Goal: Contribute content: Add original content to the website for others to see

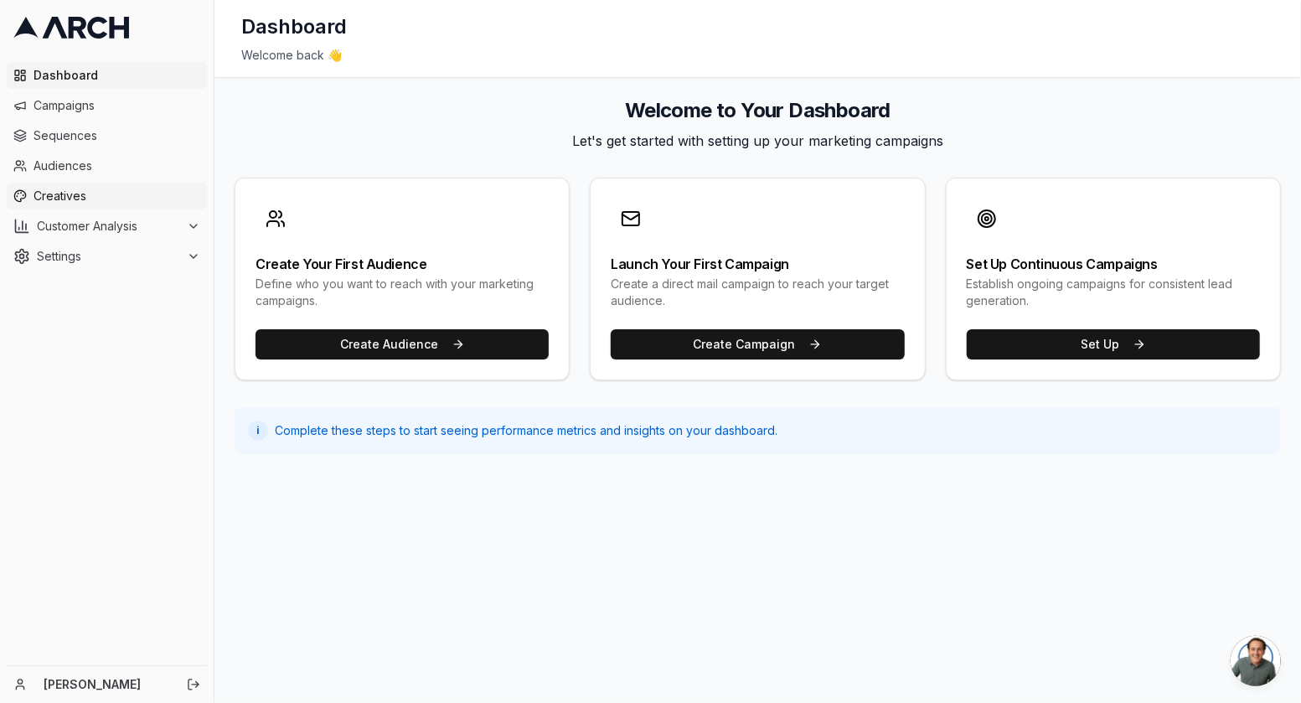
click at [121, 190] on span "Creatives" at bounding box center [117, 196] width 167 height 17
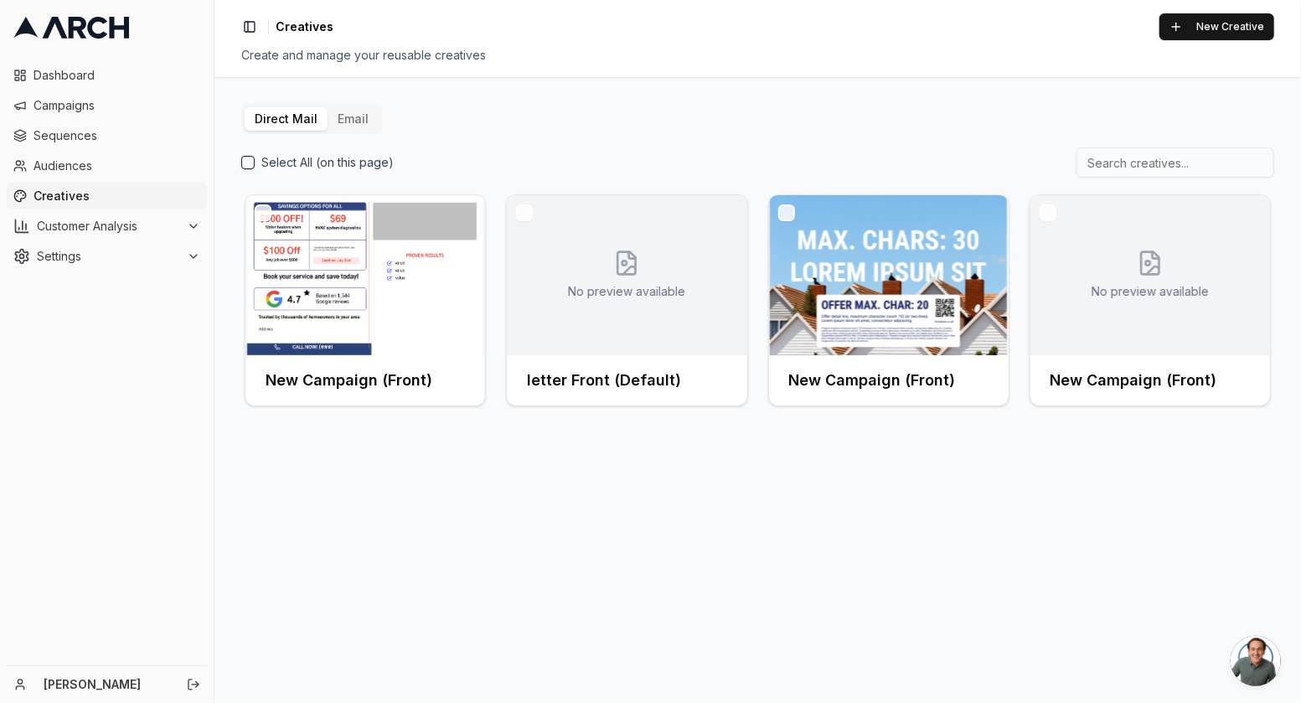
click at [343, 116] on button "Email" at bounding box center [352, 118] width 51 height 23
click at [340, 107] on button "Email" at bounding box center [352, 118] width 51 height 23
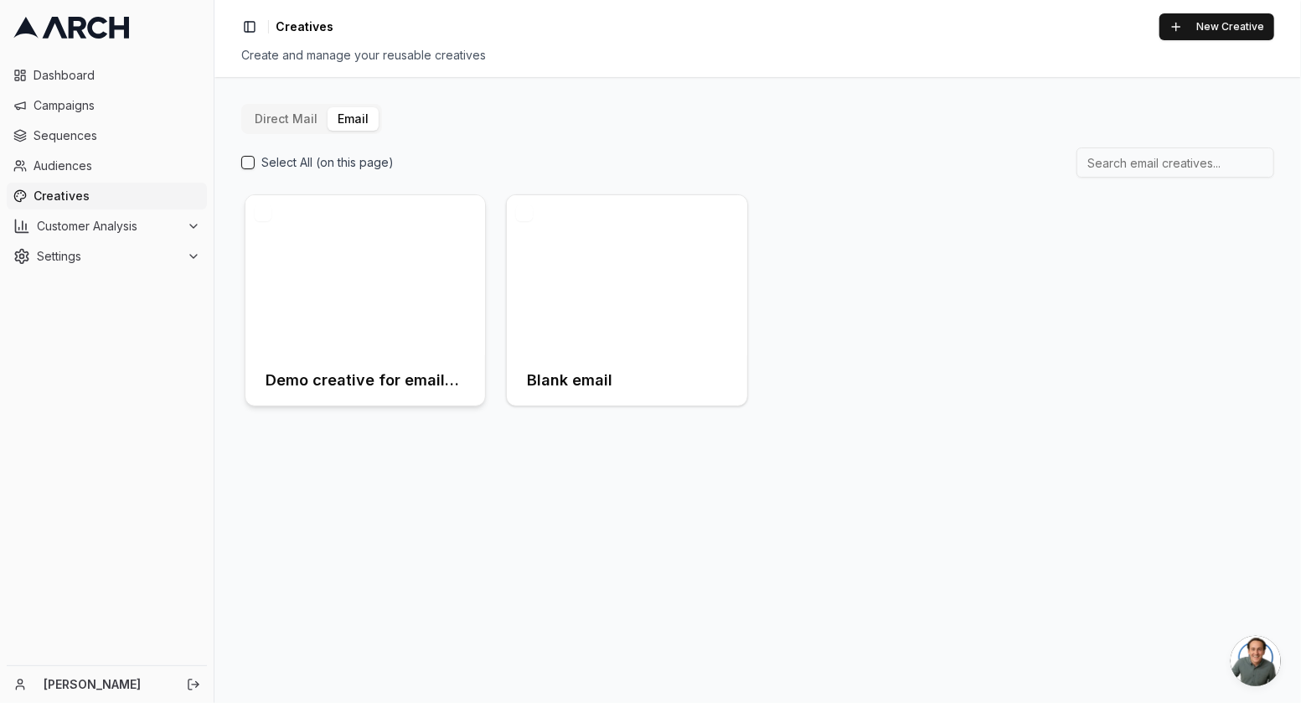
click at [410, 321] on div at bounding box center [365, 275] width 240 height 160
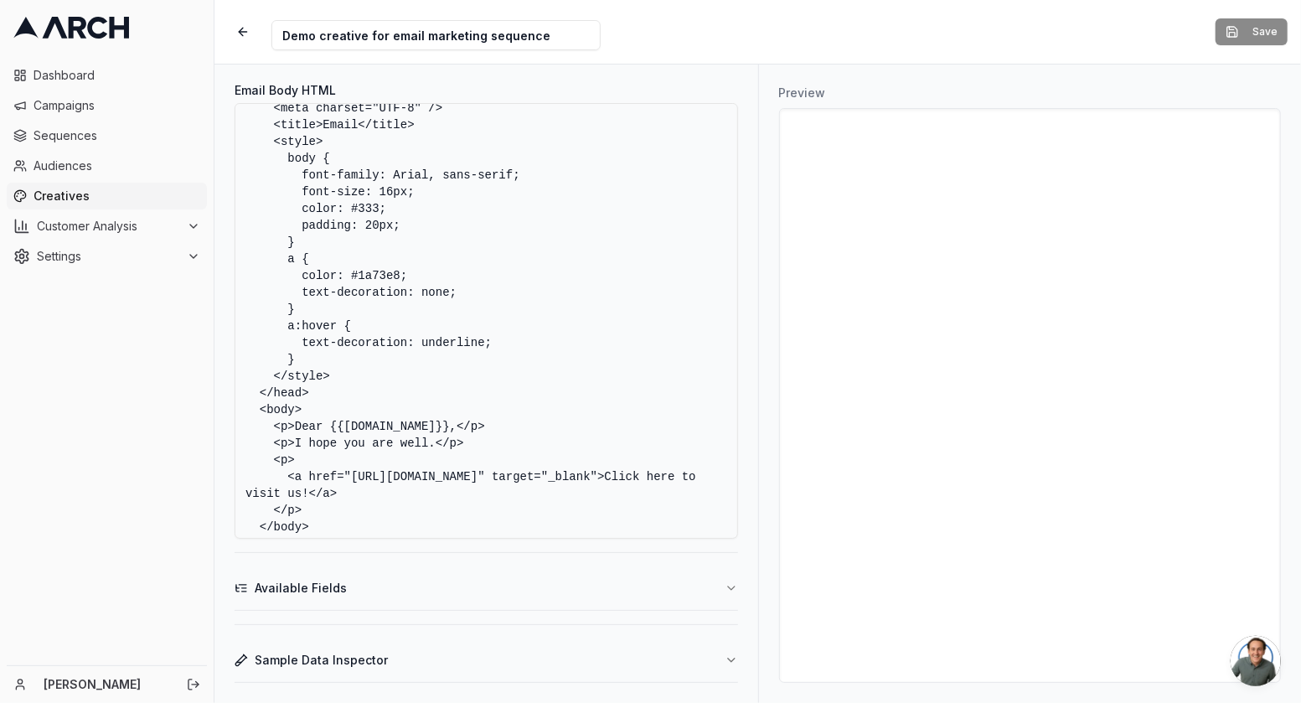
scroll to position [80, 0]
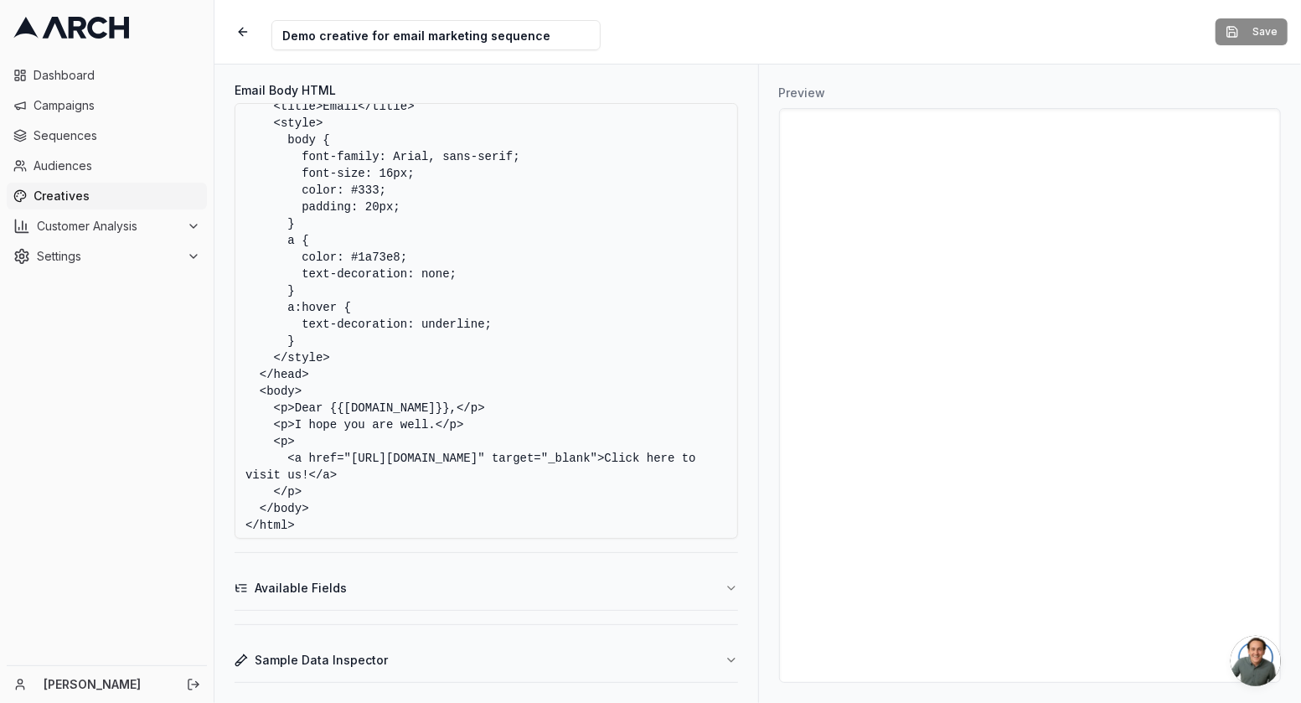
click at [425, 423] on textarea "<!DOCTYPE html> <html> <head> <meta charset="UTF-8" /> <title>Email</title> <st…" at bounding box center [486, 321] width 503 height 436
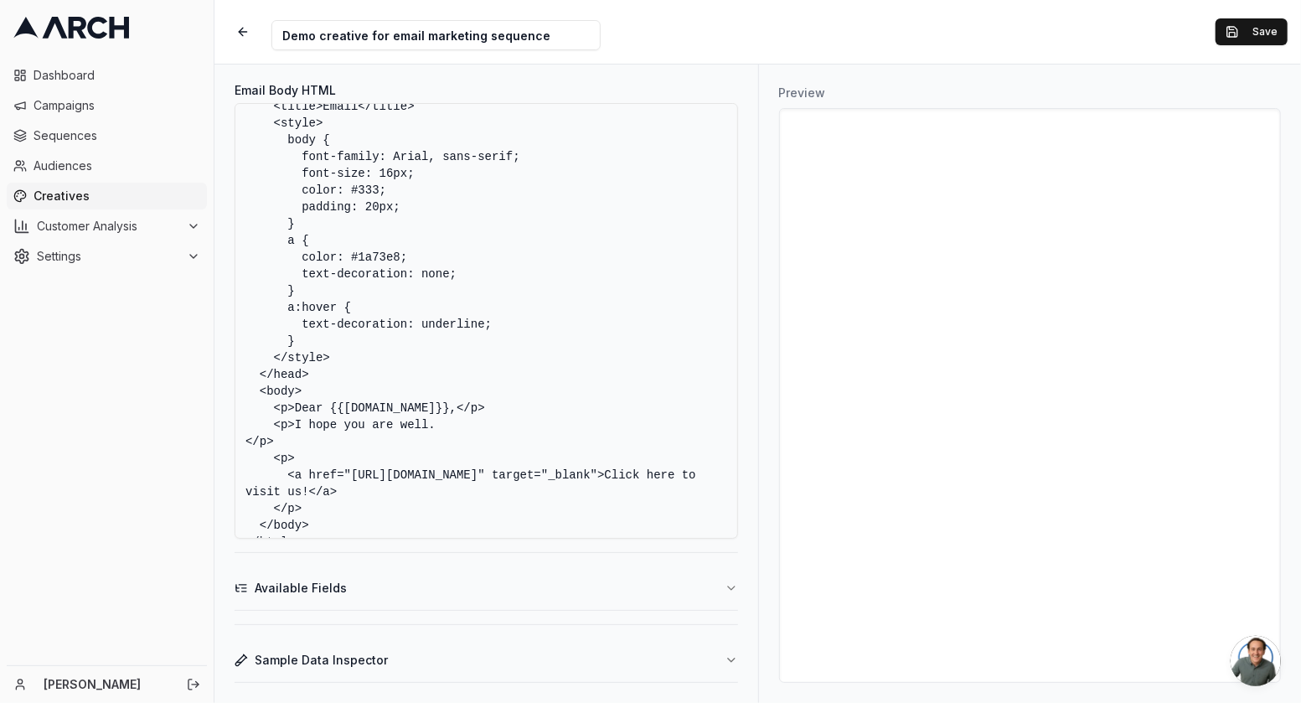
type textarea "<!DOCTYPE html> <html> <head> <meta charset="UTF-8" /> <title>Email</title> <st…"
click at [245, 446] on textarea "<!DOCTYPE html> <html> <head> <meta charset="UTF-8" /> <title>Email</title> <st…" at bounding box center [486, 321] width 503 height 436
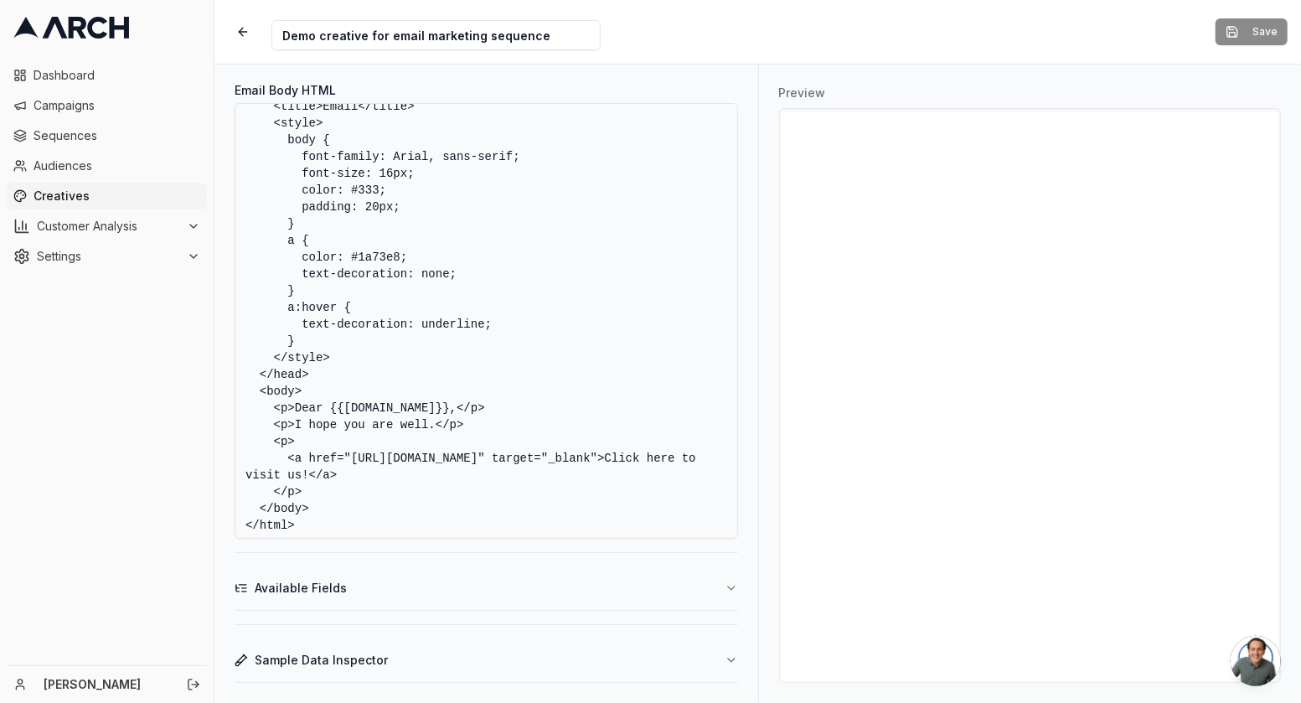
click at [488, 428] on textarea "<!DOCTYPE html> <html> <head> <meta charset="UTF-8" /> <title>Email</title> <st…" at bounding box center [486, 321] width 503 height 436
click at [331, 442] on textarea "<!DOCTYPE html> <html> <head> <meta charset="UTF-8" /> <title>Email</title> <st…" at bounding box center [486, 321] width 503 height 436
click at [475, 425] on textarea "<!DOCTYPE html> <html> <head> <meta charset="UTF-8" /> <title>Email</title> <st…" at bounding box center [486, 321] width 503 height 436
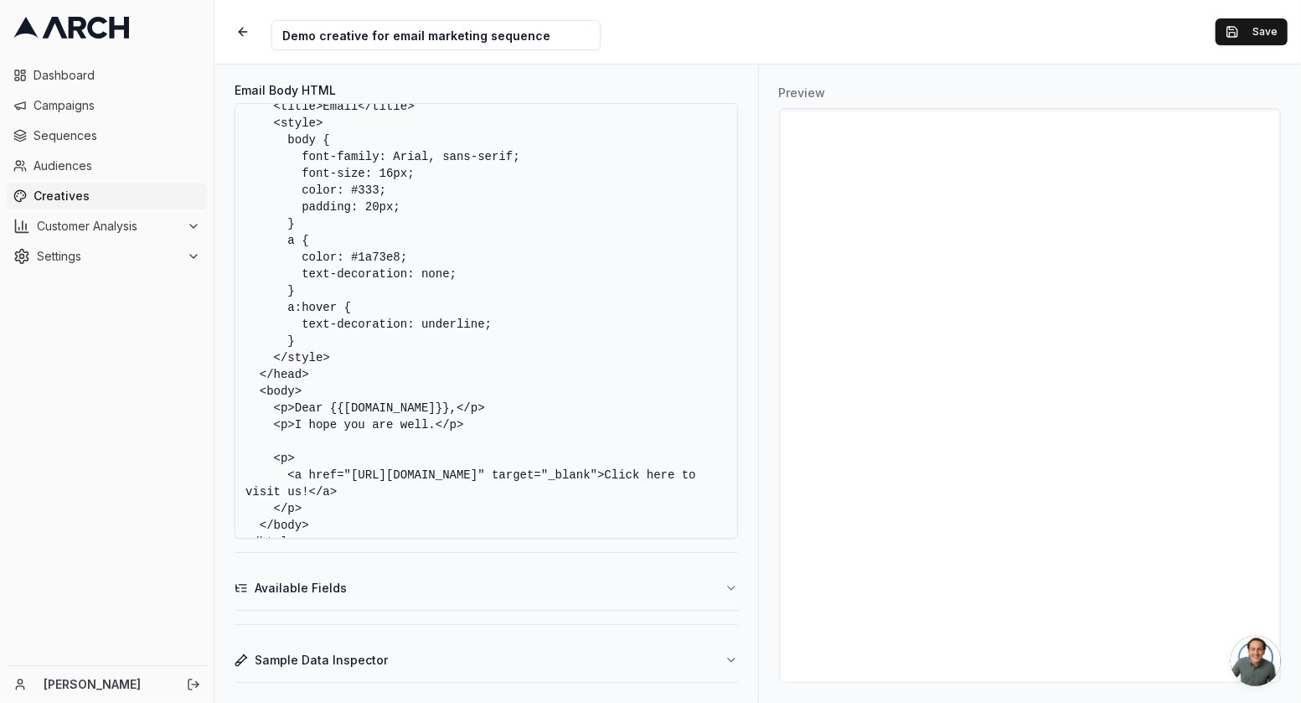
click at [354, 440] on textarea "<!DOCTYPE html> <html> <head> <meta charset="UTF-8" /> <title>Email</title> <st…" at bounding box center [486, 321] width 503 height 436
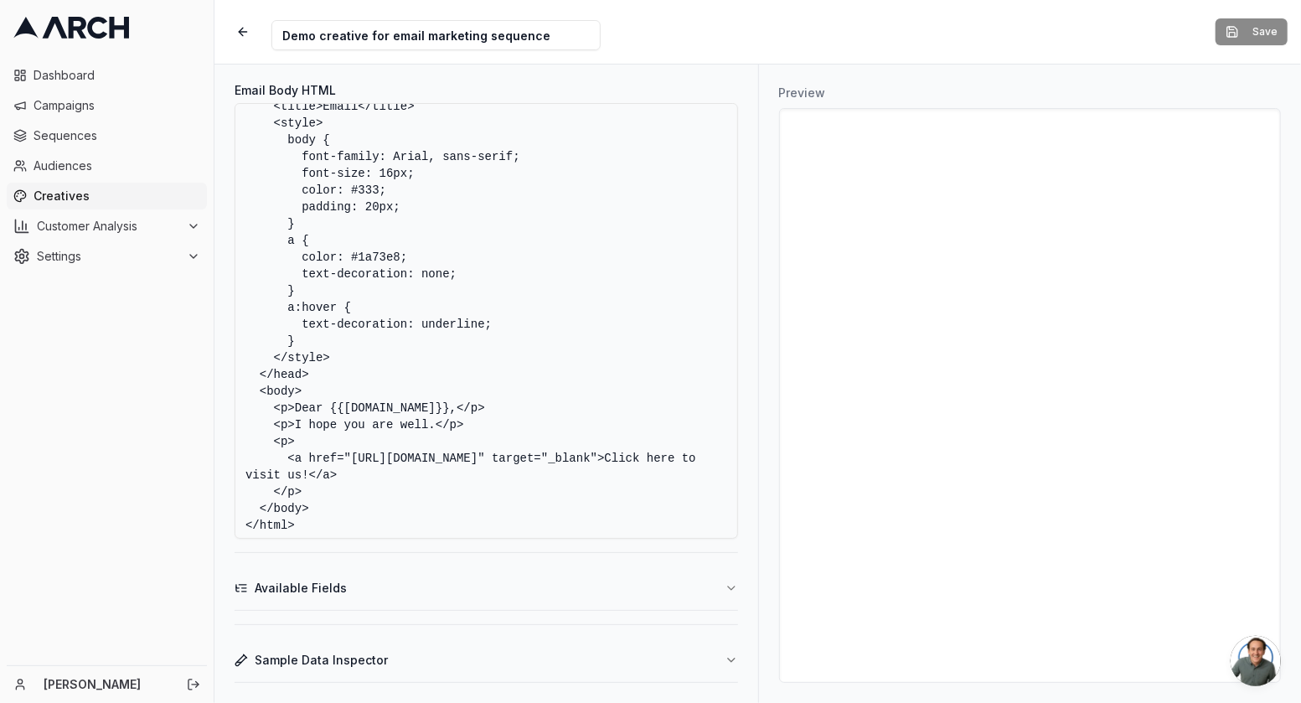
drag, startPoint x: 497, startPoint y: 422, endPoint x: 275, endPoint y: 423, distance: 222.8
click at [275, 423] on textarea "<!DOCTYPE html> <html> <head> <meta charset="UTF-8" /> <title>Email</title> <st…" at bounding box center [486, 321] width 503 height 436
click at [474, 422] on textarea "<!DOCTYPE html> <html> <head> <meta charset="UTF-8" /> <title>Email</title> <st…" at bounding box center [486, 321] width 503 height 436
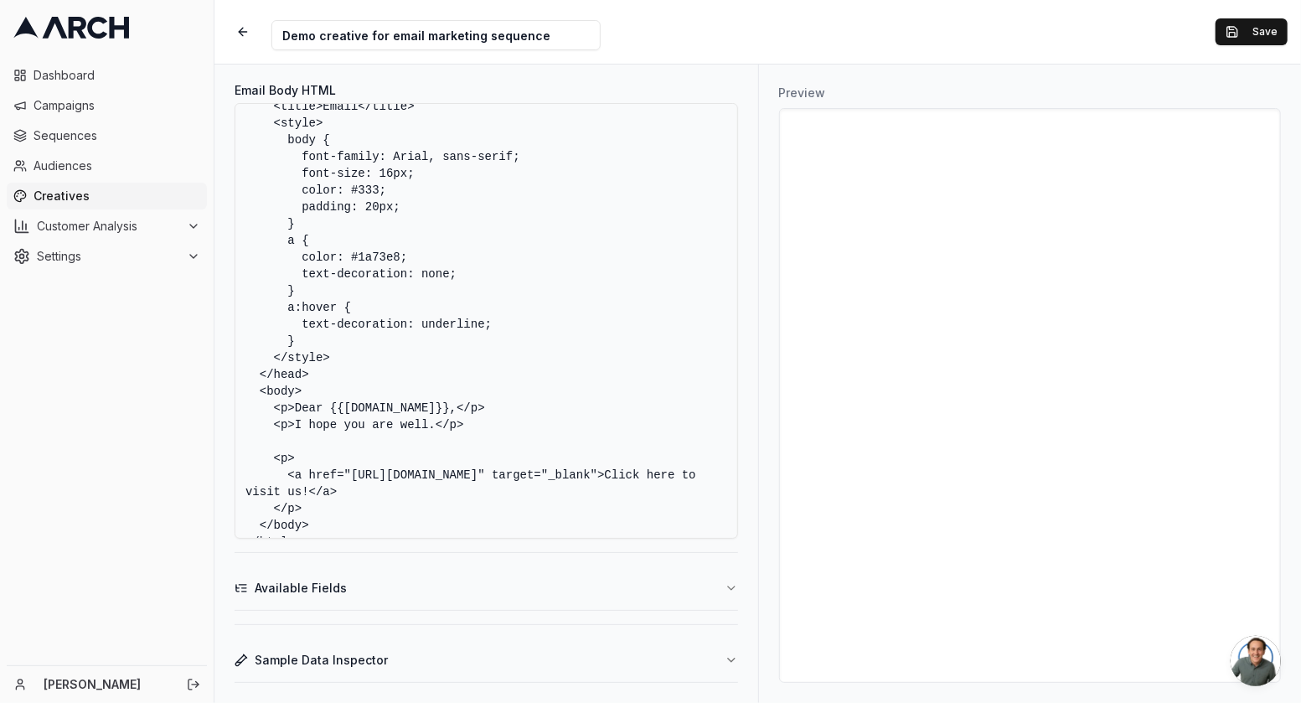
paste textarea "<p>I hope you are well.</p>"
drag, startPoint x: 467, startPoint y: 442, endPoint x: 246, endPoint y: 448, distance: 221.2
click at [246, 447] on textarea "<!DOCTYPE html> <html> <head> <meta charset="UTF-8" /> <title>Email</title> <st…" at bounding box center [486, 321] width 503 height 436
click at [246, 448] on textarea "<!DOCTYPE html> <html> <head> <meta charset="UTF-8" /> <title>Email</title> <st…" at bounding box center [486, 321] width 503 height 436
click at [246, 446] on textarea "<!DOCTYPE html> <html> <head> <meta charset="UTF-8" /> <title>Email</title> <st…" at bounding box center [486, 321] width 503 height 436
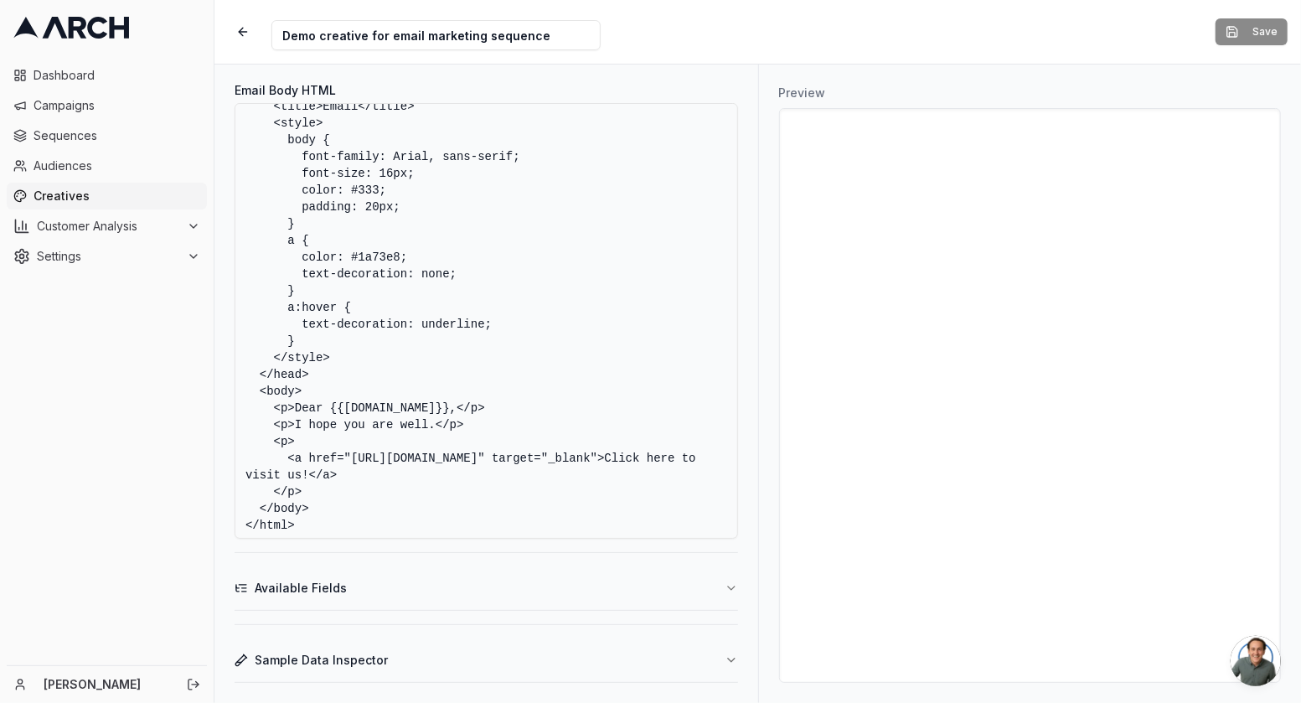
type textarea "<!DOCTYPE html> <html> <head> <meta charset="UTF-8" /> <title>Email</title> <st…"
click at [512, 572] on button "Available Fields" at bounding box center [486, 588] width 503 height 44
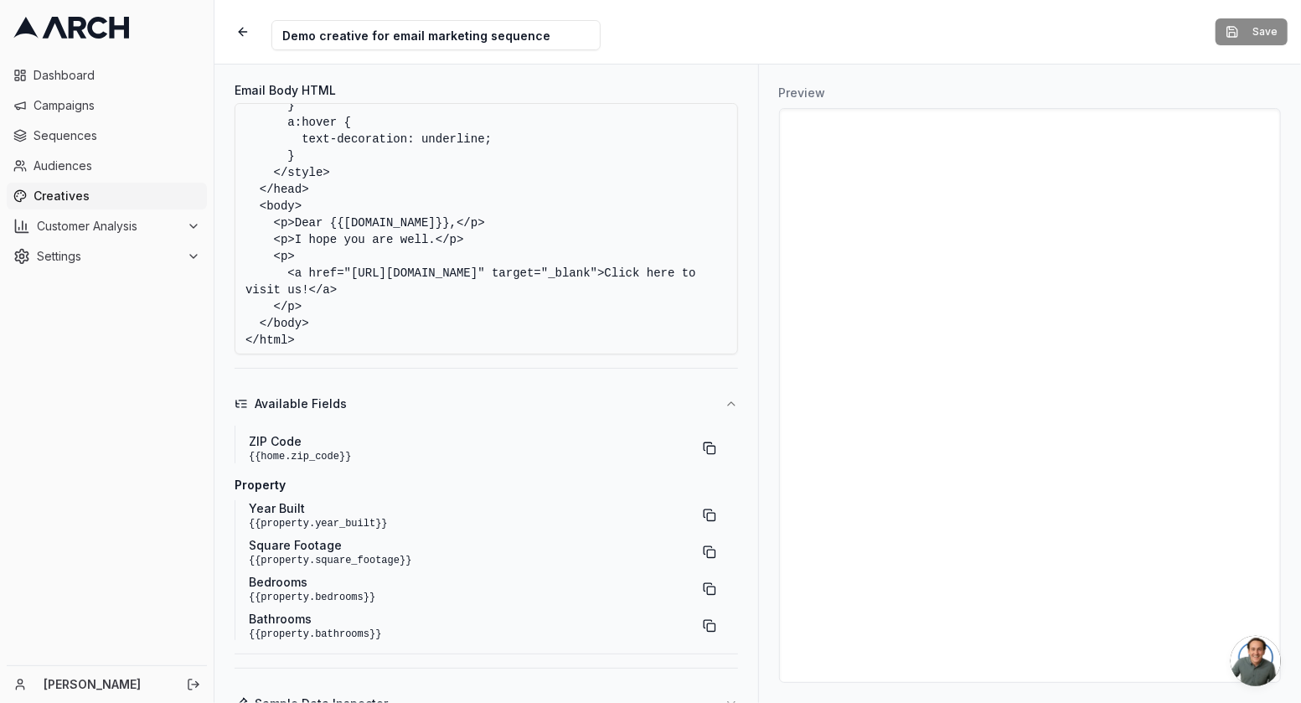
scroll to position [0, 0]
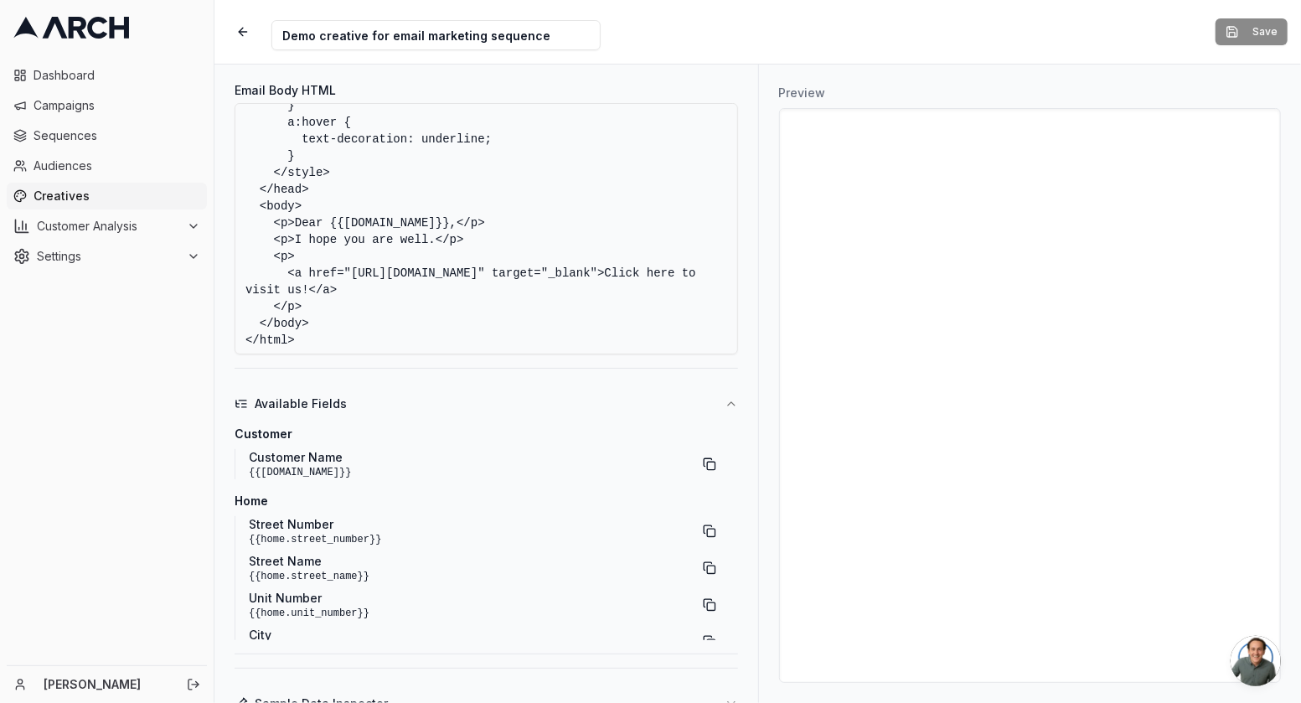
click at [734, 395] on button "Available Fields" at bounding box center [486, 404] width 503 height 44
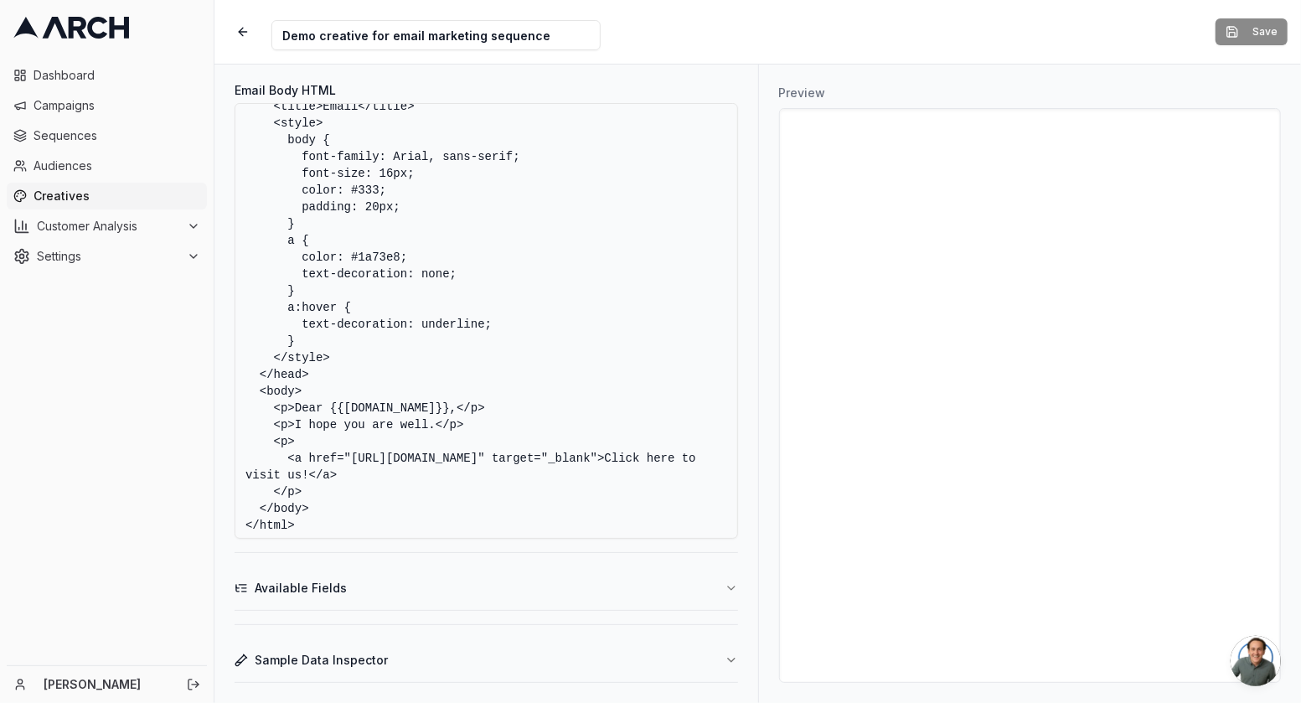
click at [389, 663] on button "Sample Data Inspector" at bounding box center [486, 660] width 503 height 44
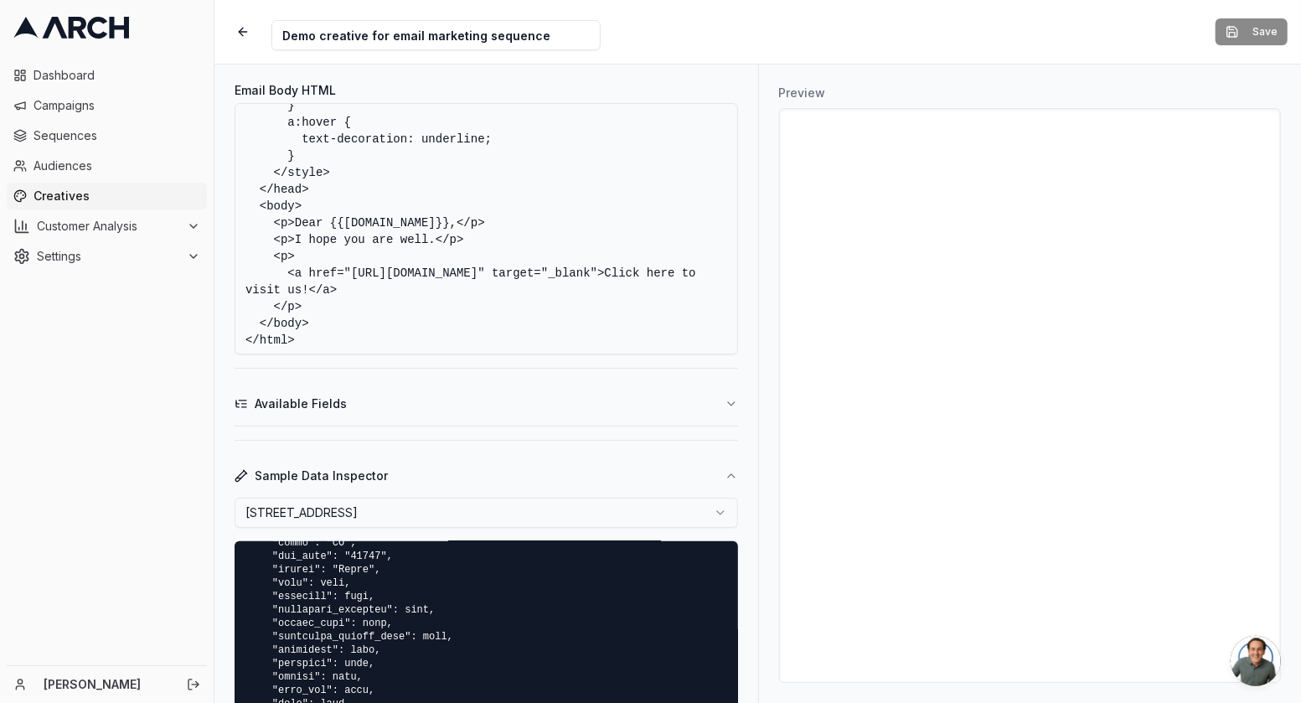
scroll to position [0, 0]
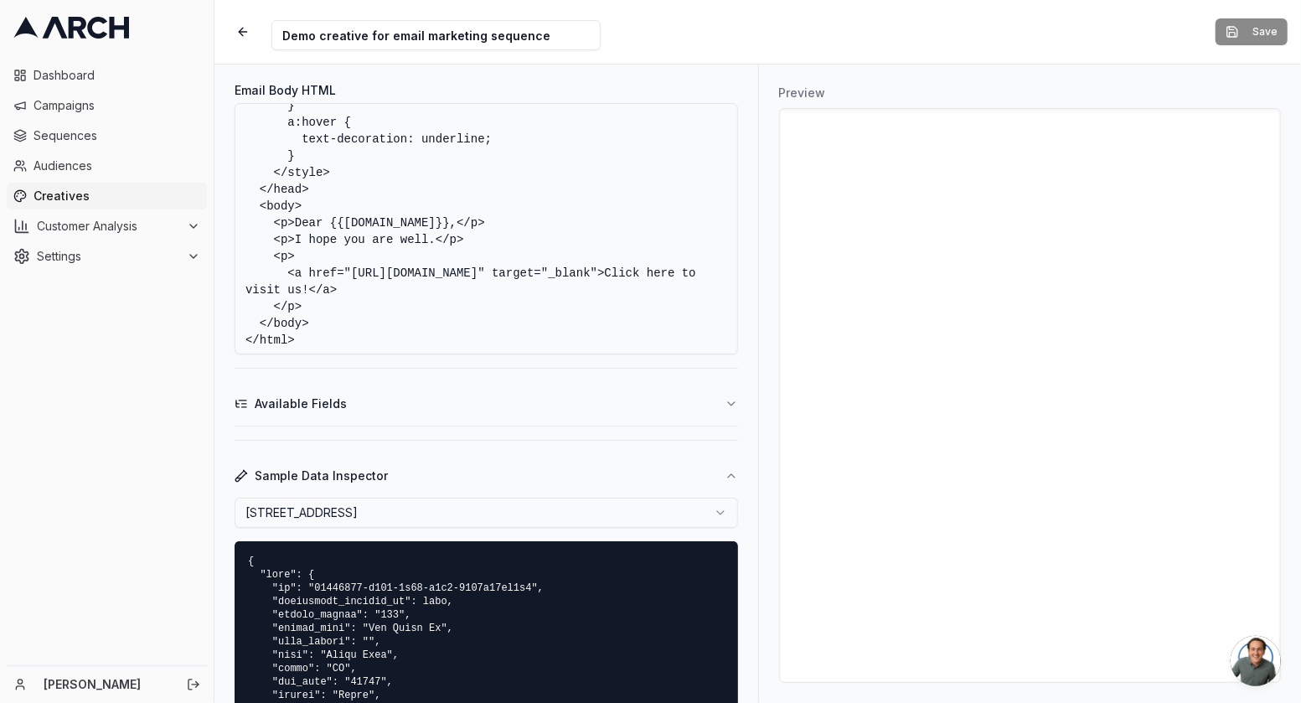
click at [734, 470] on icon "button" at bounding box center [730, 475] width 13 height 13
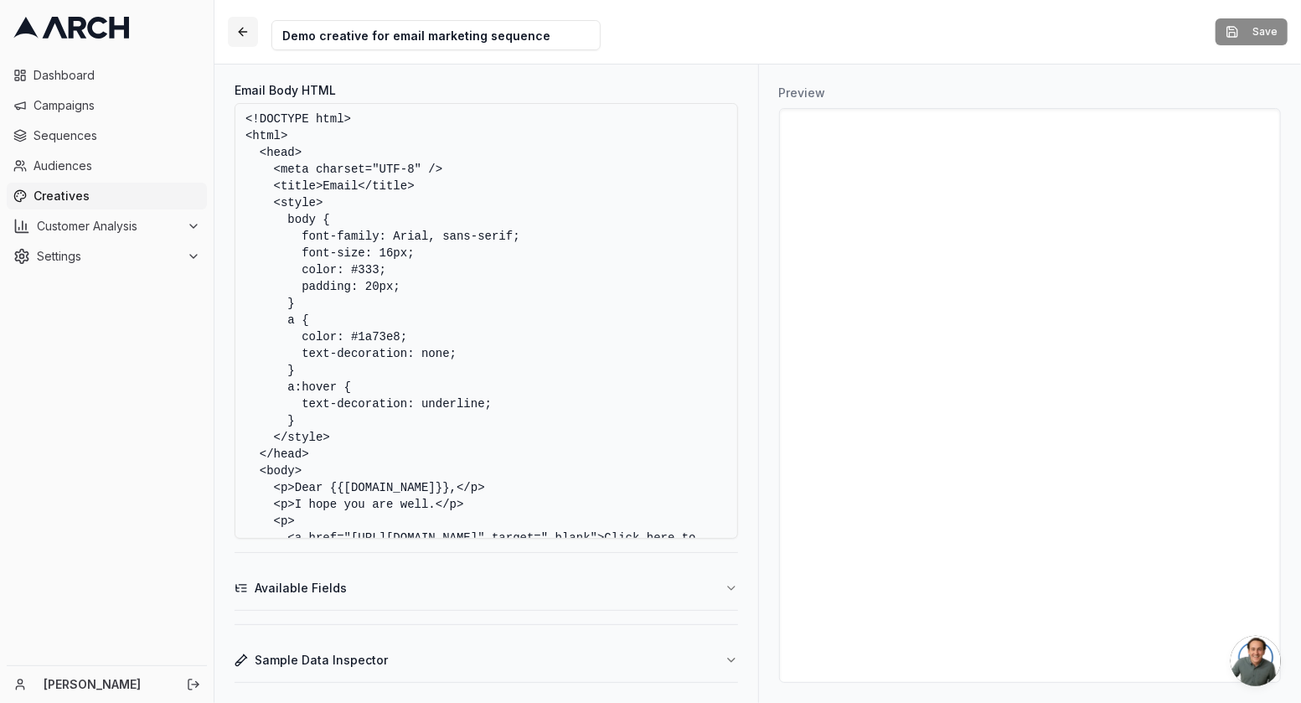
click at [241, 34] on button "button" at bounding box center [243, 32] width 30 height 30
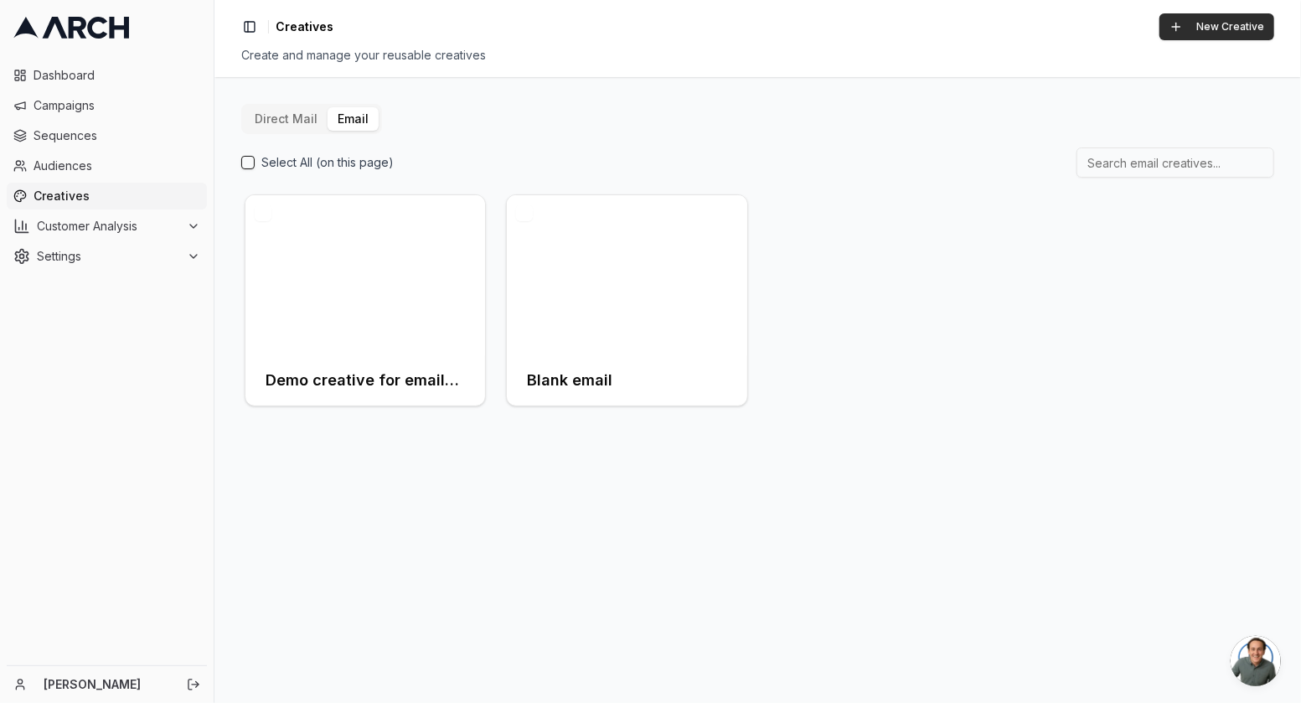
click at [1219, 31] on button "New Creative" at bounding box center [1216, 26] width 115 height 27
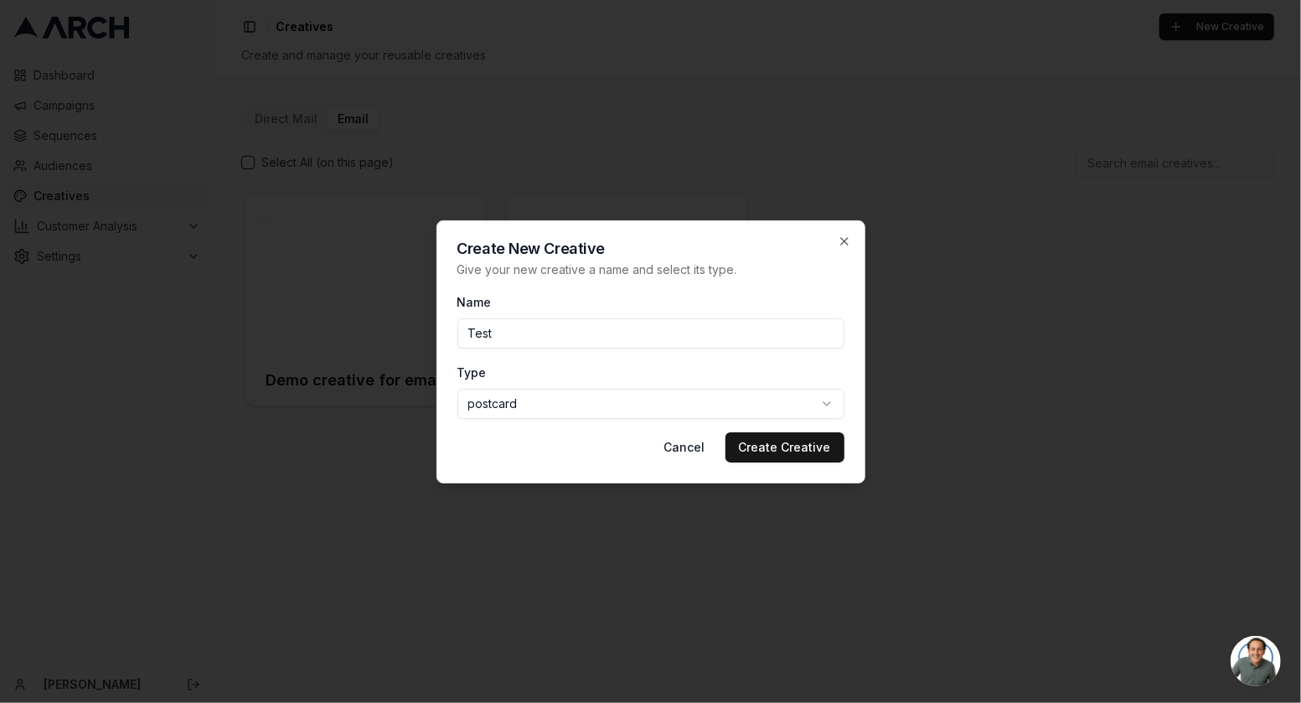
type input "Test"
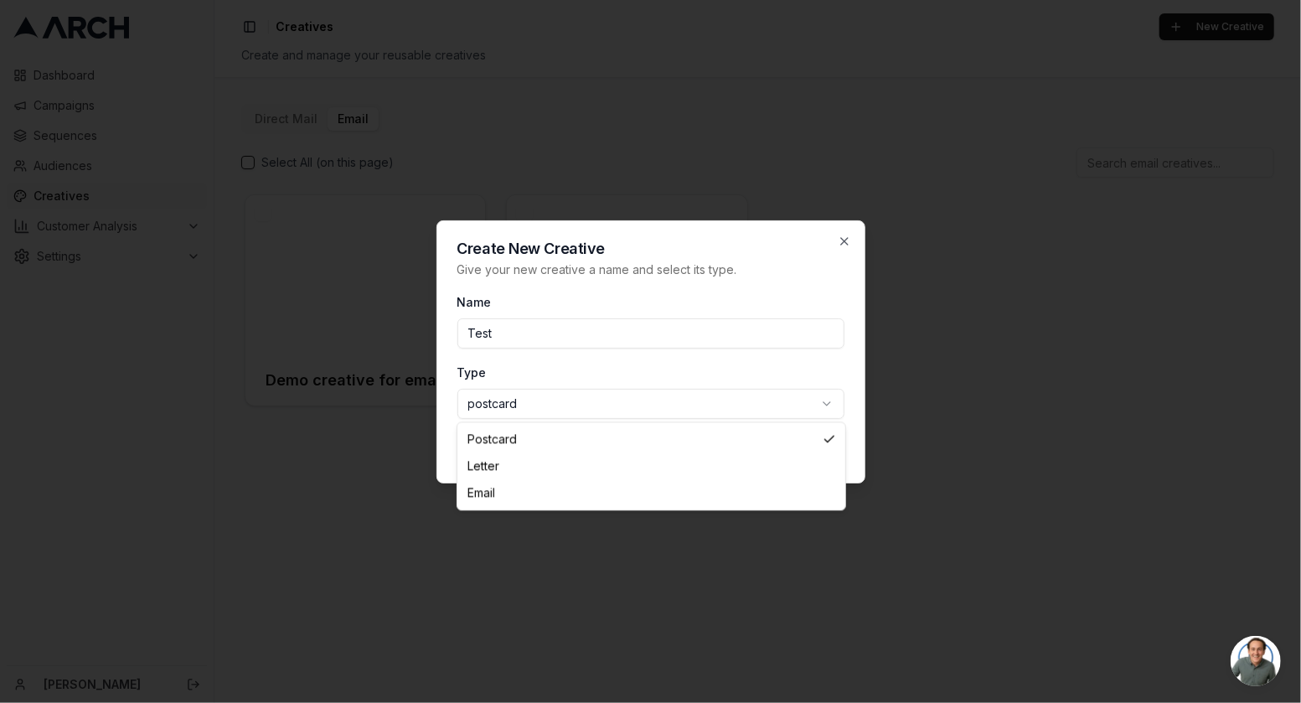
click at [599, 414] on body "Dashboard Campaigns Sequences Audiences Creatives Customer Analysis Settings Ni…" at bounding box center [650, 351] width 1301 height 703
select select "email"
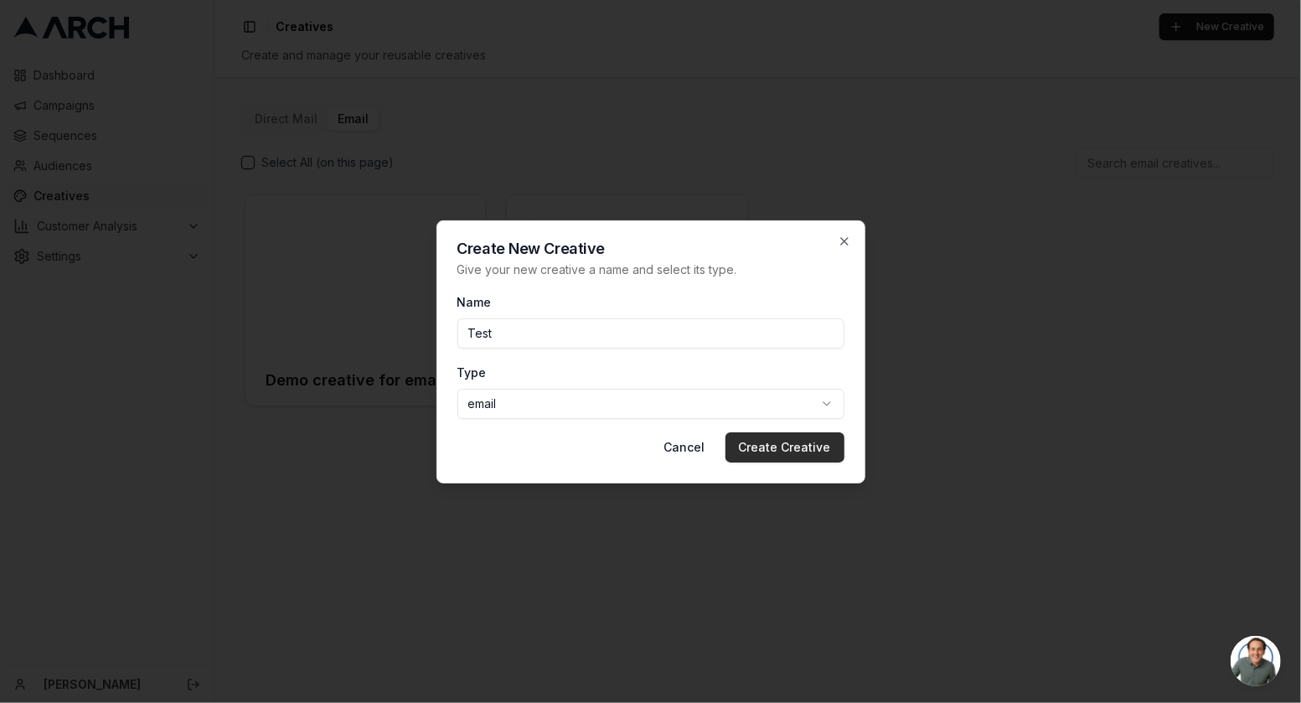
click at [786, 448] on button "Create Creative" at bounding box center [784, 447] width 119 height 30
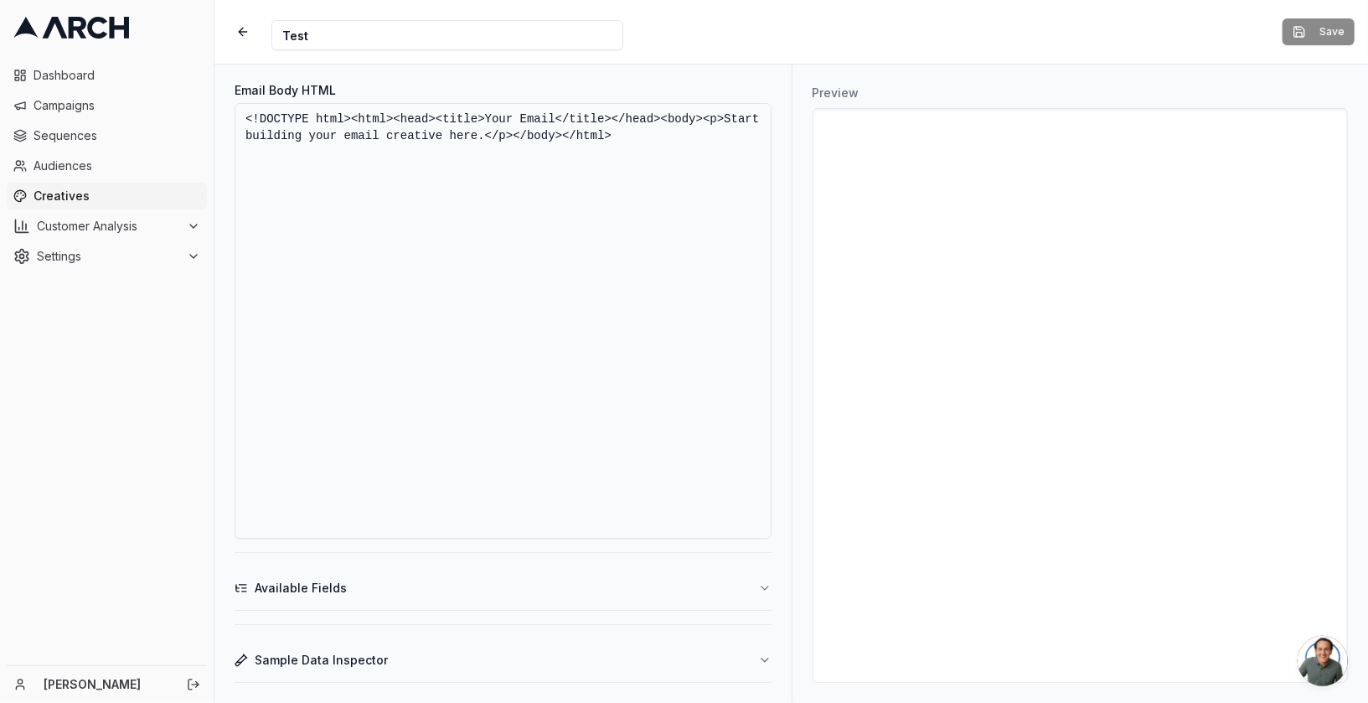
click at [475, 181] on textarea "<!DOCTYPE html><html><head><title>Your Email</title></head><body><p>Start build…" at bounding box center [503, 321] width 537 height 436
drag, startPoint x: 482, startPoint y: 137, endPoint x: 729, endPoint y: 113, distance: 248.3
click at [729, 113] on textarea "<!DOCTYPE html><html><head><title>Your Email</title></head><body><p>Start build…" at bounding box center [503, 321] width 537 height 436
paste textarea "!DOCTYPE html> <html xmlns:v="urn:schemas-microsoft-com:vml" xmlns:o="urn:schem…"
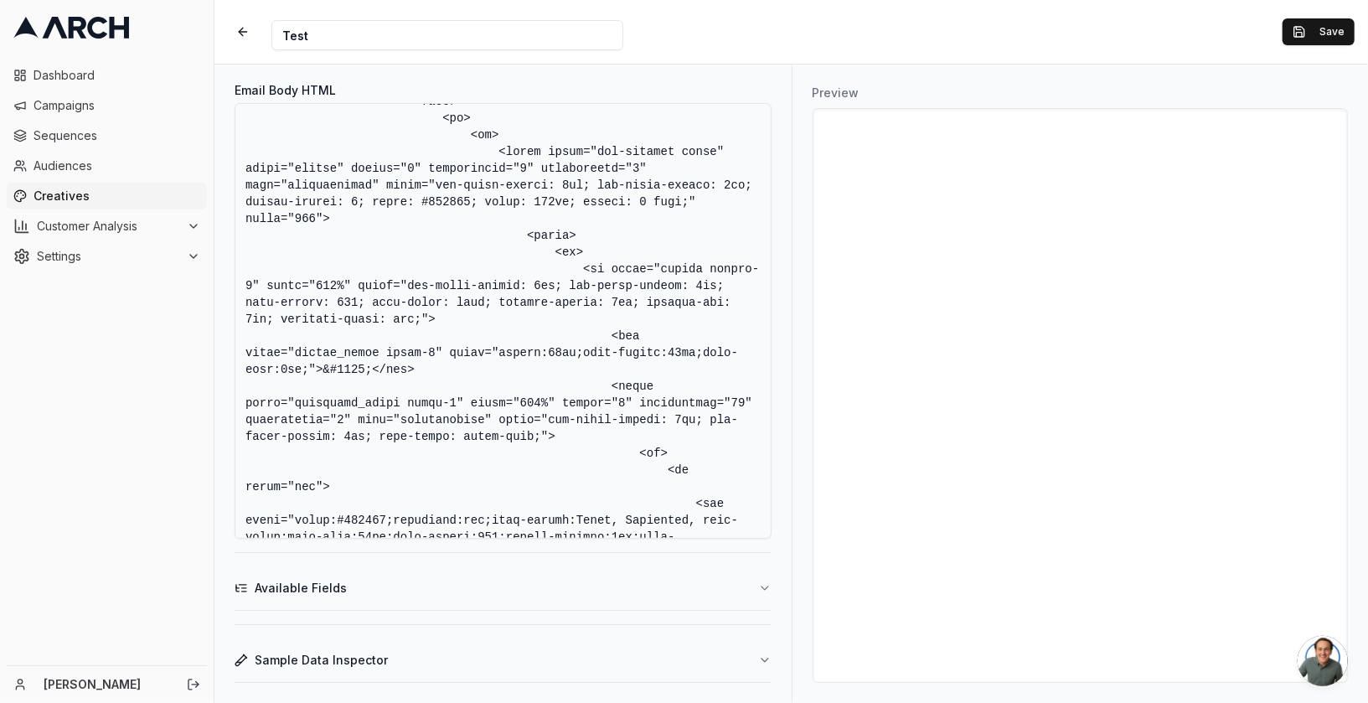
scroll to position [2626, 0]
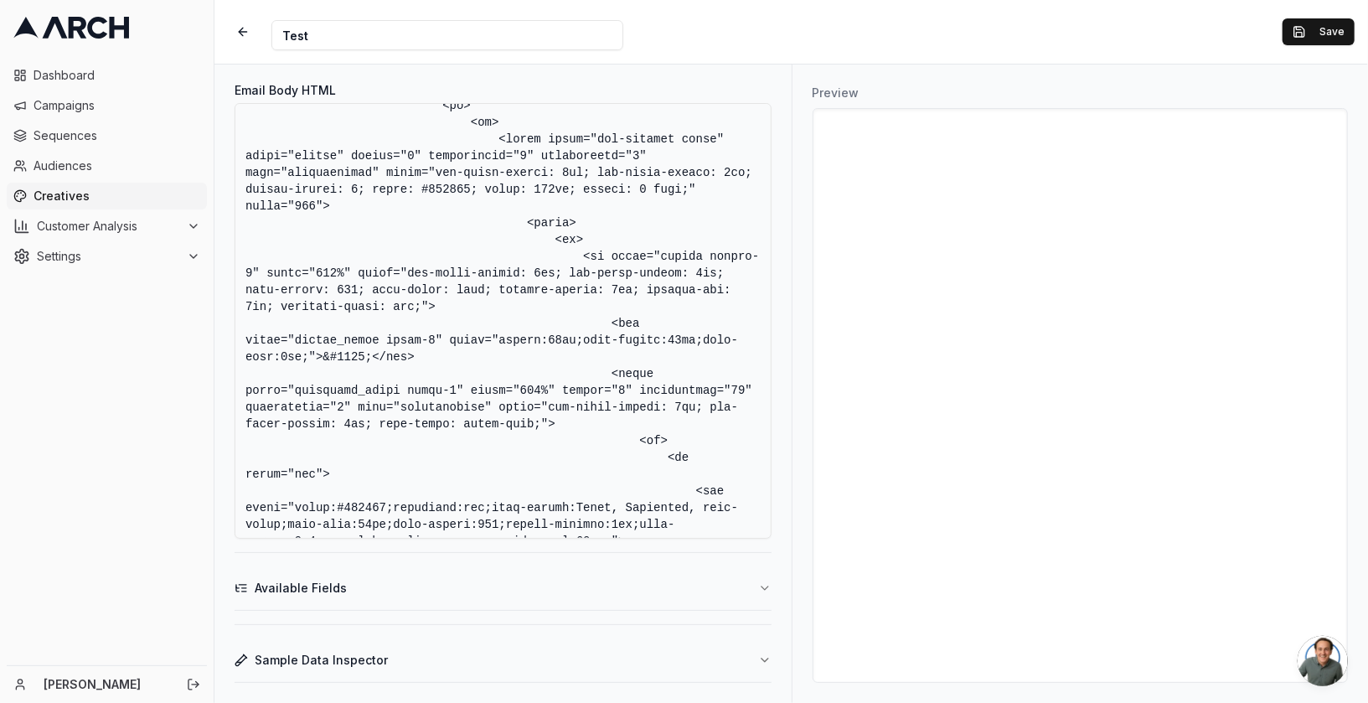
click at [570, 222] on textarea "Email Body HTML" at bounding box center [503, 321] width 537 height 436
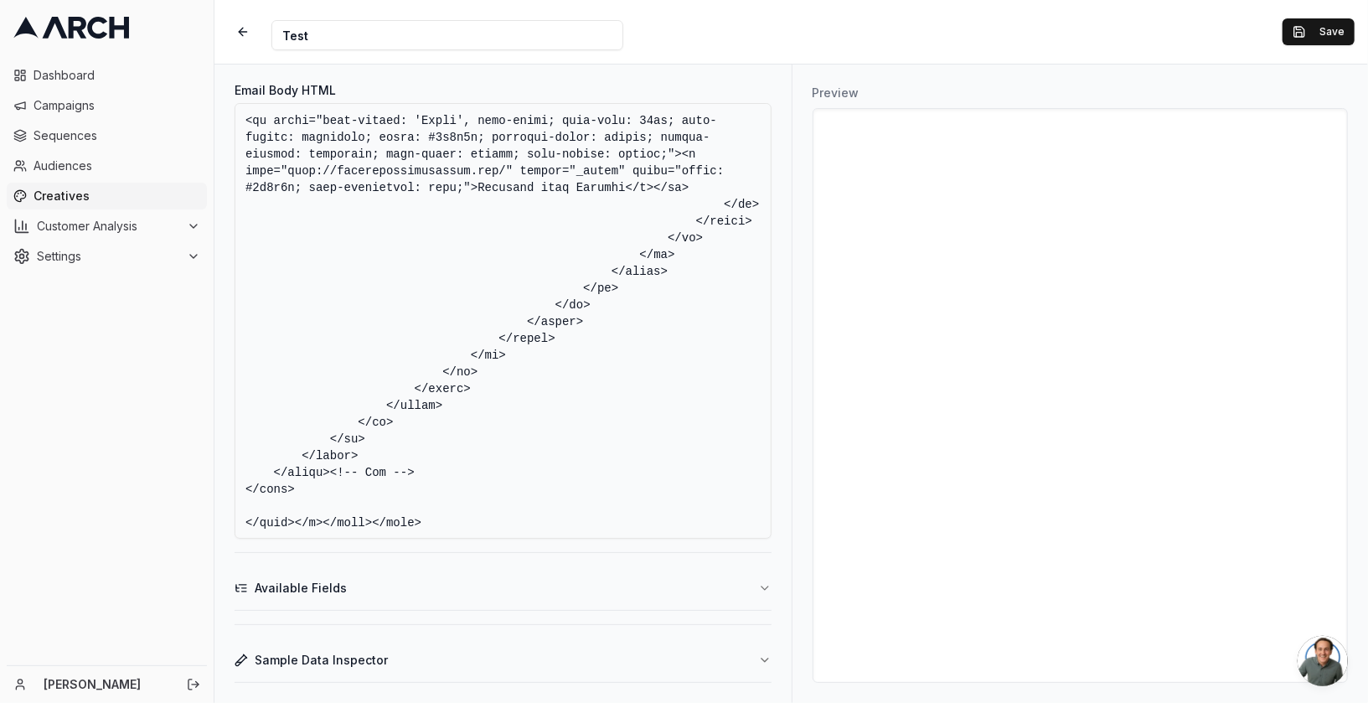
scroll to position [4451, 0]
click at [369, 495] on textarea "Email Body HTML" at bounding box center [503, 321] width 537 height 436
click at [383, 484] on textarea "Email Body HTML" at bounding box center [503, 321] width 537 height 436
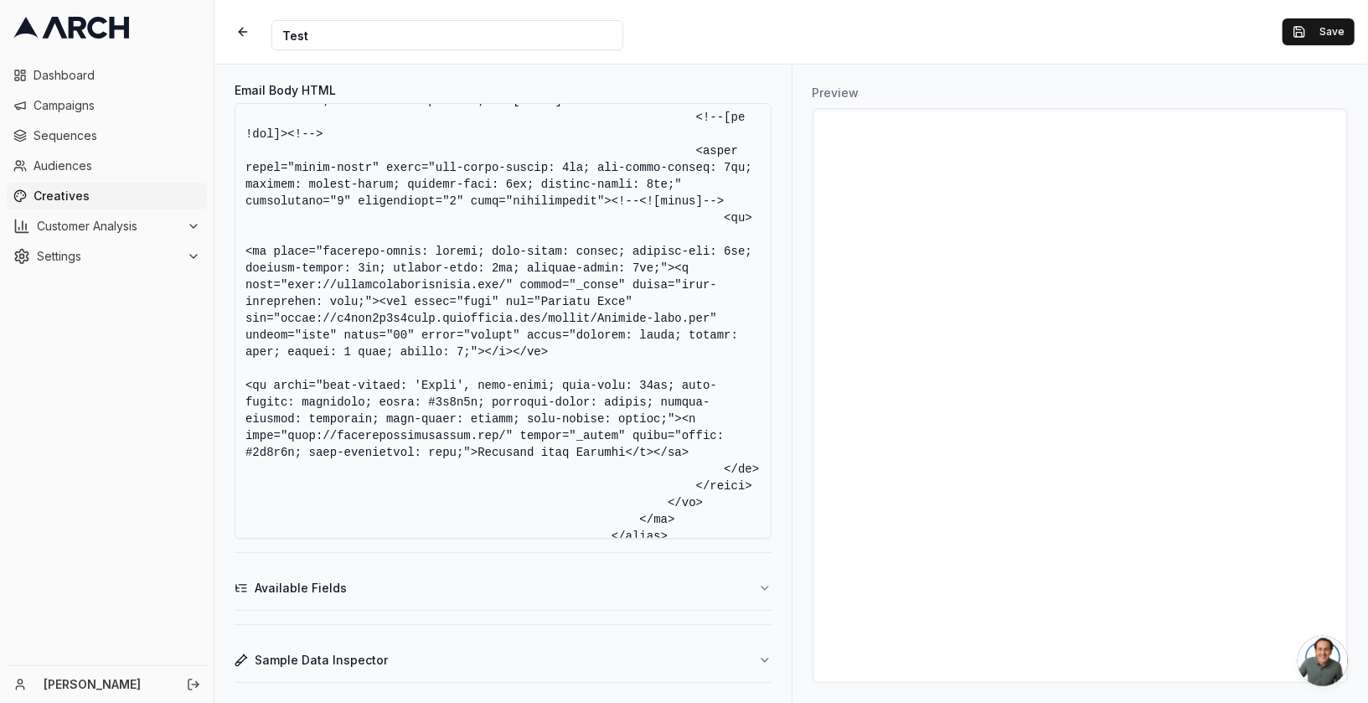
scroll to position [2879, 0]
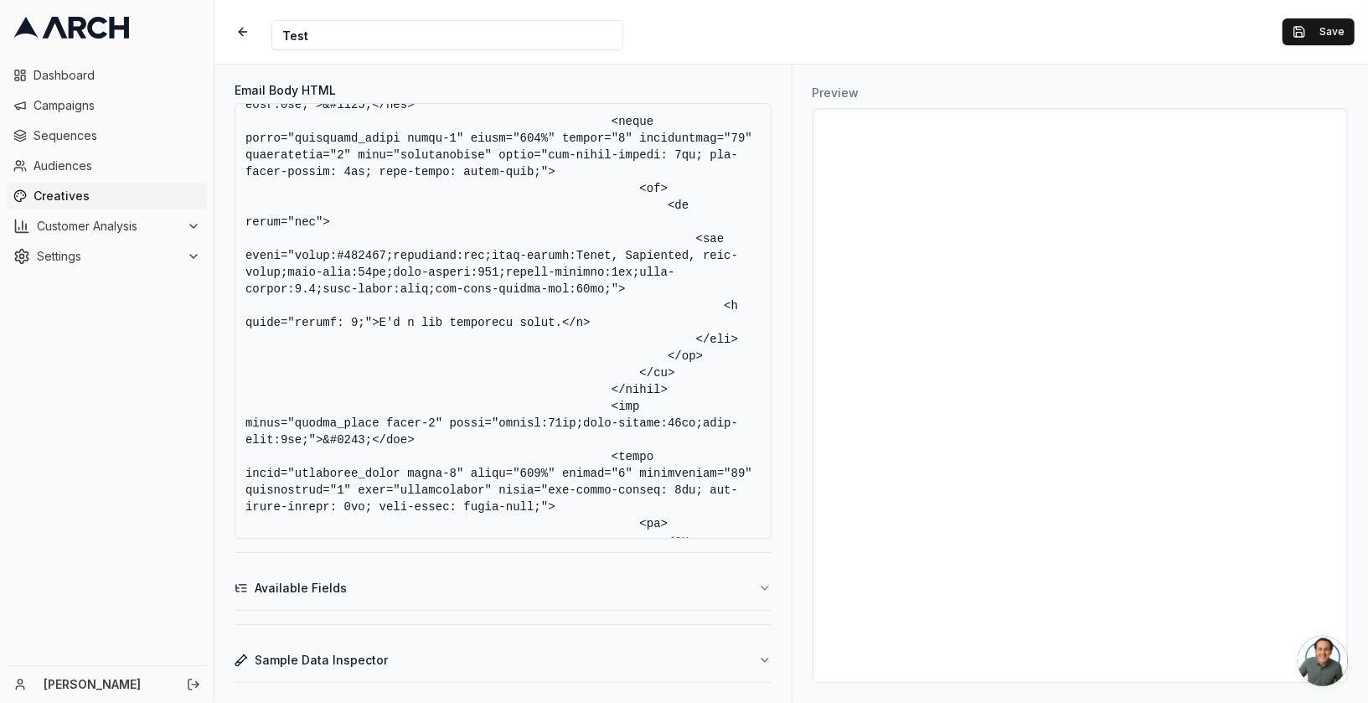
click at [352, 363] on textarea "Email Body HTML" at bounding box center [503, 321] width 537 height 436
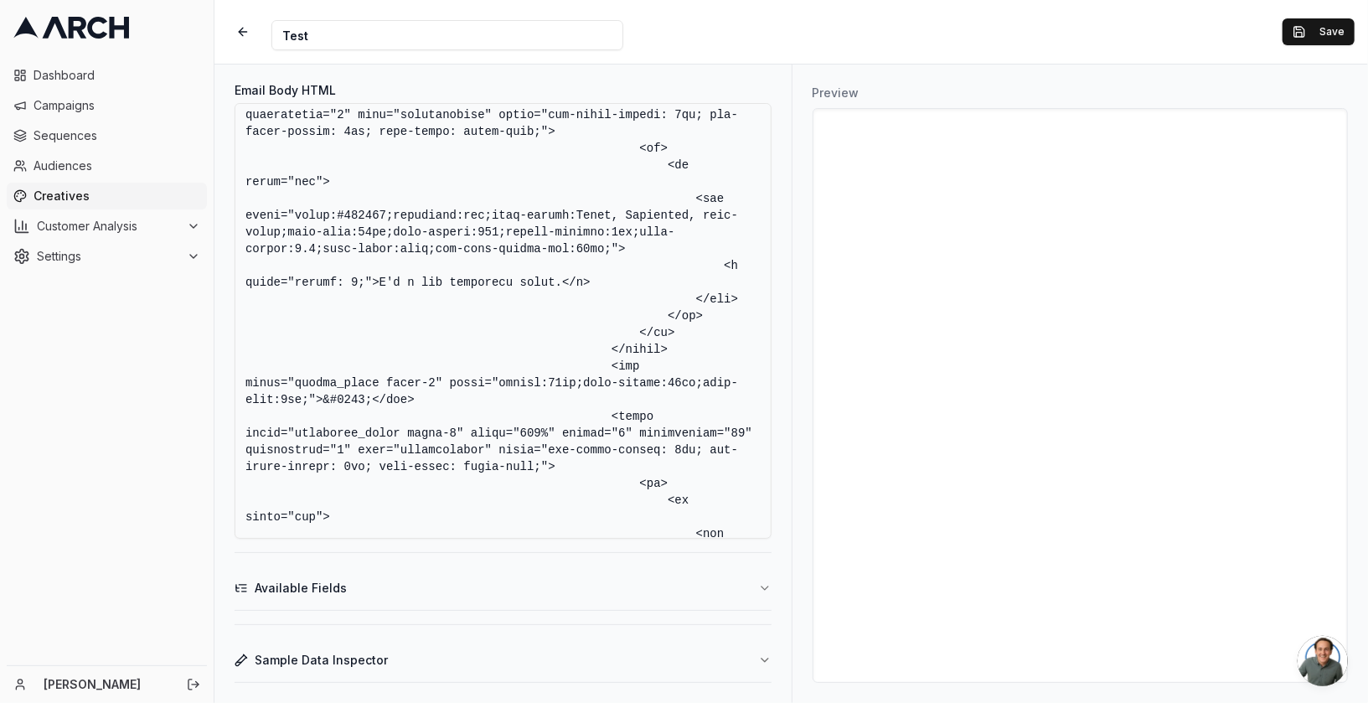
scroll to position [2920, 0]
drag, startPoint x: 556, startPoint y: 277, endPoint x: 405, endPoint y: 281, distance: 150.8
click at [405, 281] on textarea "Email Body HTML" at bounding box center [503, 321] width 537 height 436
click at [347, 591] on button "Available Fields" at bounding box center [503, 588] width 537 height 44
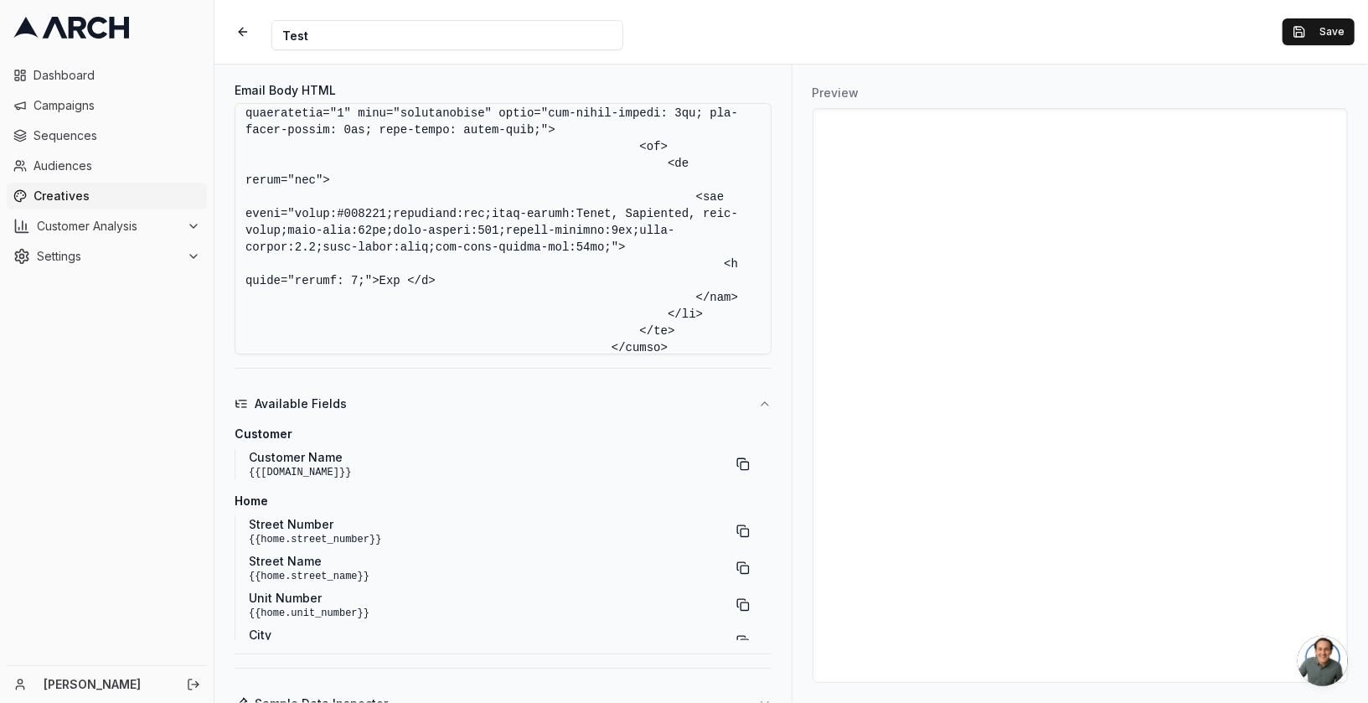
click at [323, 455] on span "Customer Name" at bounding box center [300, 457] width 102 height 17
click at [741, 464] on button "button" at bounding box center [743, 464] width 30 height 30
click at [403, 278] on textarea "Email Body HTML" at bounding box center [503, 228] width 537 height 251
click at [405, 281] on textarea "Email Body HTML" at bounding box center [503, 228] width 537 height 251
paste textarea "{{customer.name}}"
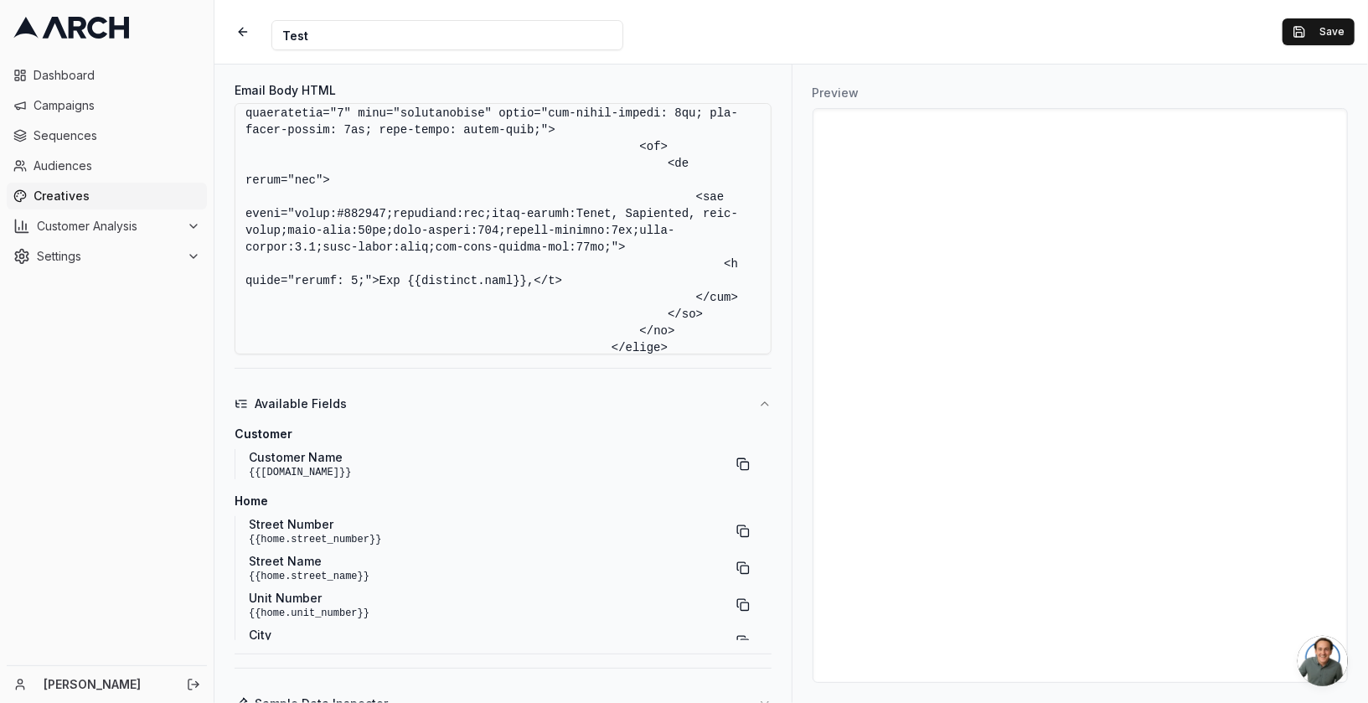
click at [374, 281] on textarea "Email Body HTML" at bounding box center [503, 228] width 537 height 251
click at [501, 283] on textarea "Email Body HTML" at bounding box center [503, 228] width 537 height 251
click at [550, 281] on textarea "Email Body HTML" at bounding box center [503, 228] width 537 height 251
click at [608, 280] on textarea "Email Body HTML" at bounding box center [503, 228] width 537 height 251
drag, startPoint x: 608, startPoint y: 280, endPoint x: 374, endPoint y: 286, distance: 234.6
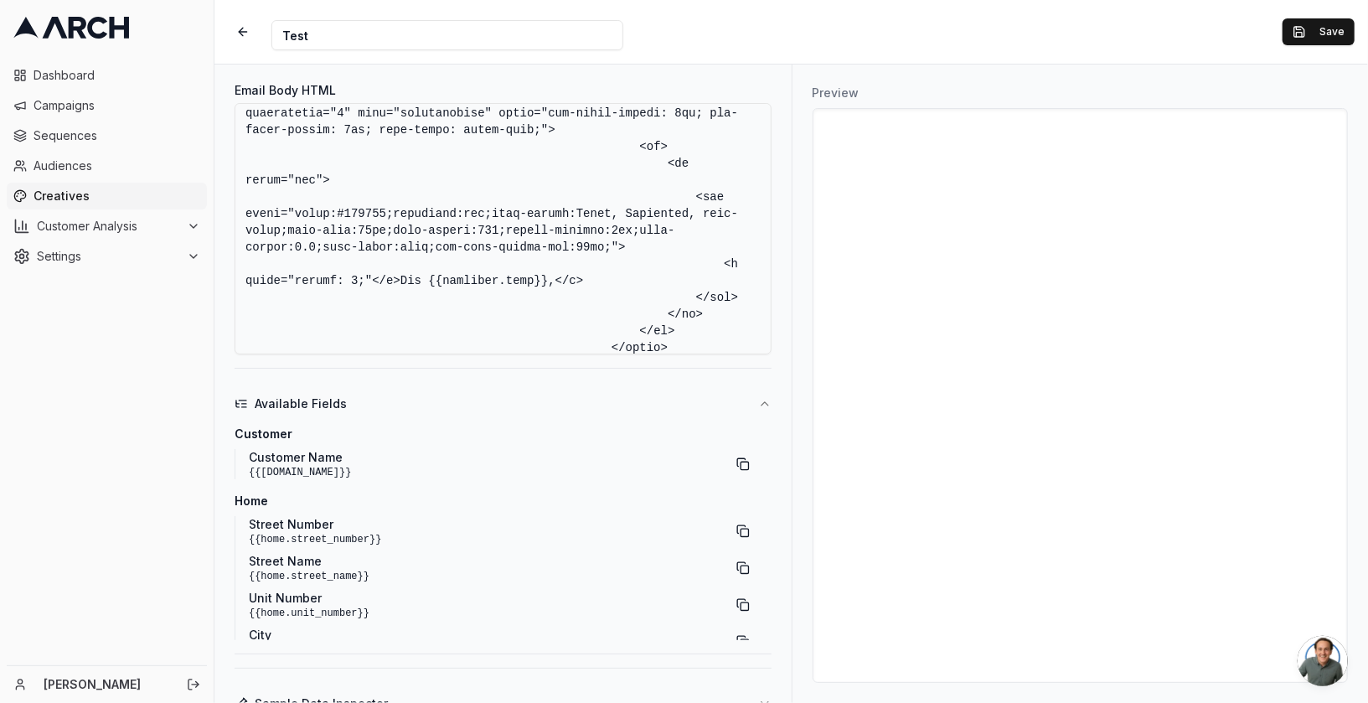
click at [374, 286] on textarea "Email Body HTML" at bounding box center [503, 228] width 537 height 251
click at [601, 283] on textarea "Email Body HTML" at bounding box center [503, 228] width 537 height 251
paste textarea "</p>Hey {{customer.name}},</p>"
drag, startPoint x: 425, startPoint y: 302, endPoint x: 274, endPoint y: 302, distance: 150.8
click at [274, 302] on textarea "Email Body HTML" at bounding box center [503, 228] width 537 height 251
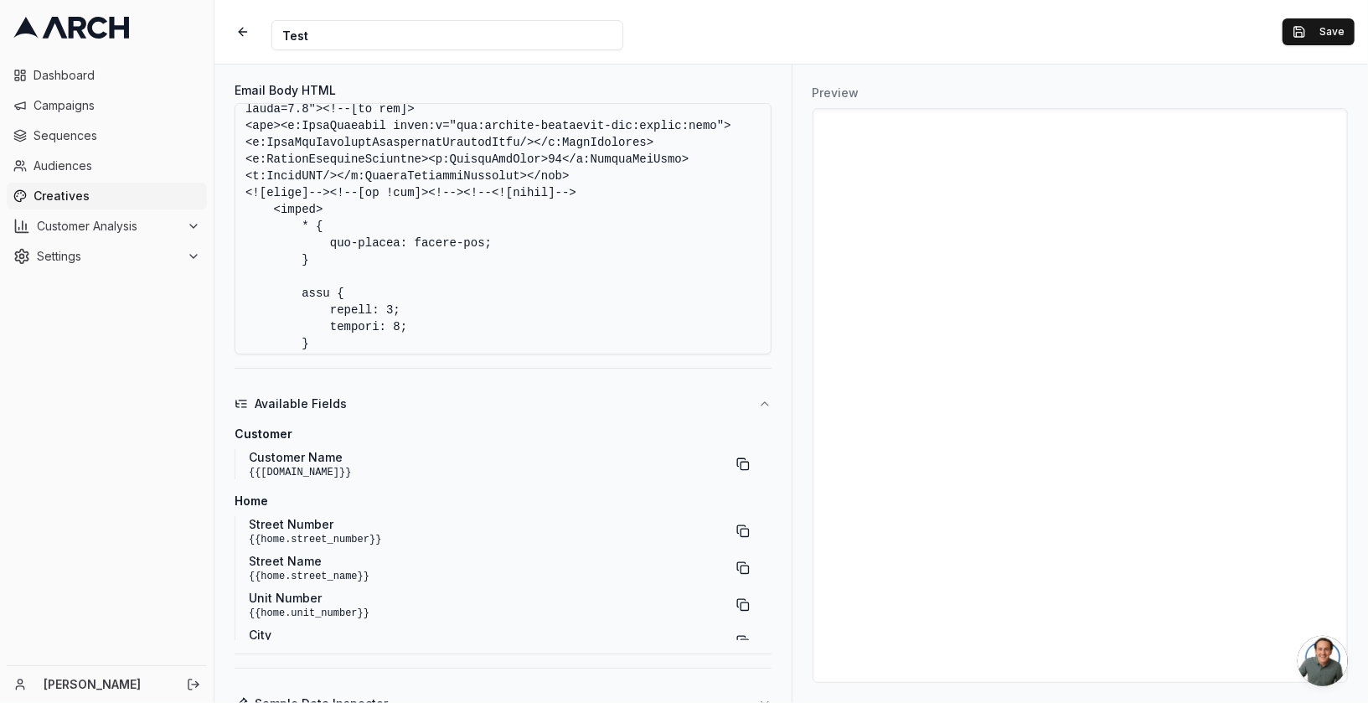
scroll to position [0, 0]
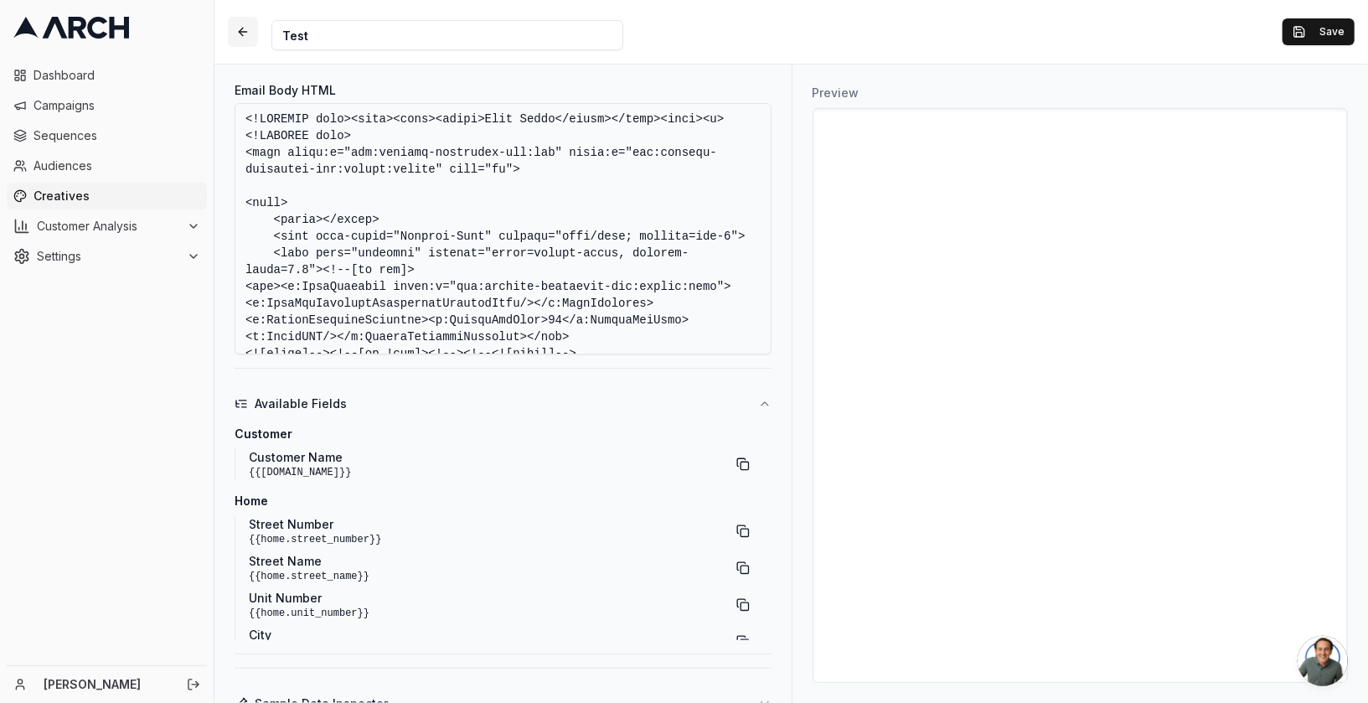
type textarea "<!DOCTYPE html><html><head><title>Your Email</title></head><body><p><!DOCTYPE h…"
click at [244, 35] on button "button" at bounding box center [243, 32] width 30 height 30
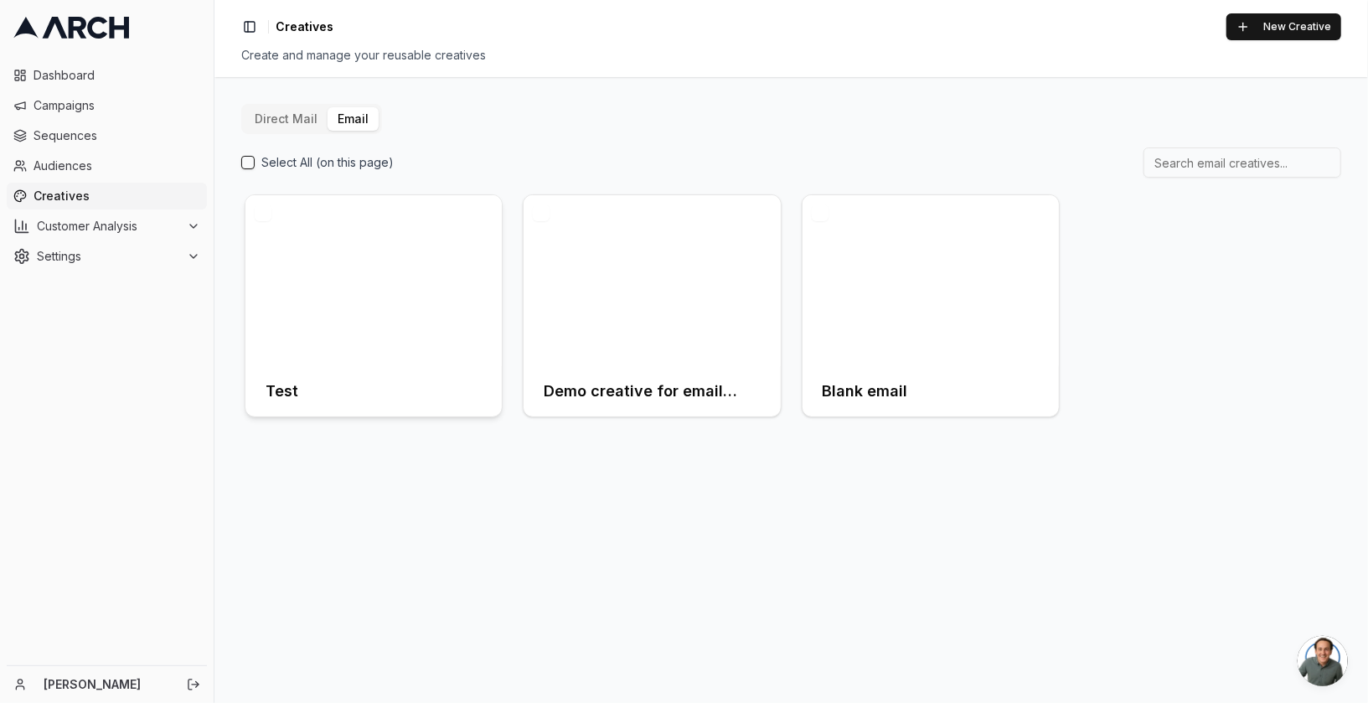
click at [389, 279] on div at bounding box center [373, 280] width 256 height 171
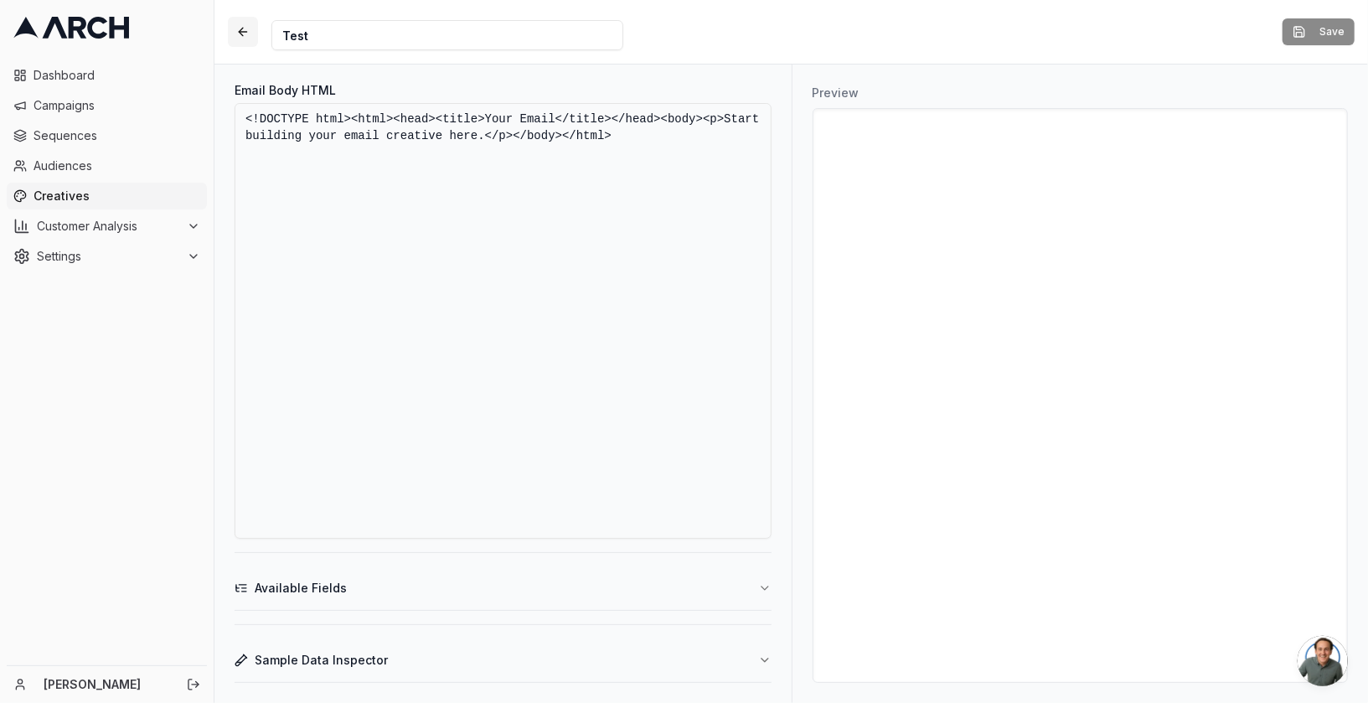
click at [245, 34] on button "button" at bounding box center [243, 32] width 30 height 30
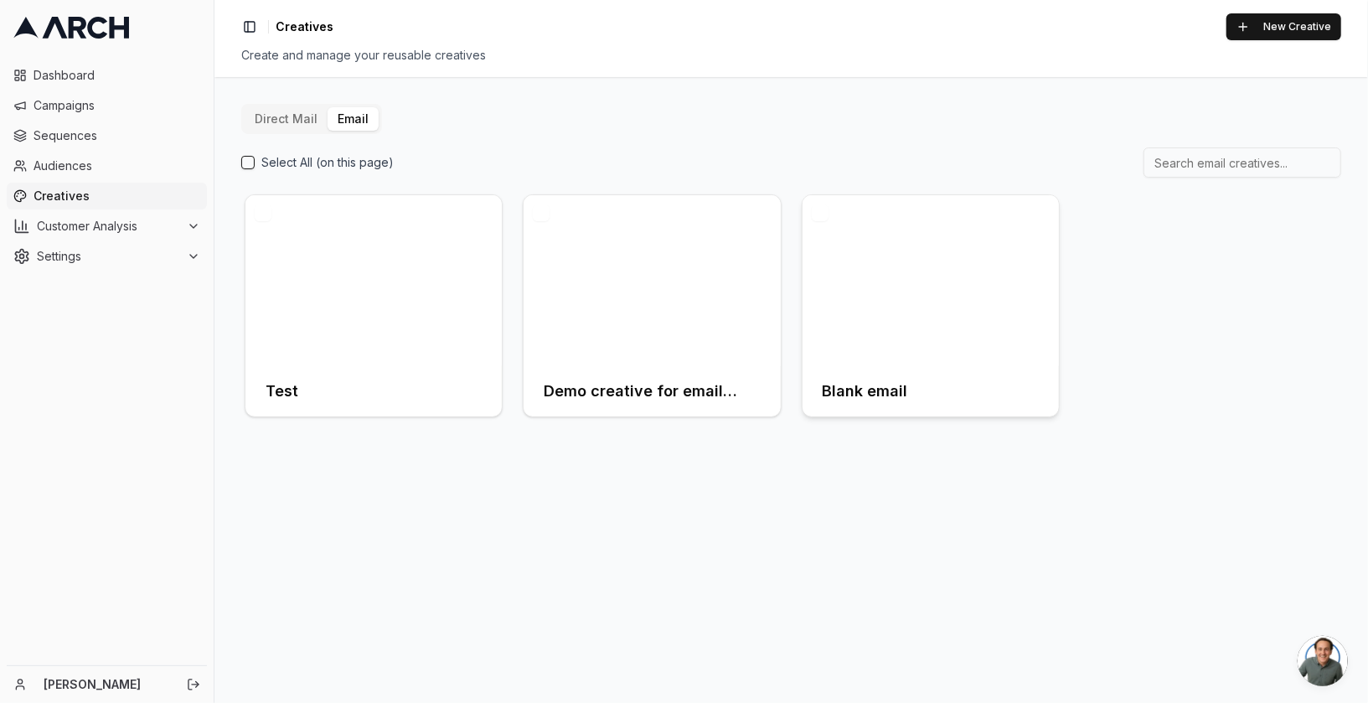
click at [882, 289] on div at bounding box center [930, 280] width 256 height 171
click at [399, 288] on div at bounding box center [373, 280] width 256 height 171
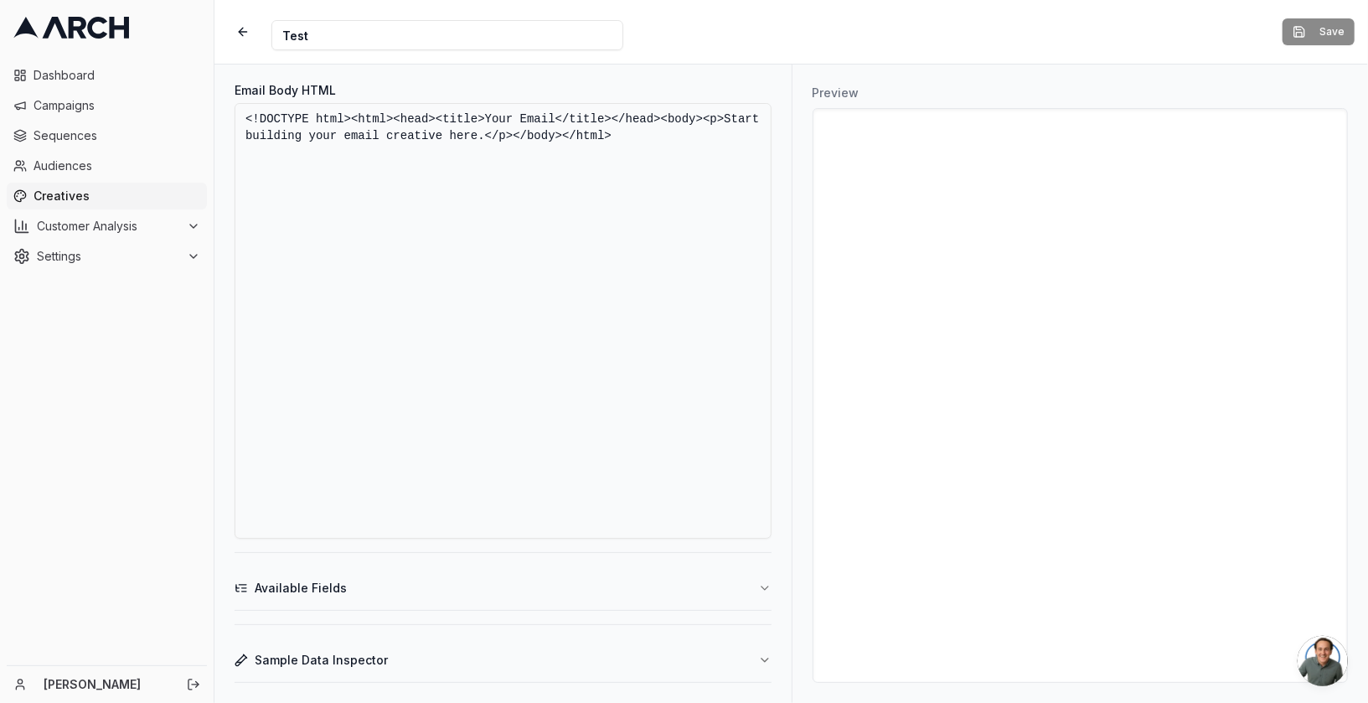
drag, startPoint x: 686, startPoint y: 135, endPoint x: 724, endPoint y: 140, distance: 38.0
click at [724, 140] on textarea "<!DOCTYPE html><html><head><title>Your Email</title></head><body><p>Start build…" at bounding box center [503, 321] width 537 height 436
drag, startPoint x: 481, startPoint y: 134, endPoint x: 724, endPoint y: 116, distance: 243.5
click at [724, 116] on textarea "<!DOCTYPE html><html><head><title>Your Email</title></head><body><p>Start build…" at bounding box center [503, 321] width 537 height 436
drag, startPoint x: 724, startPoint y: 116, endPoint x: 485, endPoint y: 134, distance: 239.3
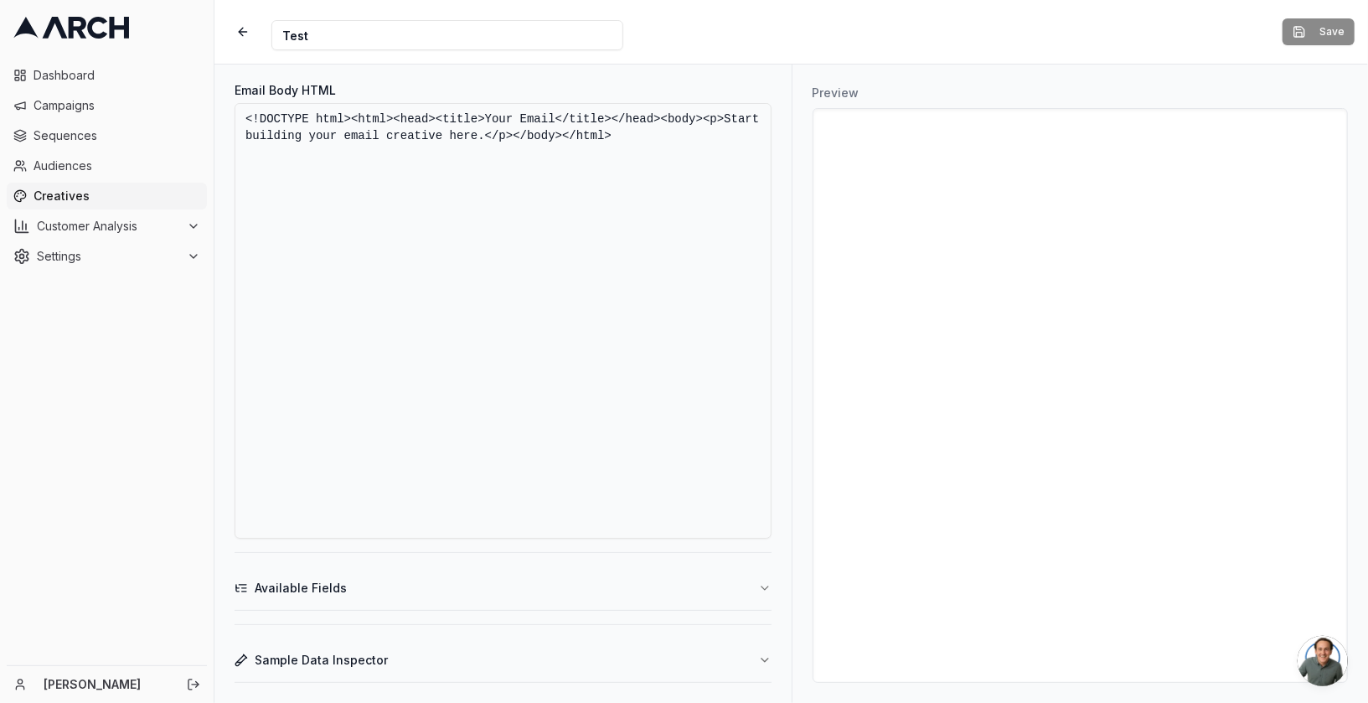
click at [485, 134] on textarea "<!DOCTYPE html><html><head><title>Your Email</title></head><body><p>Start build…" at bounding box center [503, 321] width 537 height 436
paste textarea "<!DOCTYPE html> <html xmlns:v="urn:schemas-microsoft-com:vml" xmlns:o="urn:sche…"
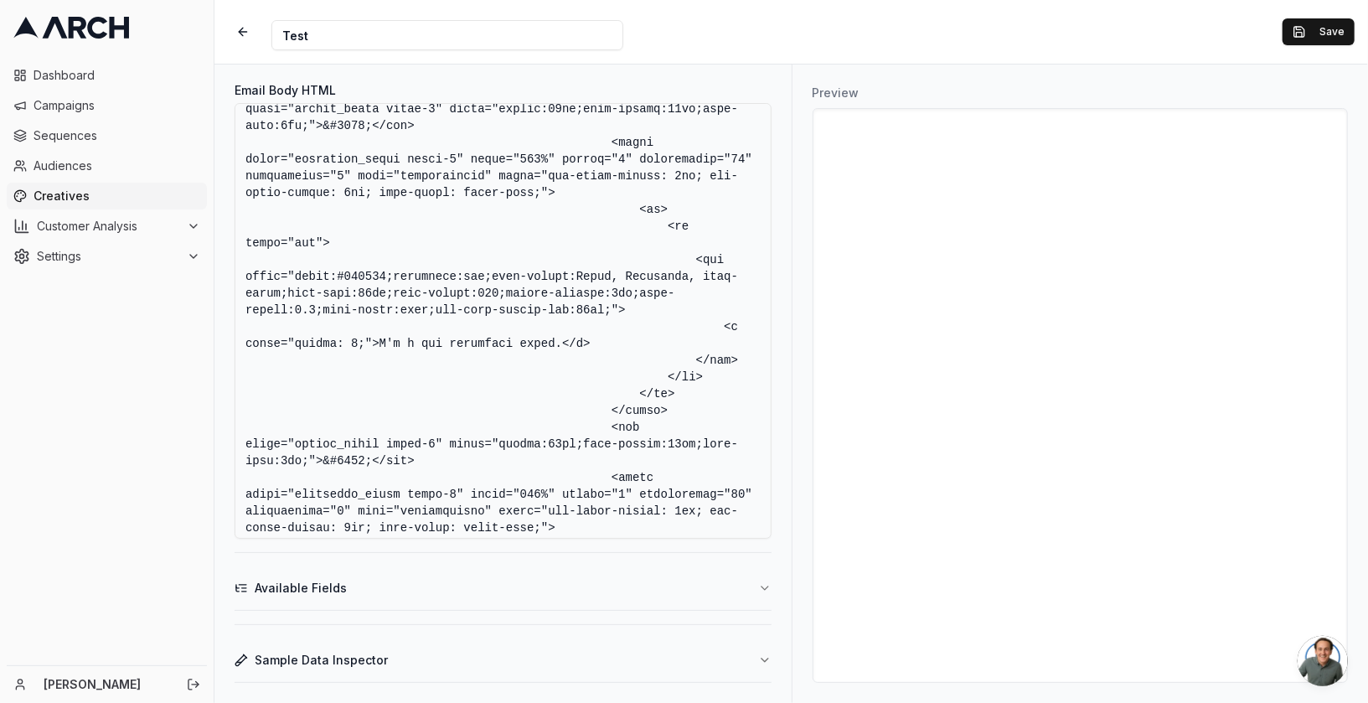
scroll to position [2848, 0]
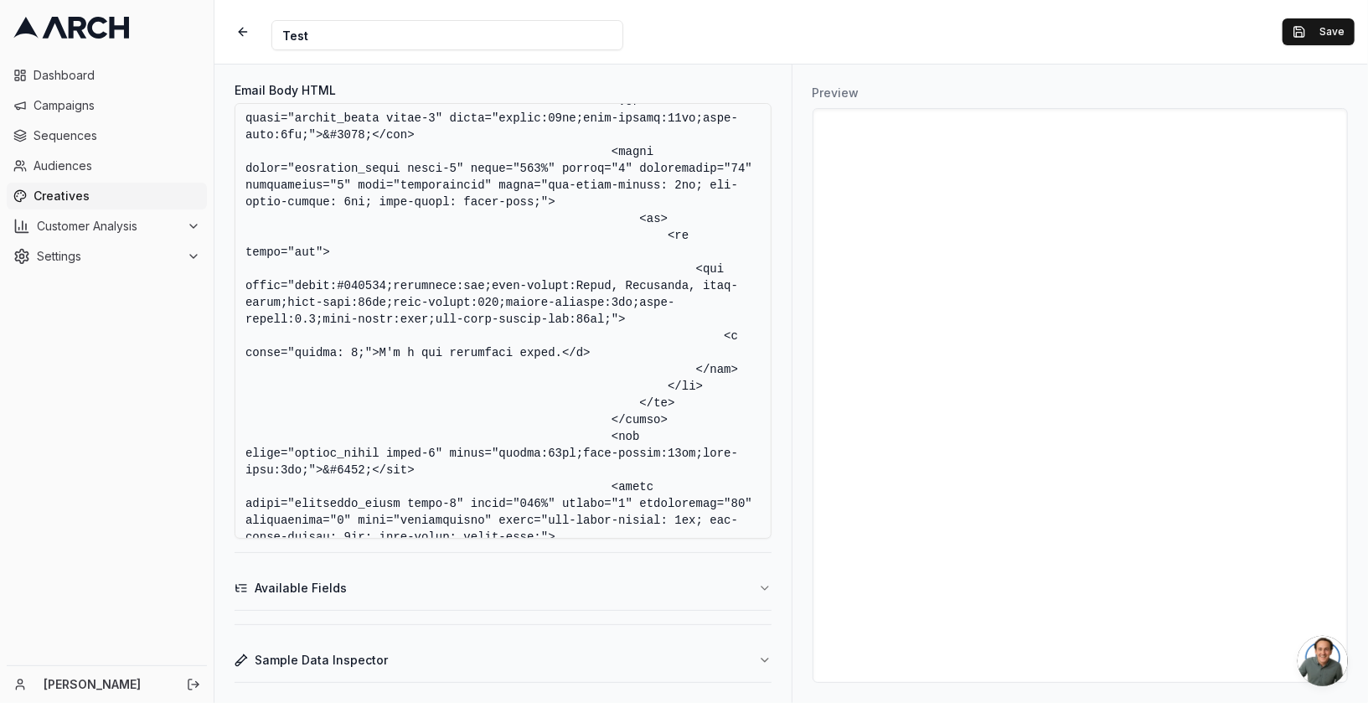
click at [562, 352] on textarea "Email Body HTML" at bounding box center [503, 321] width 537 height 436
drag, startPoint x: 559, startPoint y: 356, endPoint x: 380, endPoint y: 353, distance: 178.4
click at [380, 353] on textarea "Email Body HTML" at bounding box center [503, 321] width 537 height 436
drag, startPoint x: 450, startPoint y: 353, endPoint x: 376, endPoint y: 354, distance: 73.7
click at [376, 354] on textarea "Email Body HTML" at bounding box center [503, 321] width 537 height 436
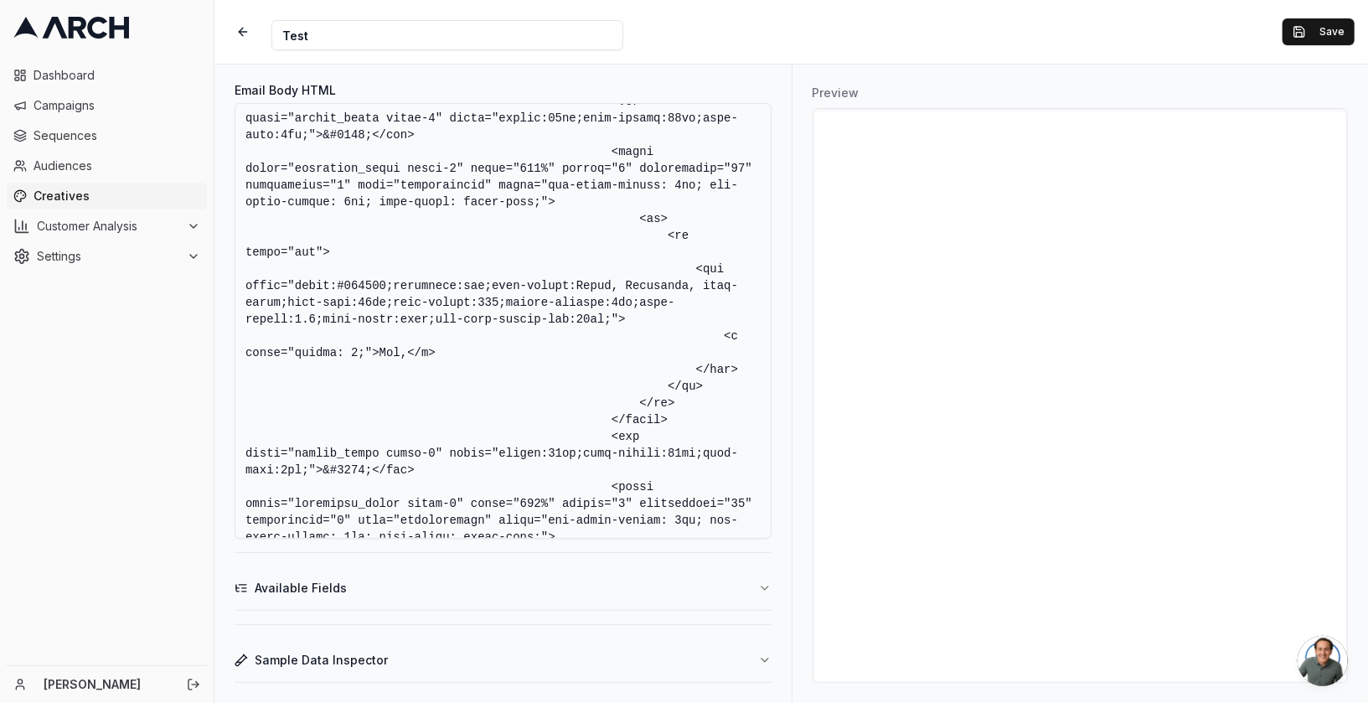
click at [370, 353] on textarea "Email Body HTML" at bounding box center [503, 321] width 537 height 436
drag, startPoint x: 516, startPoint y: 353, endPoint x: 373, endPoint y: 354, distance: 143.2
click at [373, 354] on textarea "Email Body HTML" at bounding box center [503, 321] width 537 height 436
click at [480, 350] on textarea "Email Body HTML" at bounding box center [503, 321] width 537 height 436
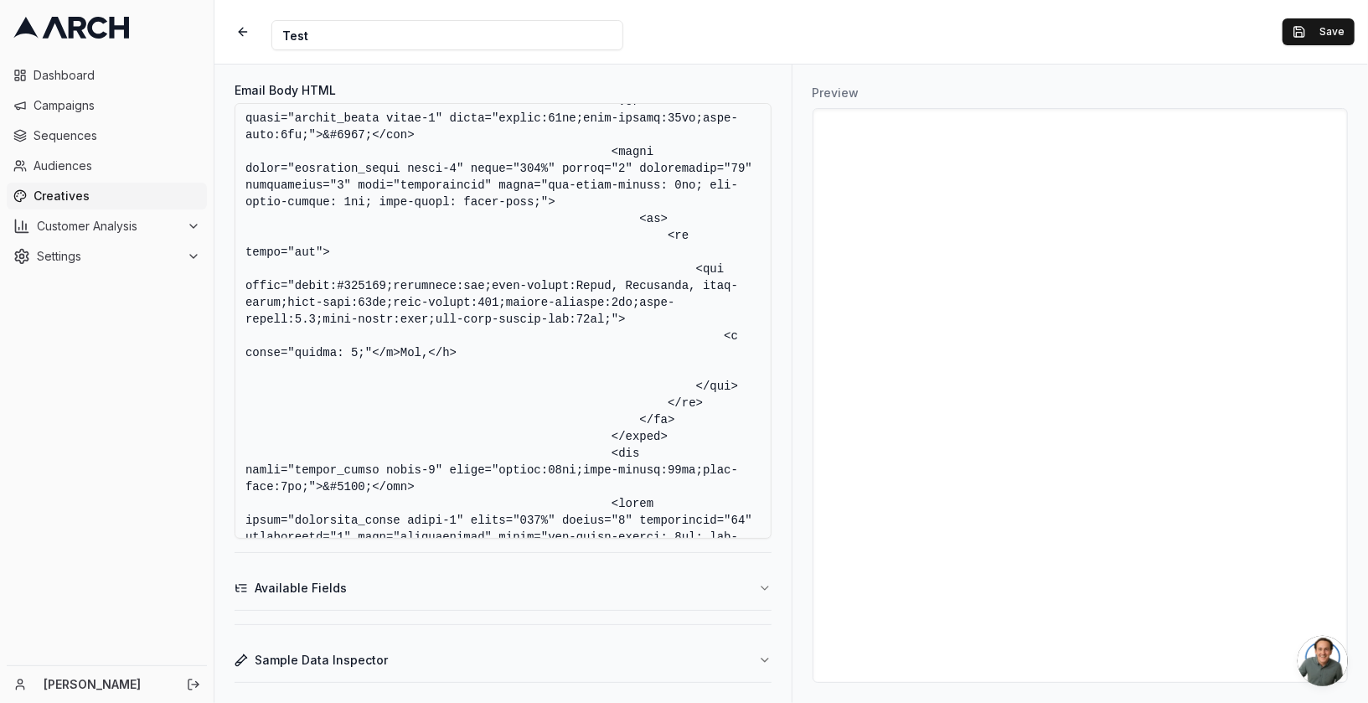
paste textarea "</p>Hey,</p>"
drag, startPoint x: 296, startPoint y: 370, endPoint x: 272, endPoint y: 370, distance: 24.3
click at [272, 370] on textarea "Email Body HTML" at bounding box center [503, 321] width 537 height 436
click at [432, 203] on textarea "Email Body HTML" at bounding box center [503, 321] width 537 height 436
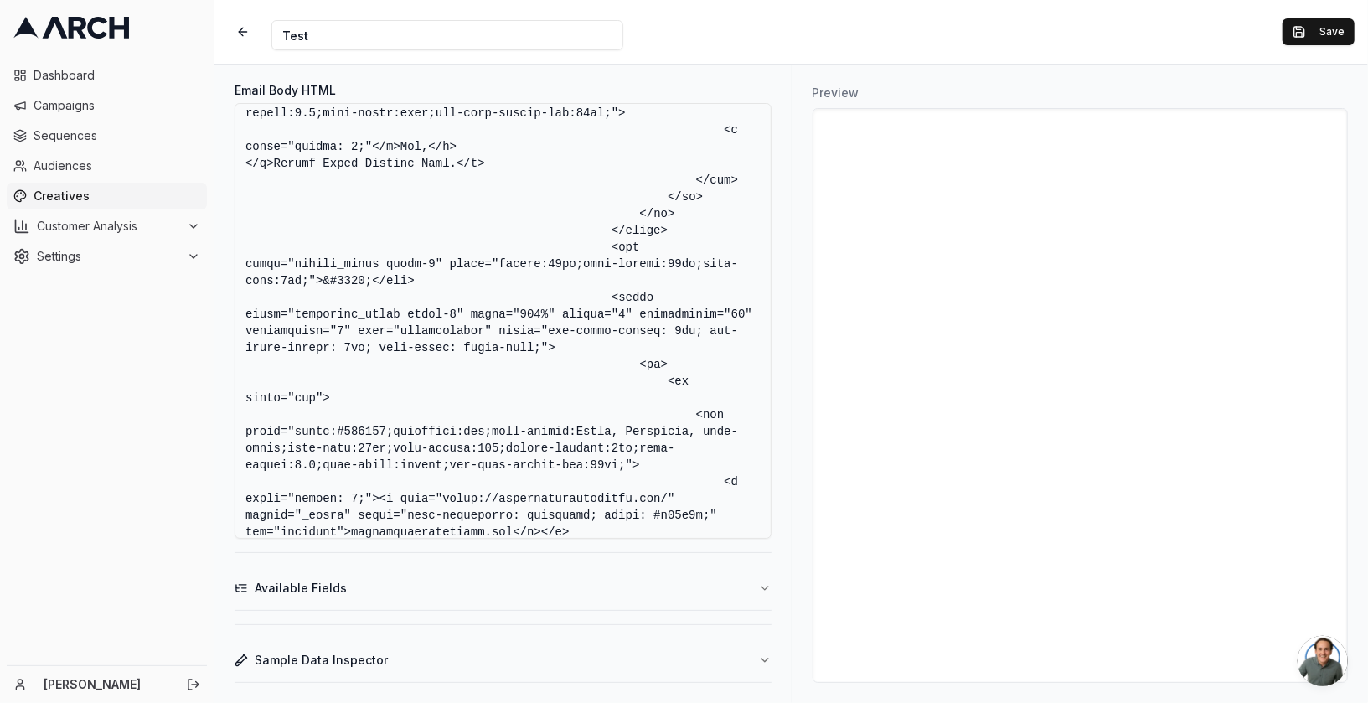
scroll to position [2974, 0]
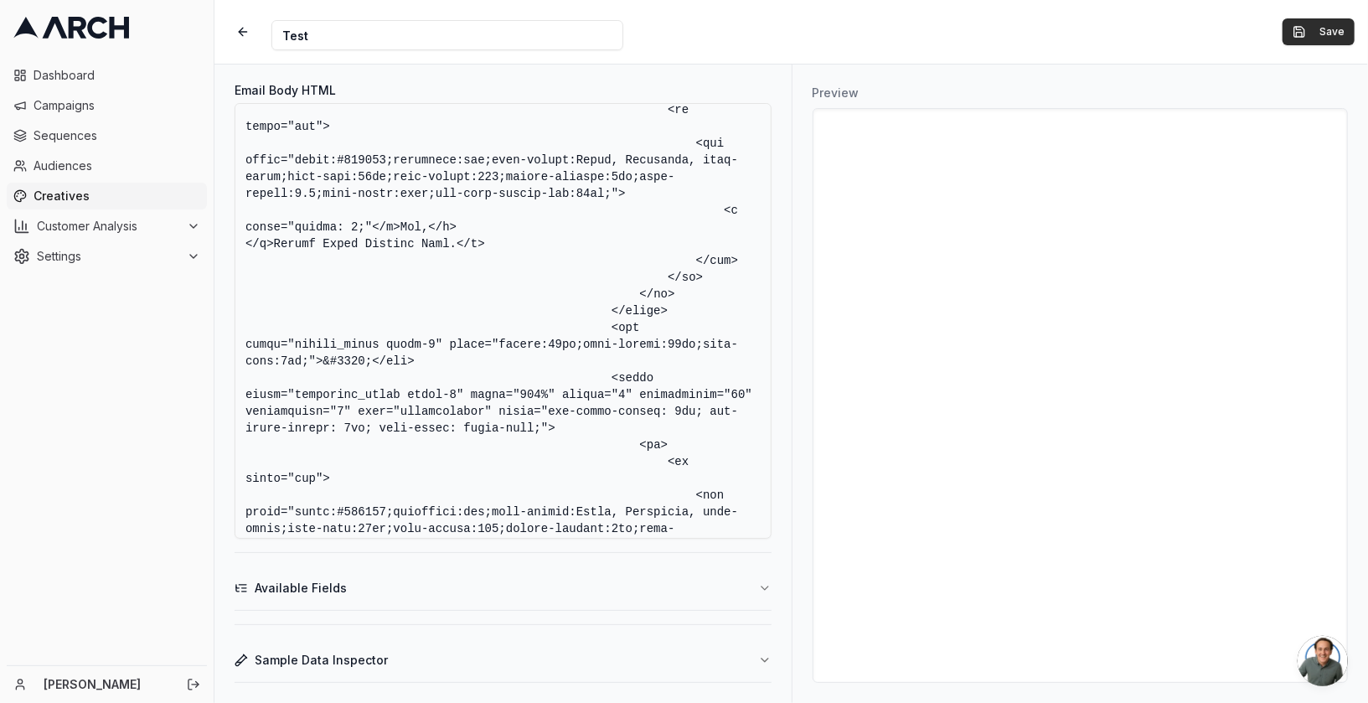
type textarea "<!DOCTYPE html><html><head><title>Your Email</title></head><body><p><!DOCTYPE h…"
click at [1300, 27] on button "Save" at bounding box center [1318, 31] width 72 height 27
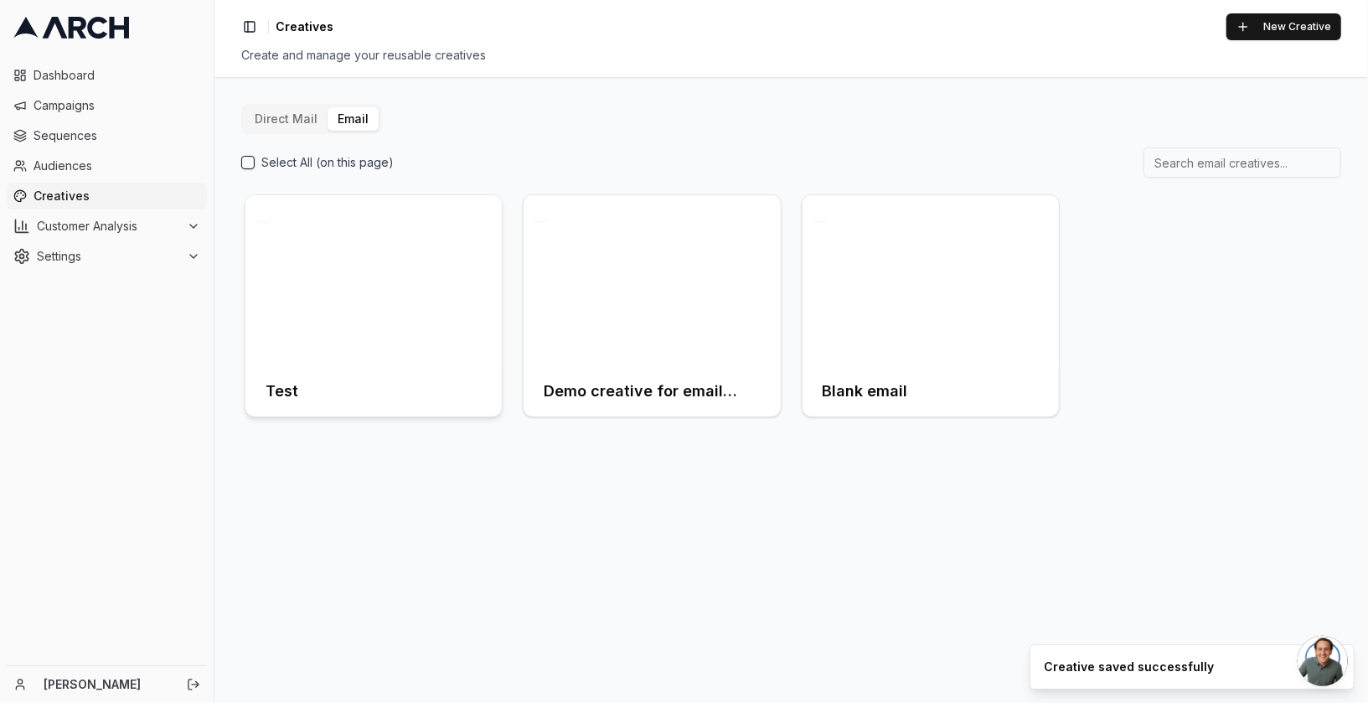
click at [397, 269] on div at bounding box center [373, 280] width 256 height 171
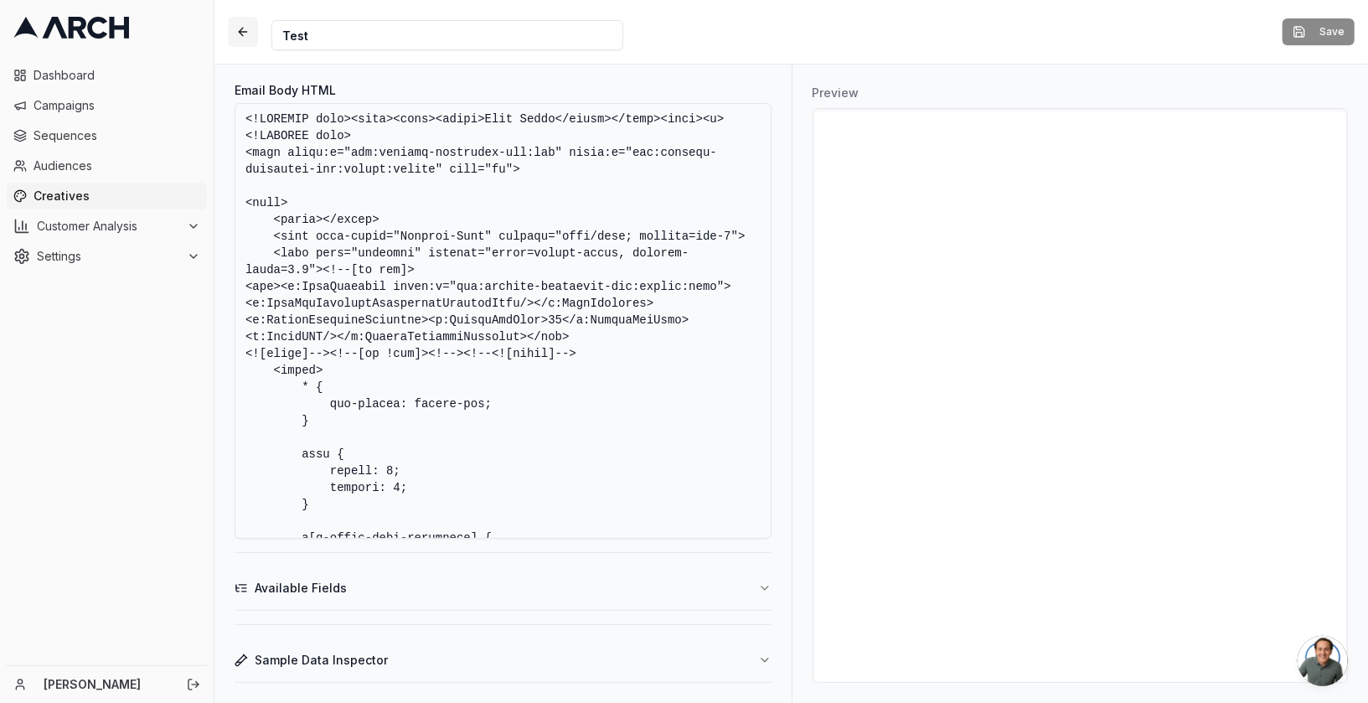
click at [245, 33] on button "button" at bounding box center [243, 32] width 30 height 30
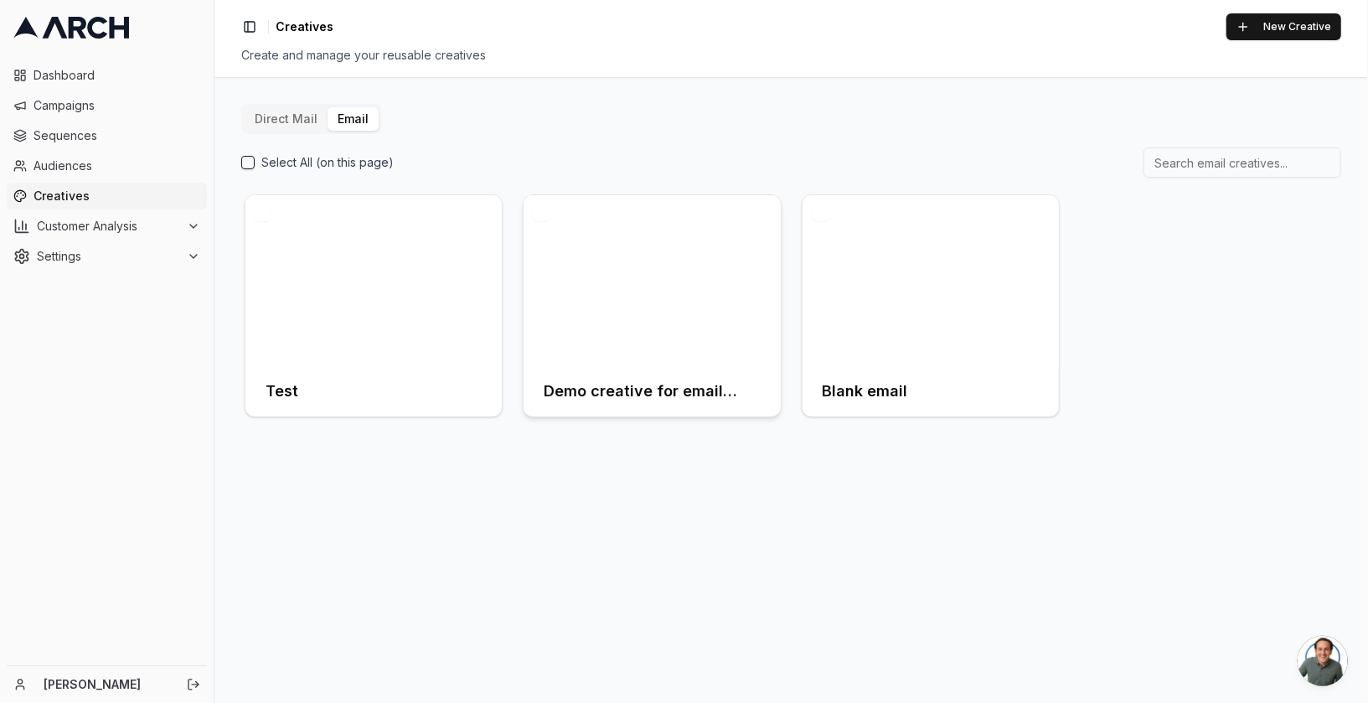
click at [632, 353] on div at bounding box center [651, 280] width 256 height 171
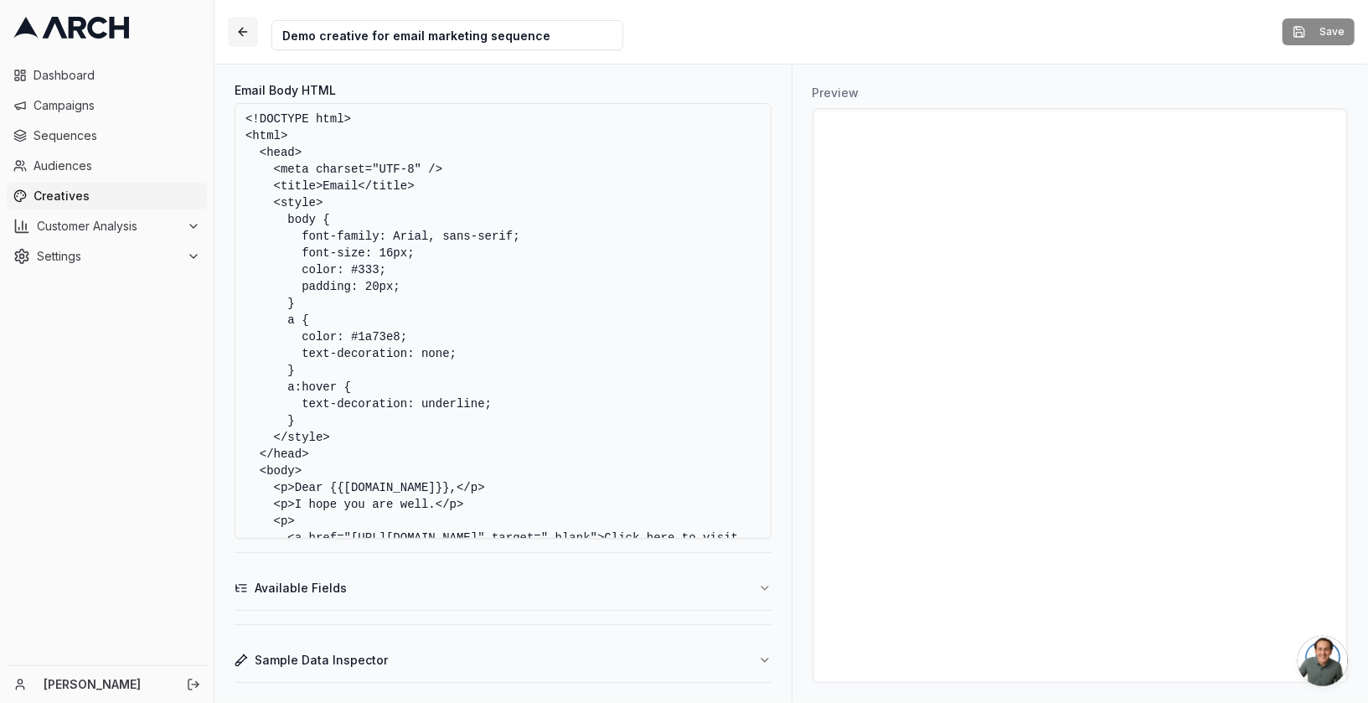
click at [243, 27] on button "button" at bounding box center [243, 32] width 30 height 30
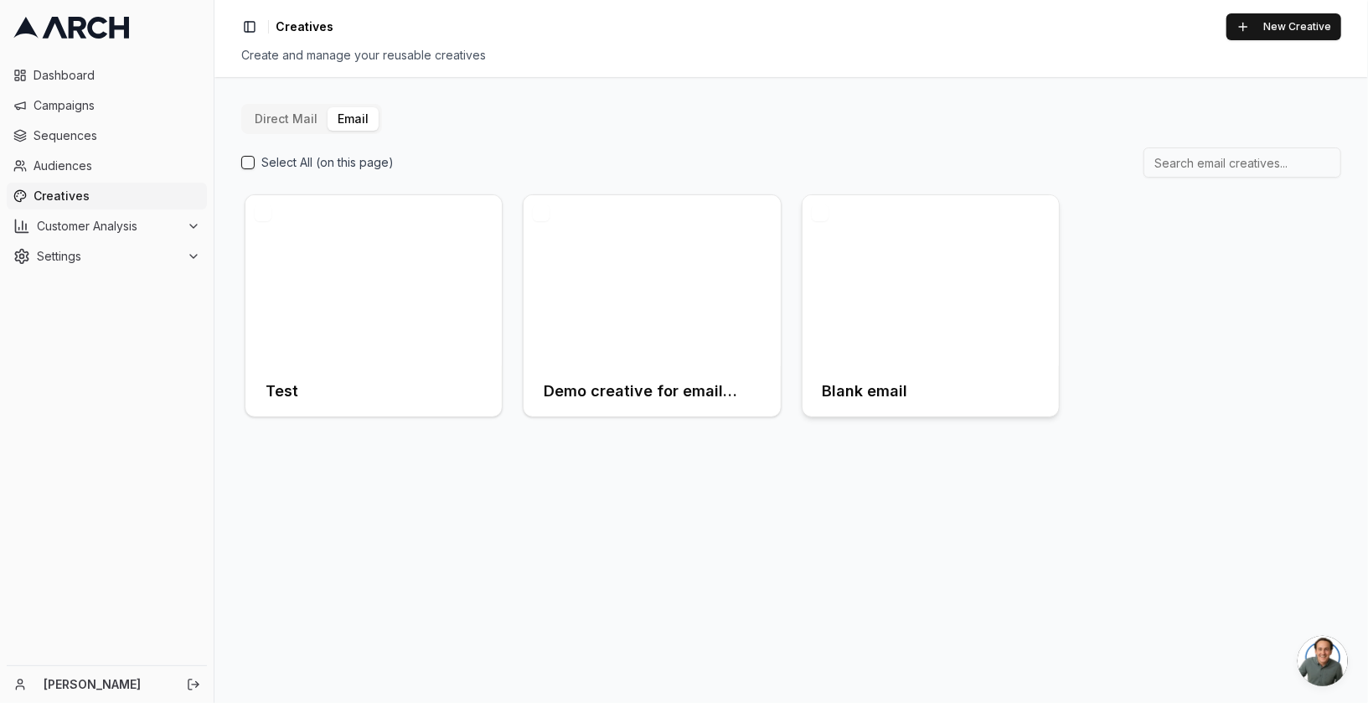
click at [935, 334] on div at bounding box center [930, 280] width 256 height 171
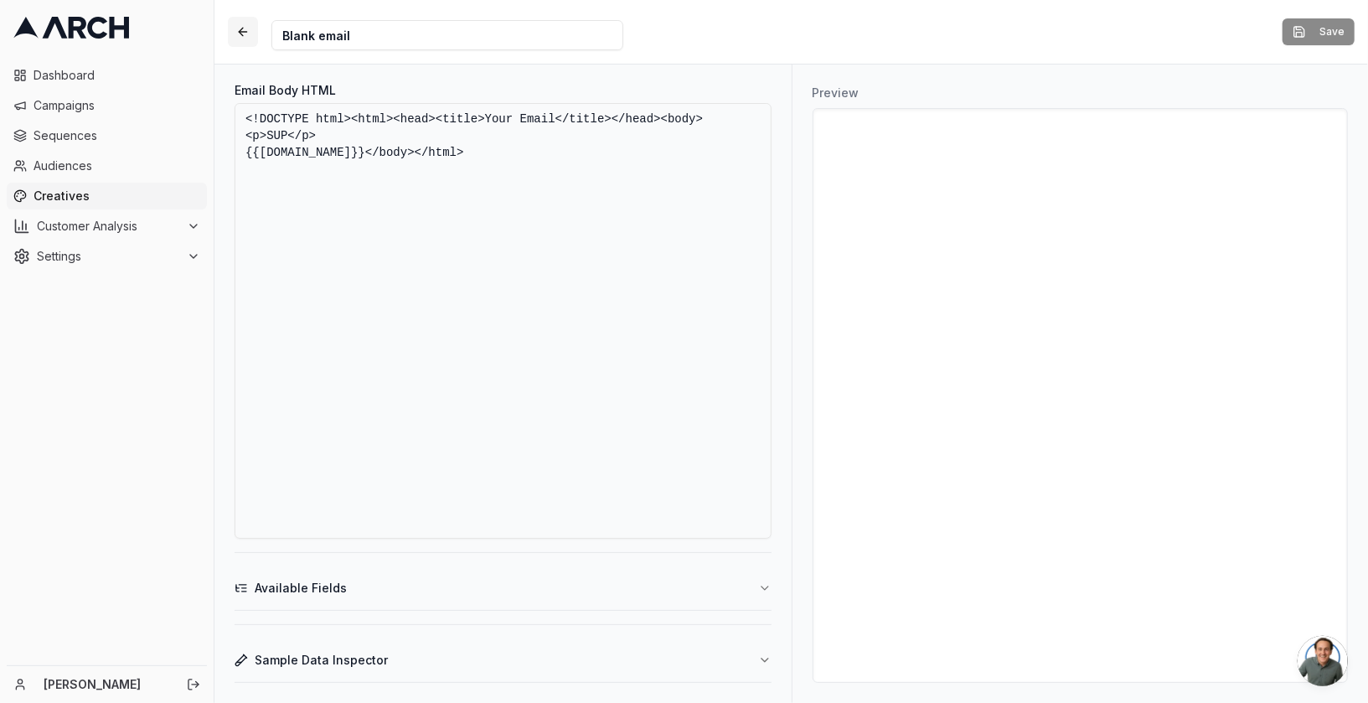
click at [236, 31] on button "button" at bounding box center [243, 32] width 30 height 30
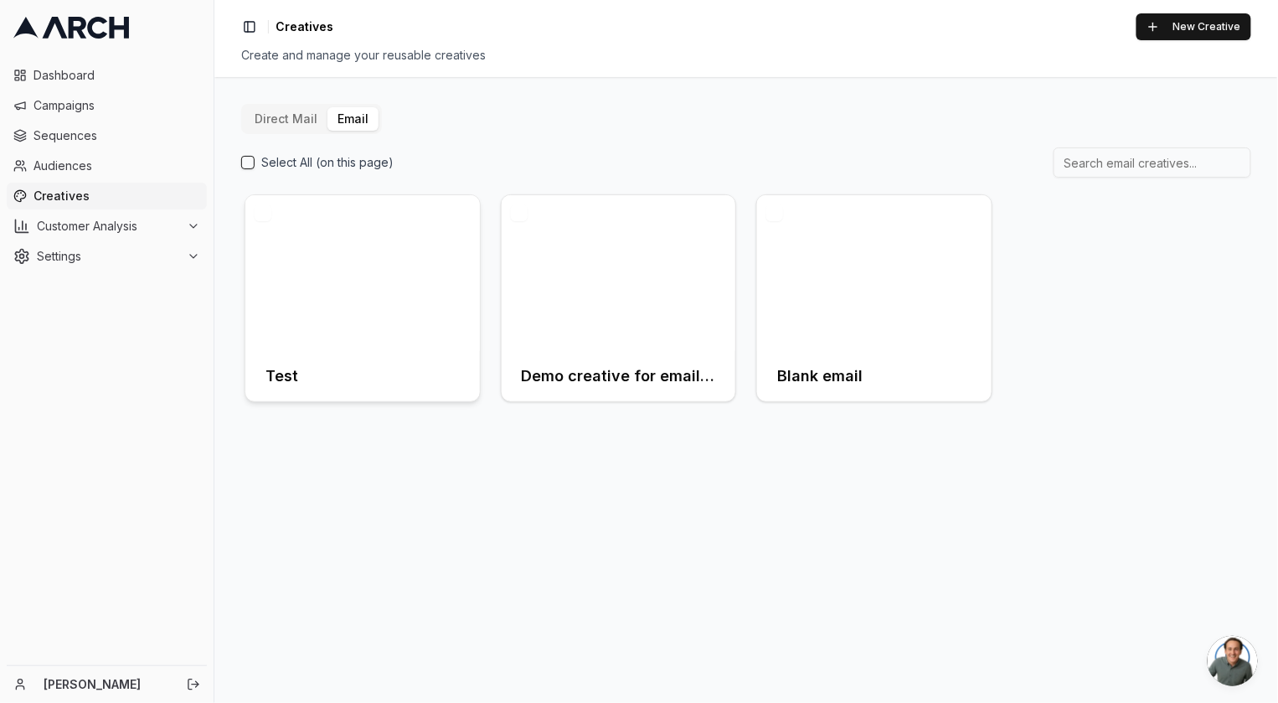
click at [340, 256] on div at bounding box center [362, 273] width 235 height 156
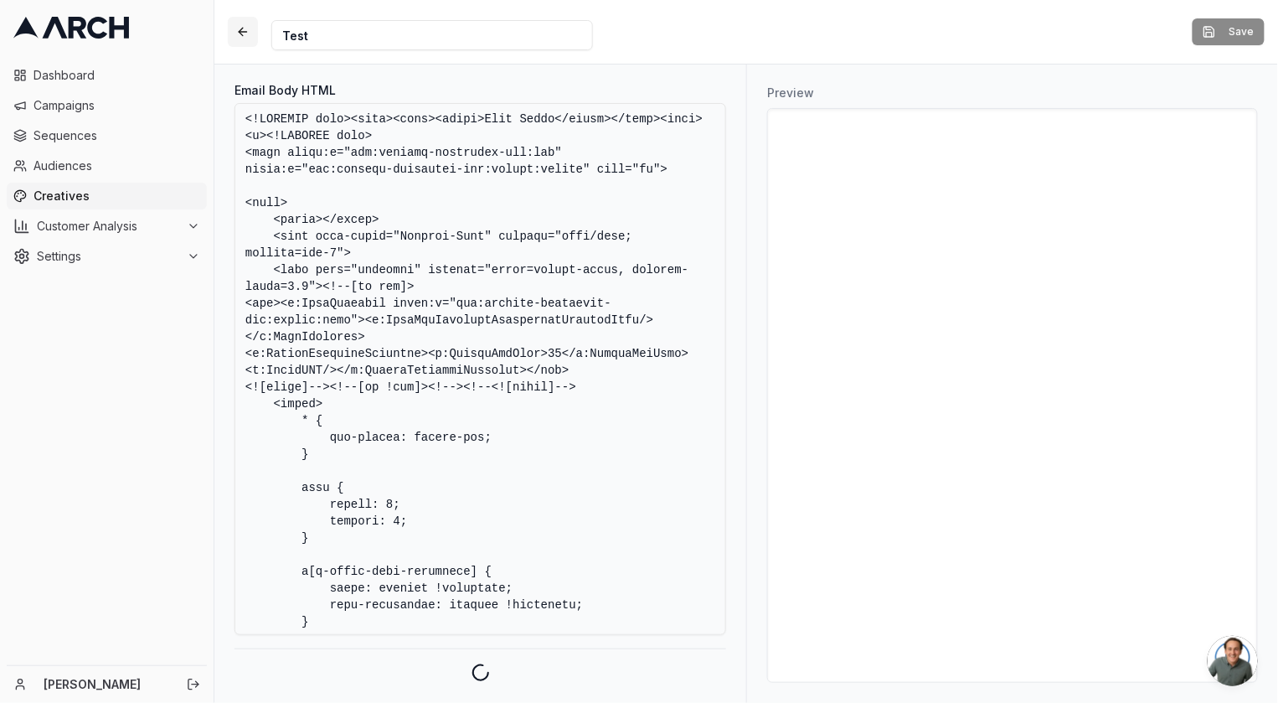
click at [236, 26] on button "button" at bounding box center [243, 32] width 30 height 30
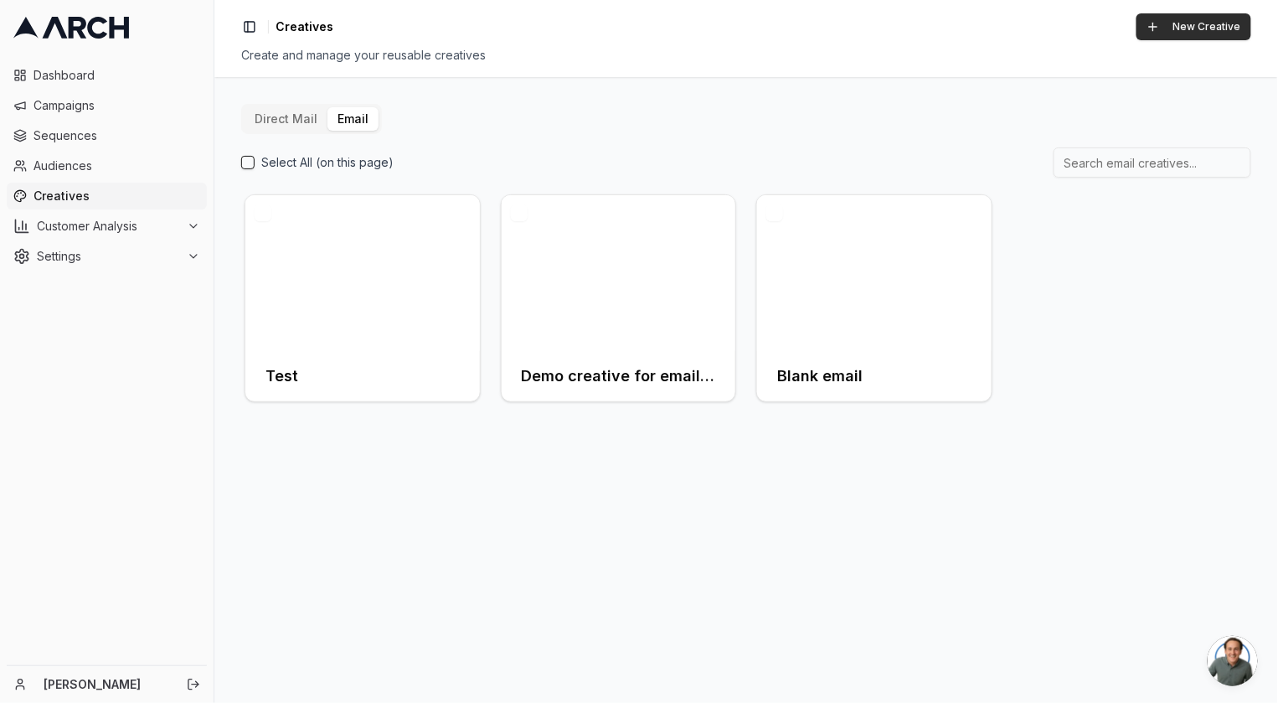
click at [1217, 33] on button "New Creative" at bounding box center [1193, 26] width 115 height 27
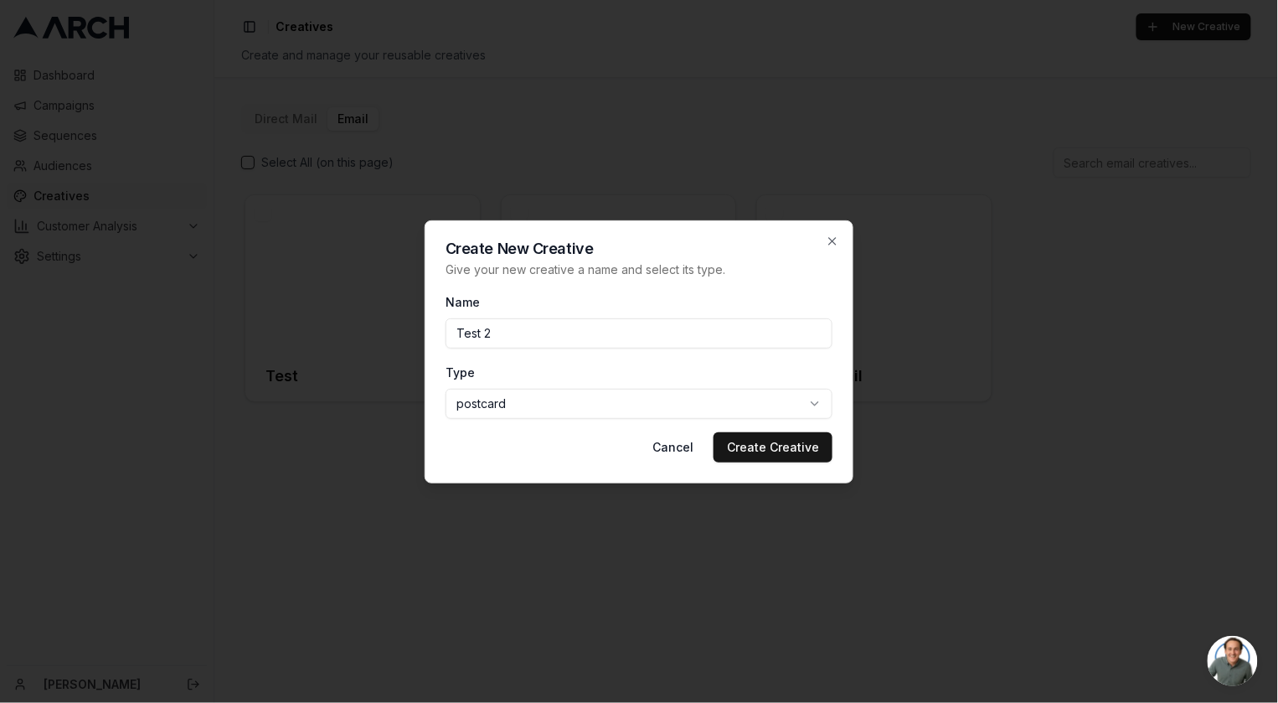
type input "Test 2"
click at [750, 412] on body "Dashboard Campaigns Sequences Audiences Creatives Customer Analysis Settings Ni…" at bounding box center [639, 351] width 1278 height 703
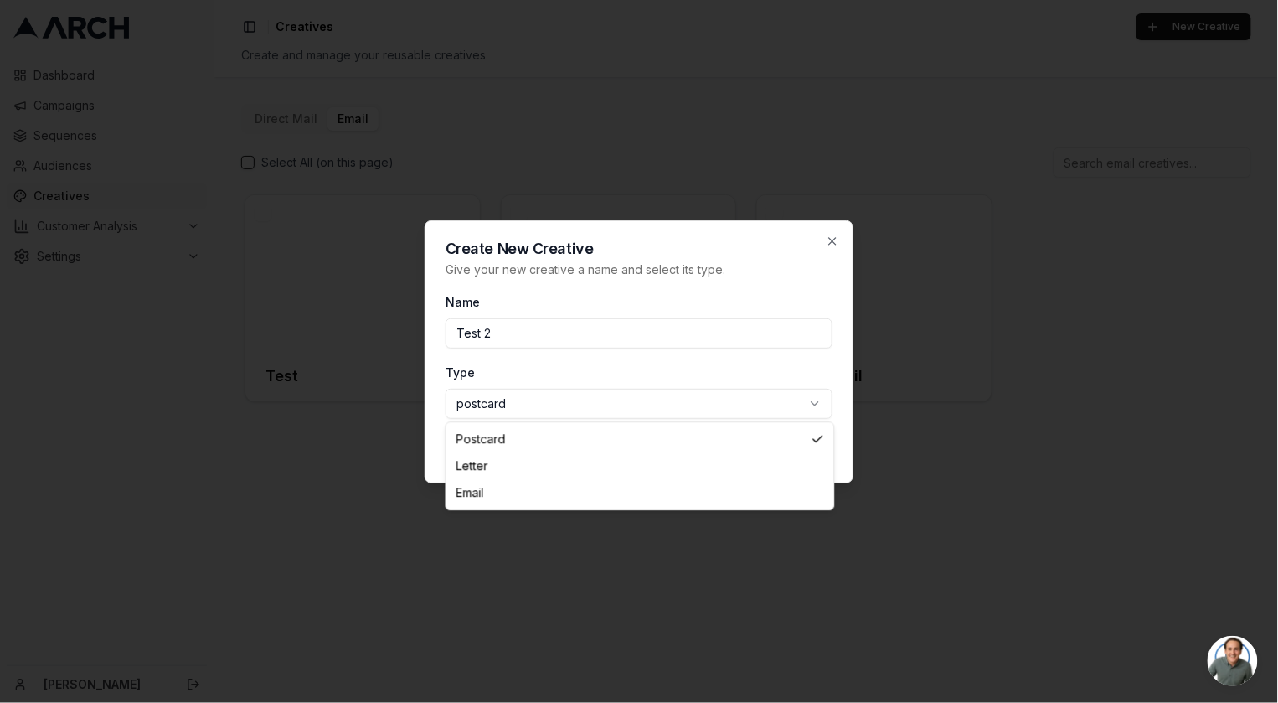
select select "email"
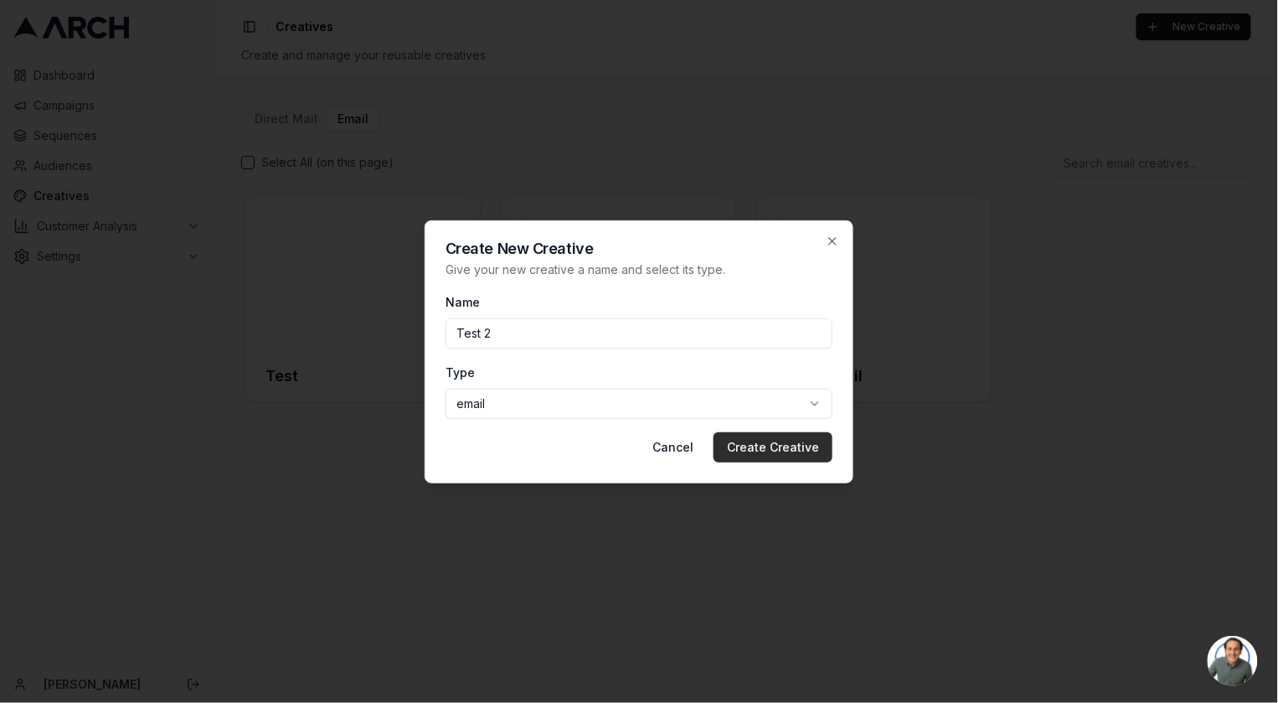
click at [787, 444] on button "Create Creative" at bounding box center [773, 447] width 119 height 30
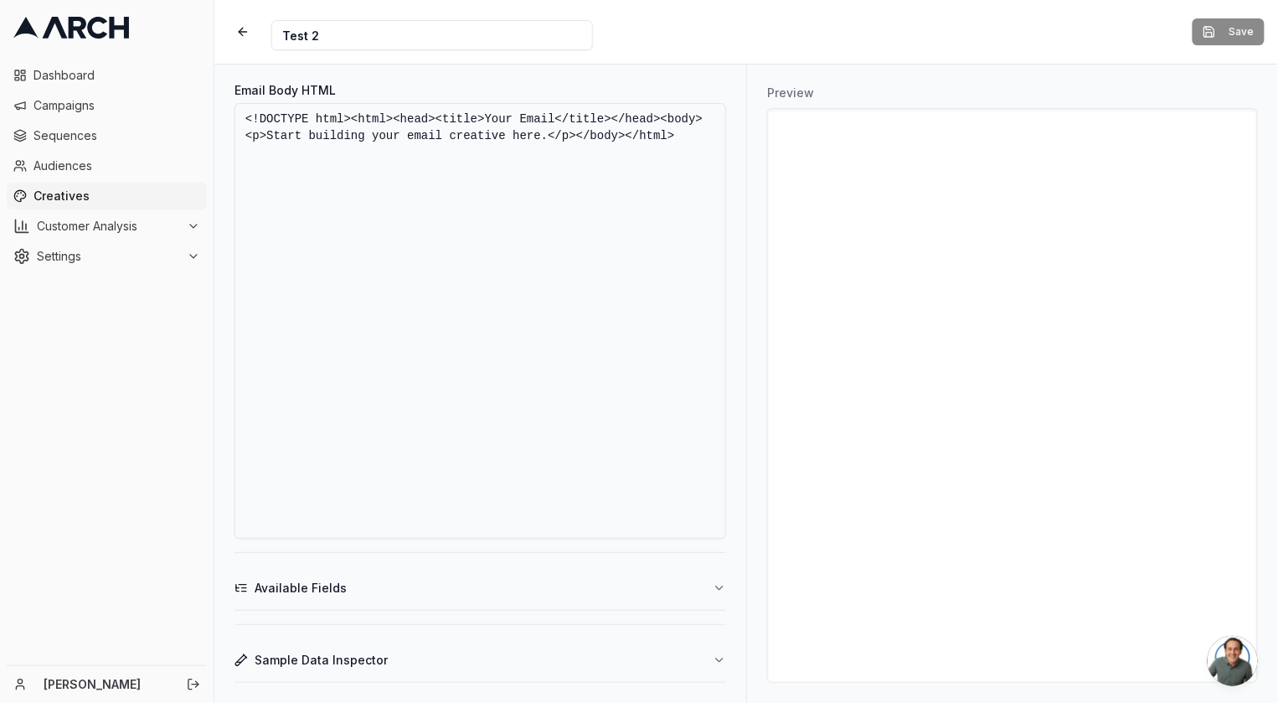
drag, startPoint x: 547, startPoint y: 137, endPoint x: 662, endPoint y: 111, distance: 118.5
click at [662, 111] on textarea "<!DOCTYPE html><html><head><title>Your Email</title></head><body><p>Start build…" at bounding box center [481, 321] width 492 height 436
paste textarea "!DOCTYPE html> <html lang="en" style="margin:0; padding:0;"> <head> <meta chars…"
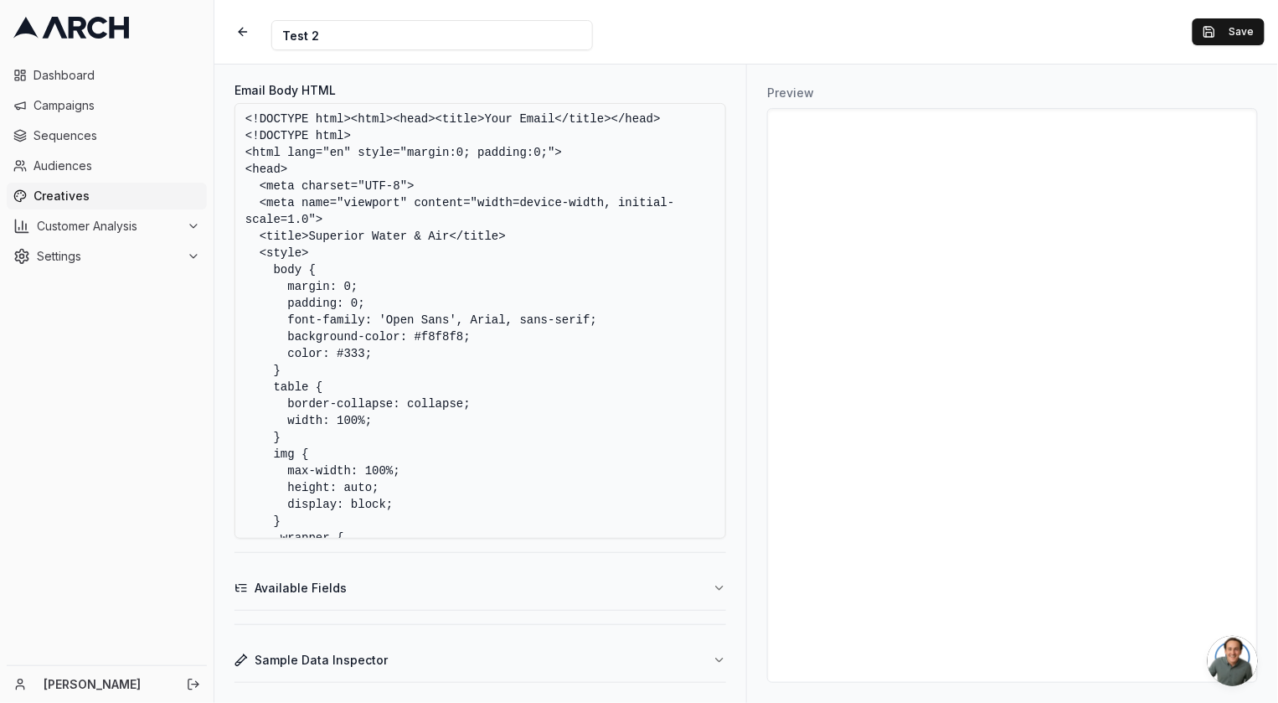
drag, startPoint x: 676, startPoint y: 122, endPoint x: 242, endPoint y: 119, distance: 433.8
click at [242, 119] on textarea "<!DOCTYPE html><html><head><title>Your Email</title></head><!DOCTYPE html> <htm…" at bounding box center [481, 321] width 492 height 436
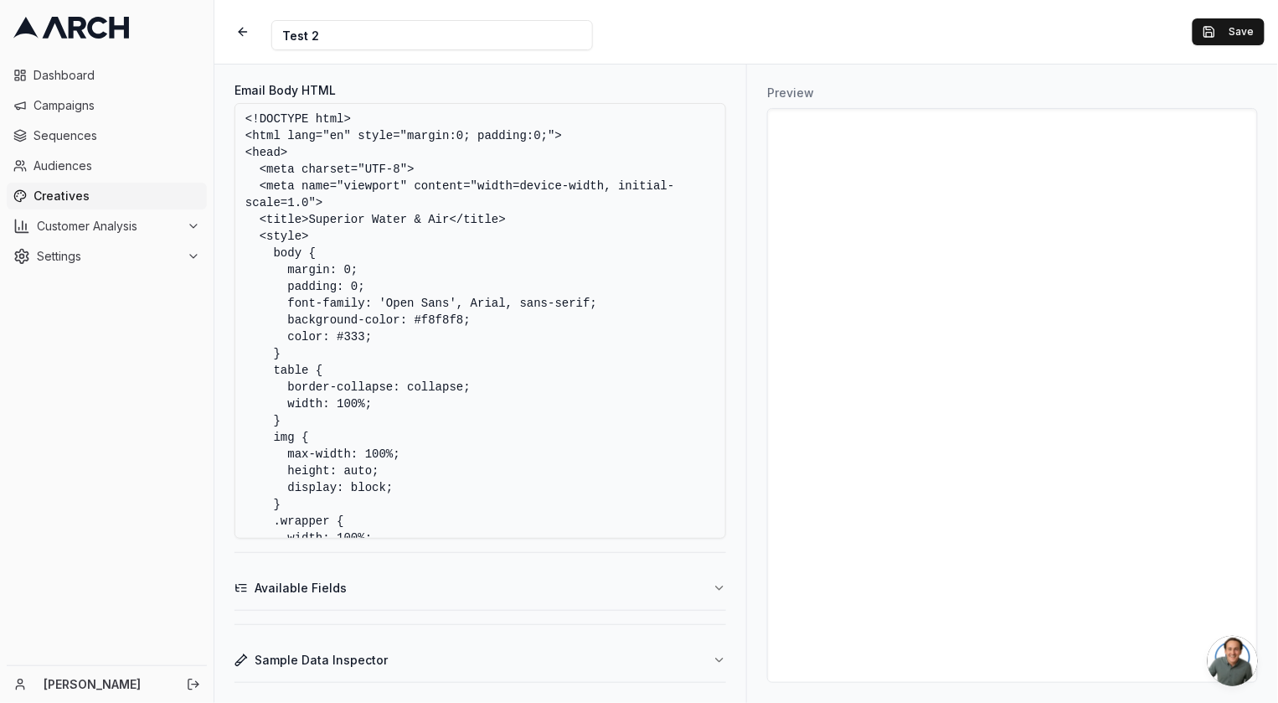
scroll to position [130, 0]
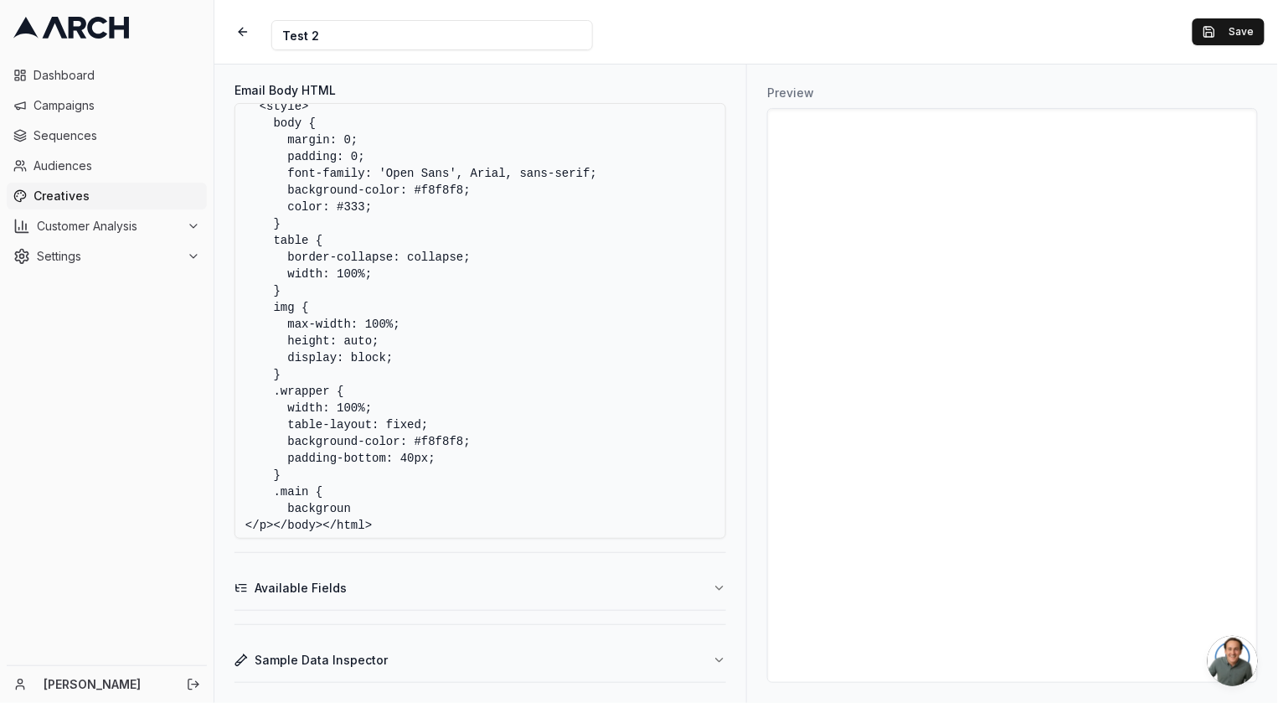
click at [423, 518] on textarea "<!DOCTYPE html> <html lang="en" style="margin:0; padding:0;"> <head> <meta char…" at bounding box center [481, 321] width 492 height 436
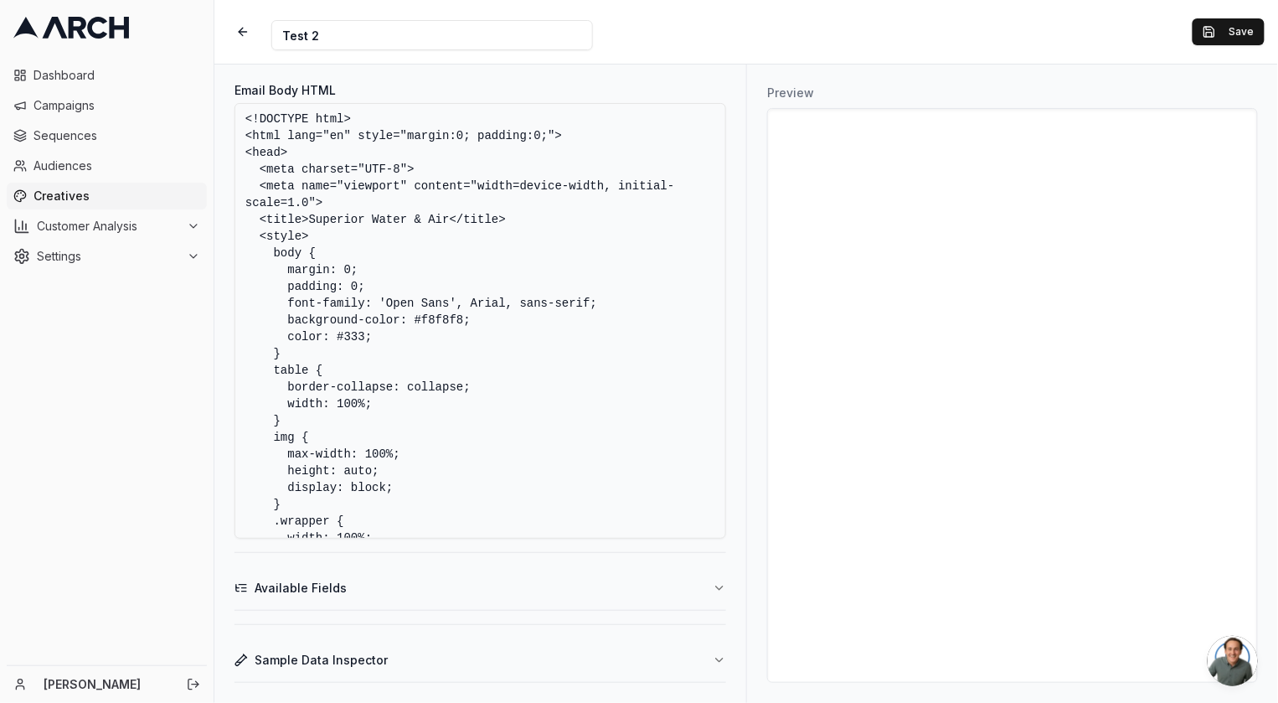
click at [401, 157] on textarea "<!DOCTYPE html> <html lang="en" style="margin:0; padding:0;"> <head> <meta char…" at bounding box center [481, 321] width 492 height 436
type textarea "<!DOCTYPE html> <html lang="en" style="margin:0; padding:0;"> <head> <meta char…"
drag, startPoint x: 430, startPoint y: 523, endPoint x: 64, endPoint y: -111, distance: 731.7
click at [64, 0] on html "Dashboard Campaigns Sequences Audiences Creatives Customer Analysis Settings Ni…" at bounding box center [639, 351] width 1278 height 703
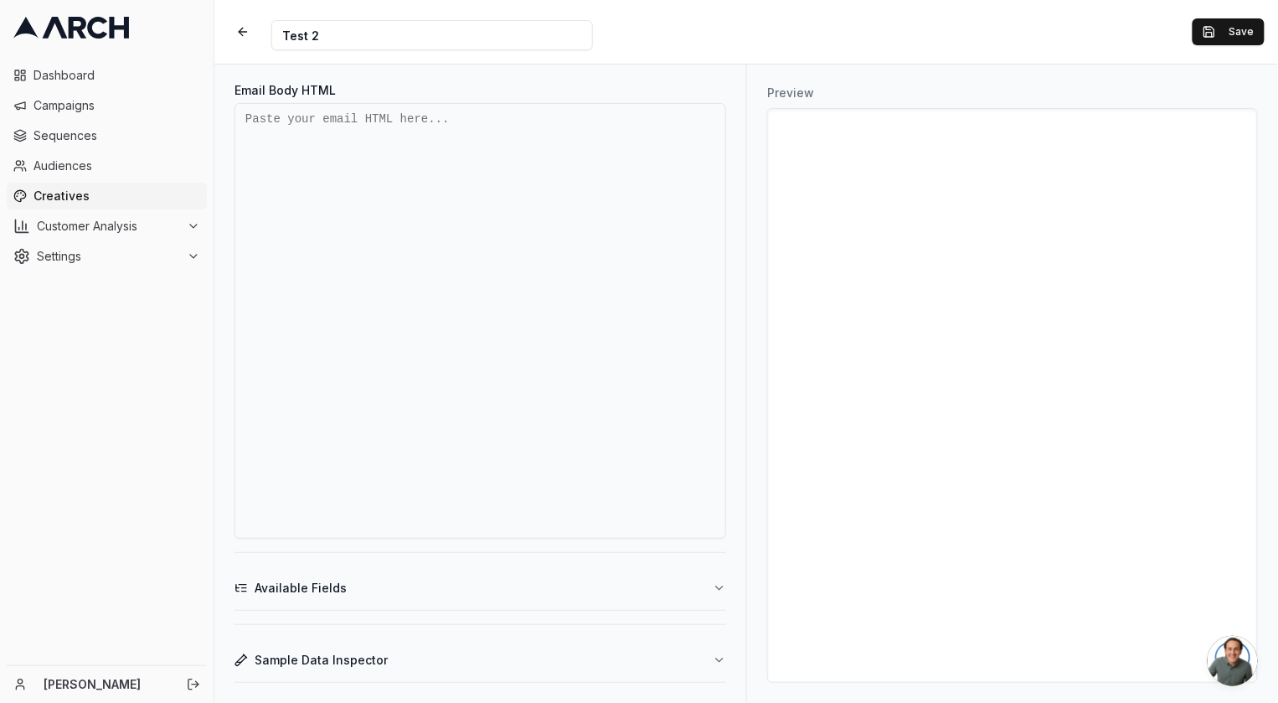
click at [389, 126] on textarea "Email Body HTML" at bounding box center [481, 321] width 492 height 436
paste textarea "<!DOCTYPE html> <html lang="en" style="margin:0; padding:0;"> <head> <meta char…"
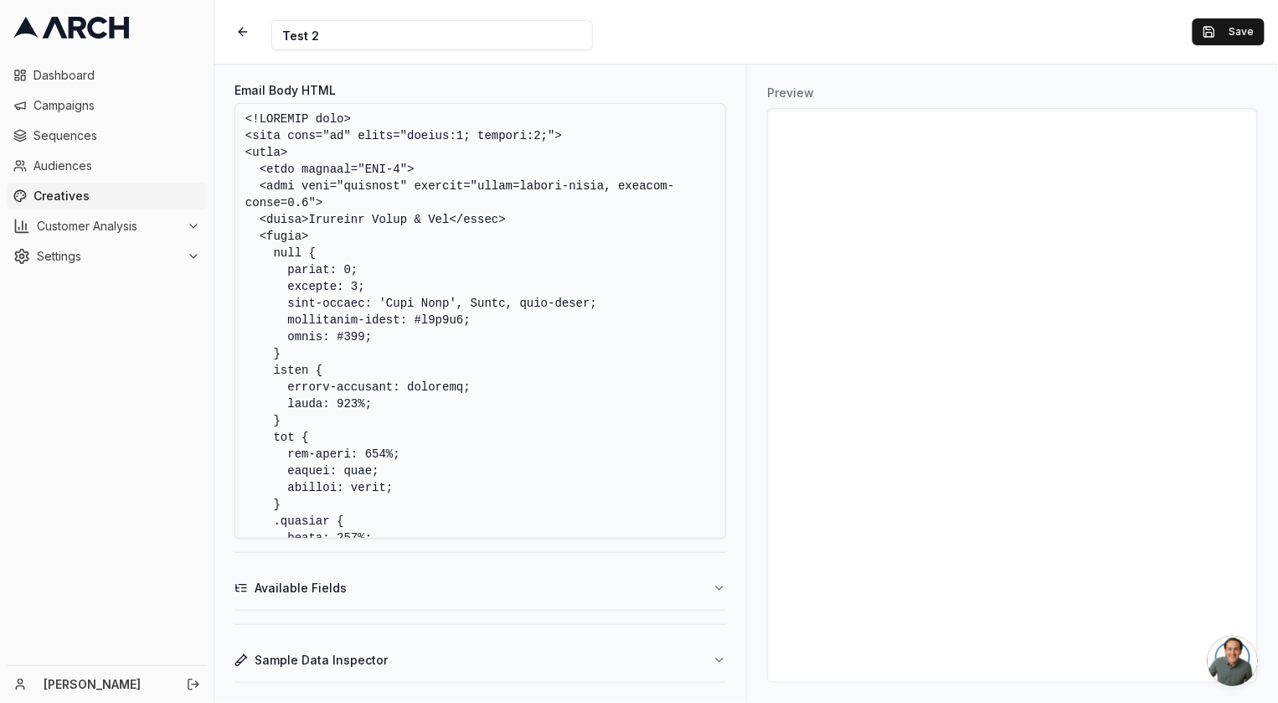
click at [782, 93] on h3 "Preview" at bounding box center [1012, 93] width 491 height 17
click at [394, 207] on textarea "Email Body HTML" at bounding box center [481, 321] width 492 height 436
click at [335, 250] on textarea "Email Body HTML" at bounding box center [481, 321] width 492 height 436
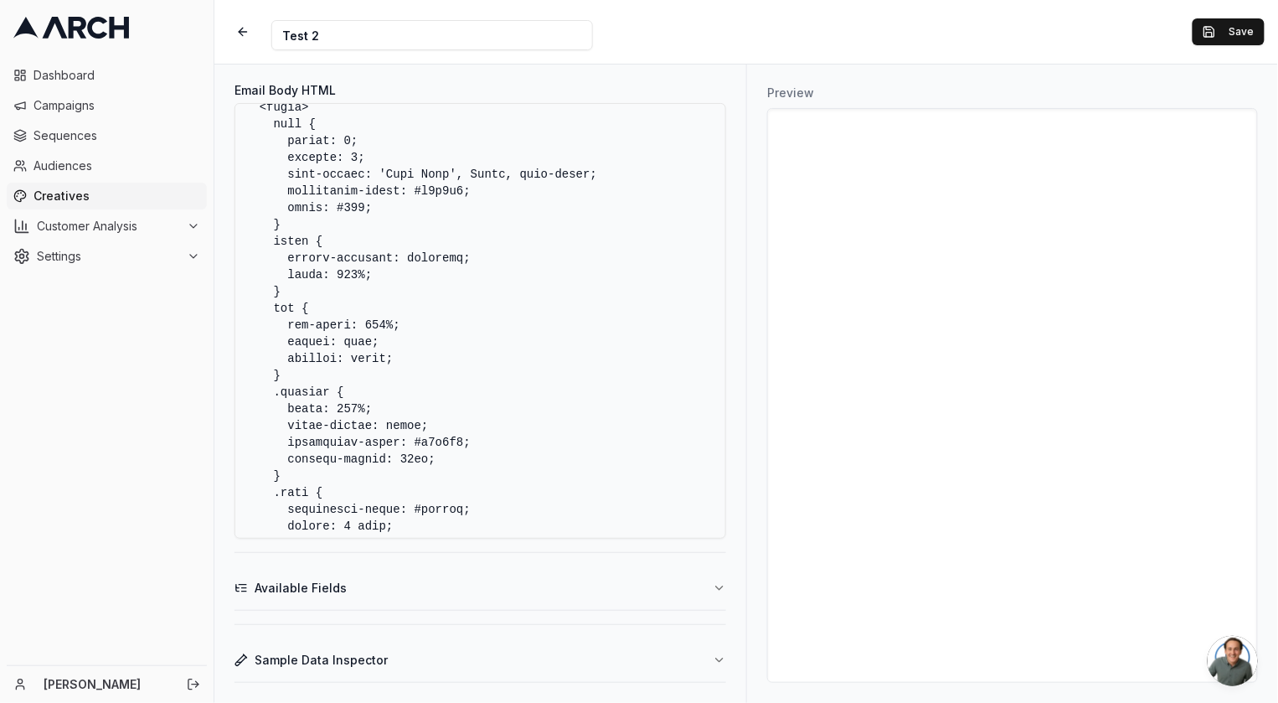
scroll to position [131, 0]
click at [321, 304] on textarea "Email Body HTML" at bounding box center [481, 321] width 492 height 436
type textarea "<!DOCTYPE html> <html lang="en" style="margin:0; padding:0;"> <head> <meta char…"
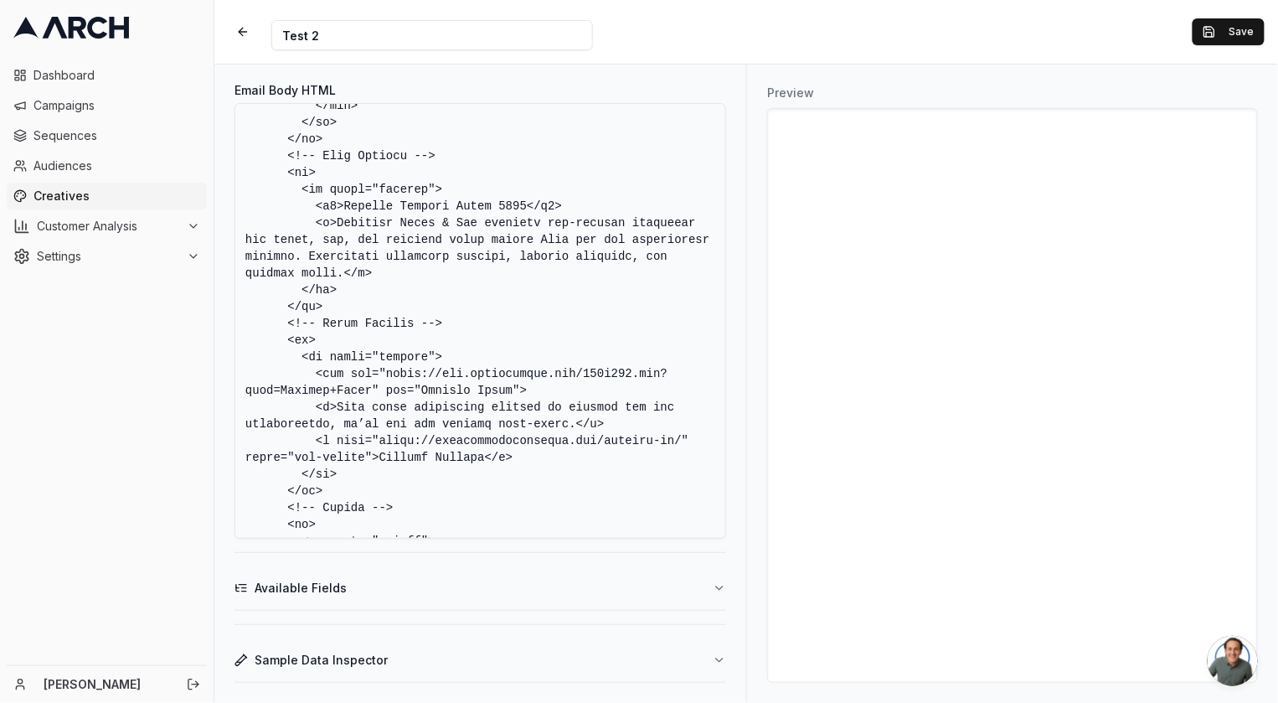
scroll to position [0, 0]
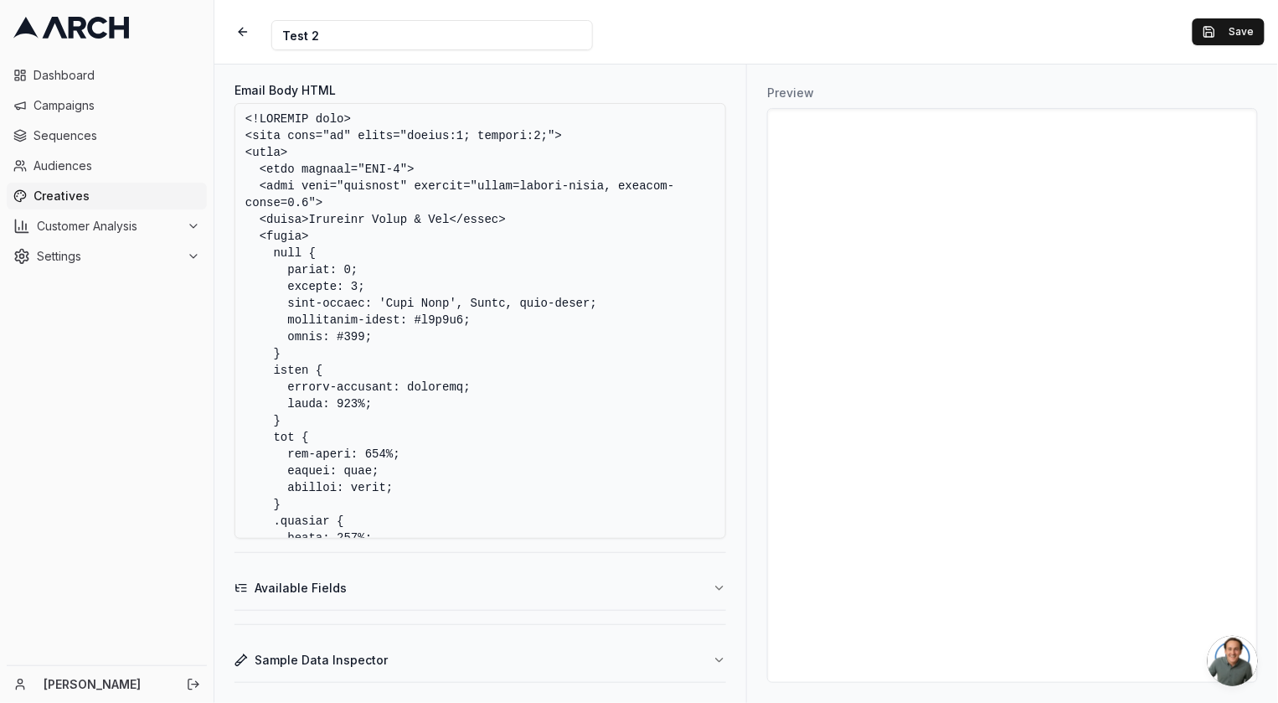
click at [400, 150] on textarea "Email Body HTML" at bounding box center [481, 321] width 492 height 436
click at [1206, 27] on button "Save" at bounding box center [1229, 31] width 72 height 27
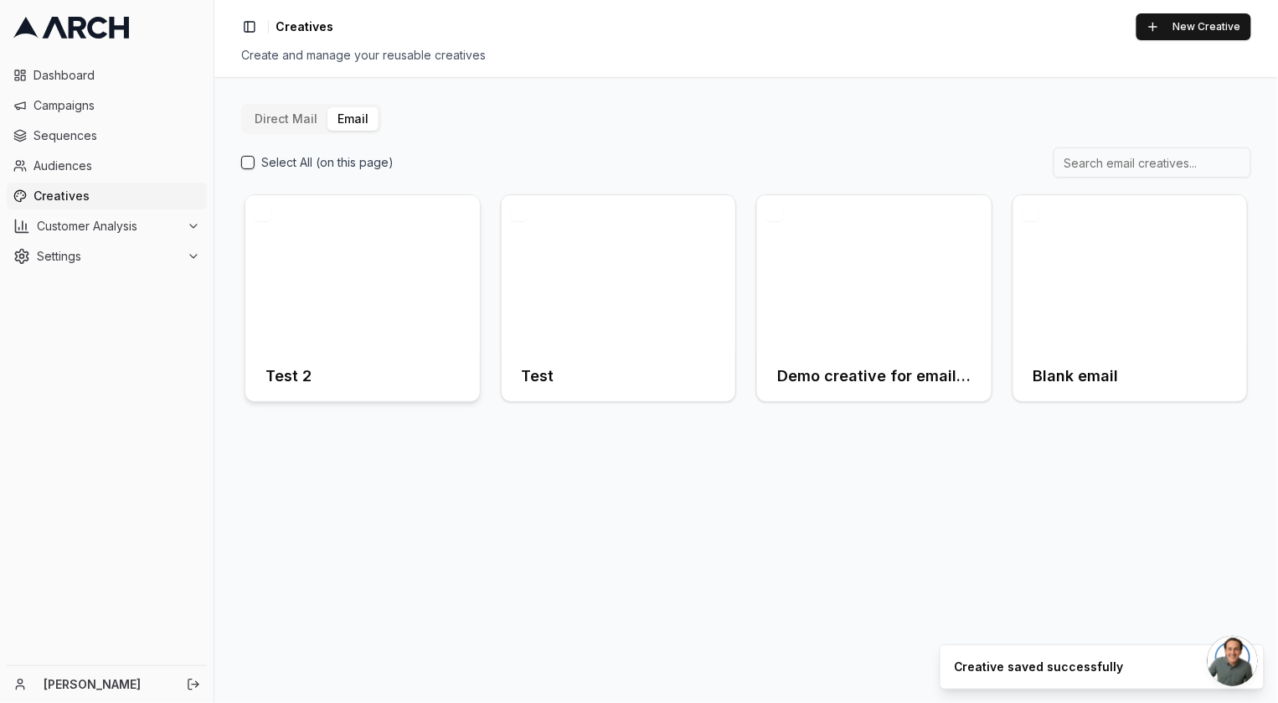
click at [338, 319] on div at bounding box center [362, 273] width 235 height 156
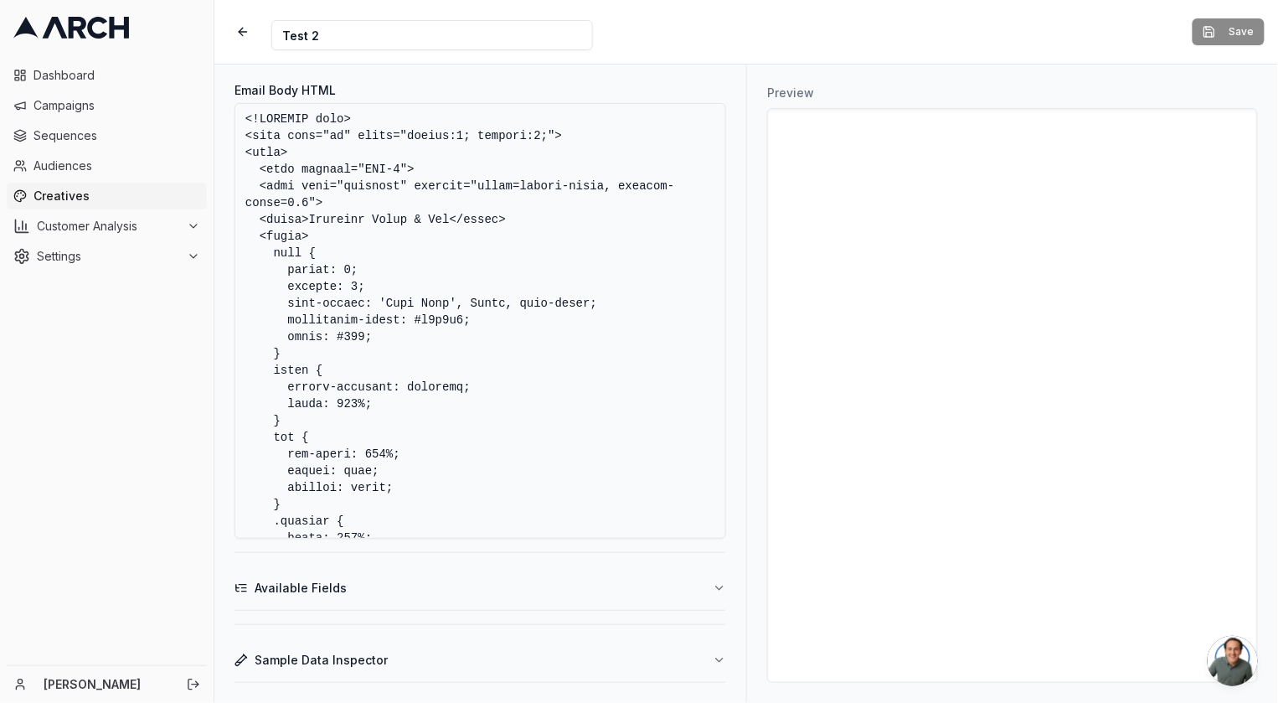
drag, startPoint x: 372, startPoint y: 526, endPoint x: 162, endPoint y: -116, distance: 675.9
click at [162, 0] on html "Dashboard Campaigns Sequences Audiences Creatives Customer Analysis Settings Ni…" at bounding box center [639, 351] width 1278 height 703
paste textarea "border-collapse: collapse; width: 100%; } img { max-width: 100%; height: auto; …"
type textarea "<!DOCTYPE html> <html lang="en" style="margin:0; padding:0;"> <head> <meta char…"
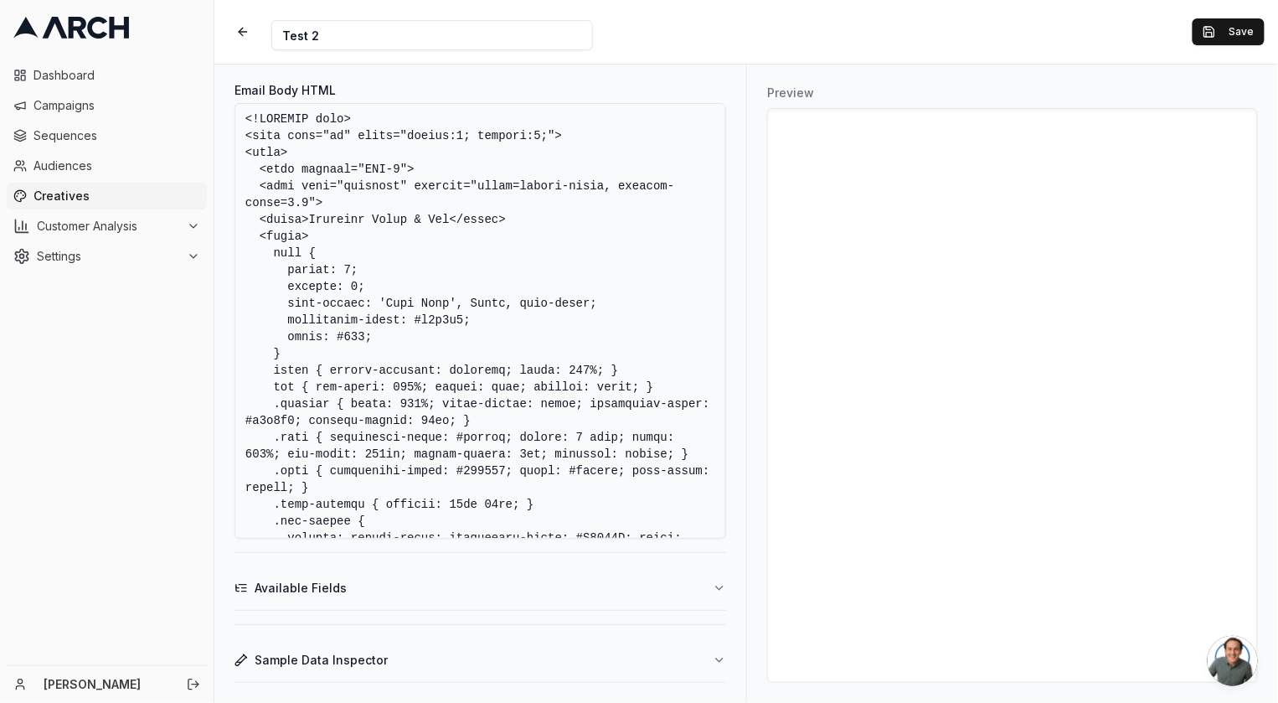
click at [533, 193] on textarea "Email Body HTML" at bounding box center [481, 321] width 492 height 436
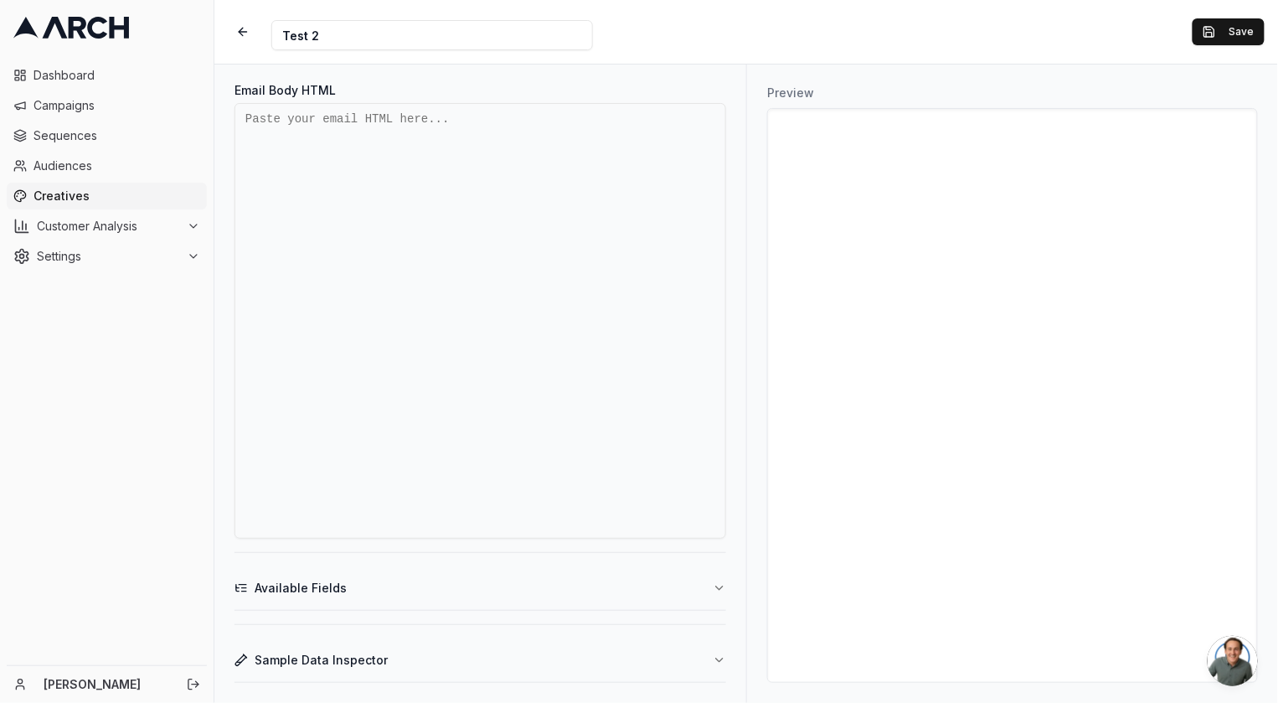
paste textarea "<!DOCTYPE html> <html lang="en" style="margin:0; padding:0;"> <head> <meta char…"
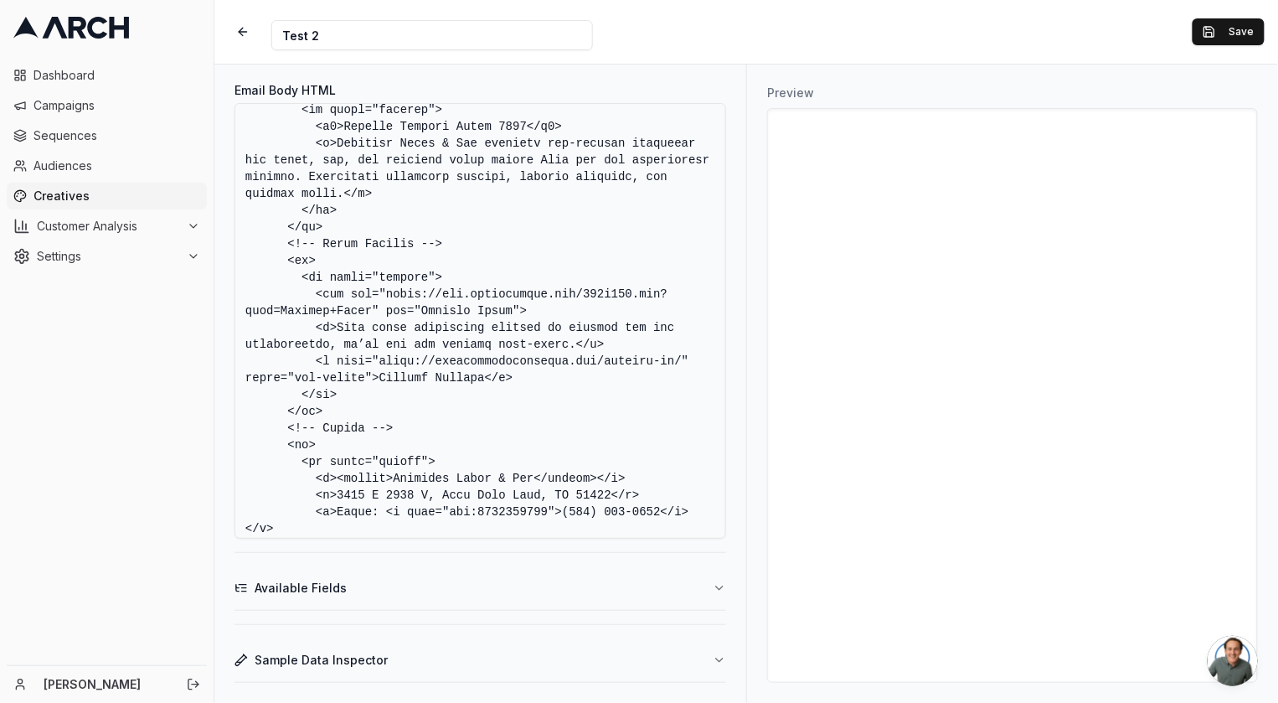
scroll to position [1219, 0]
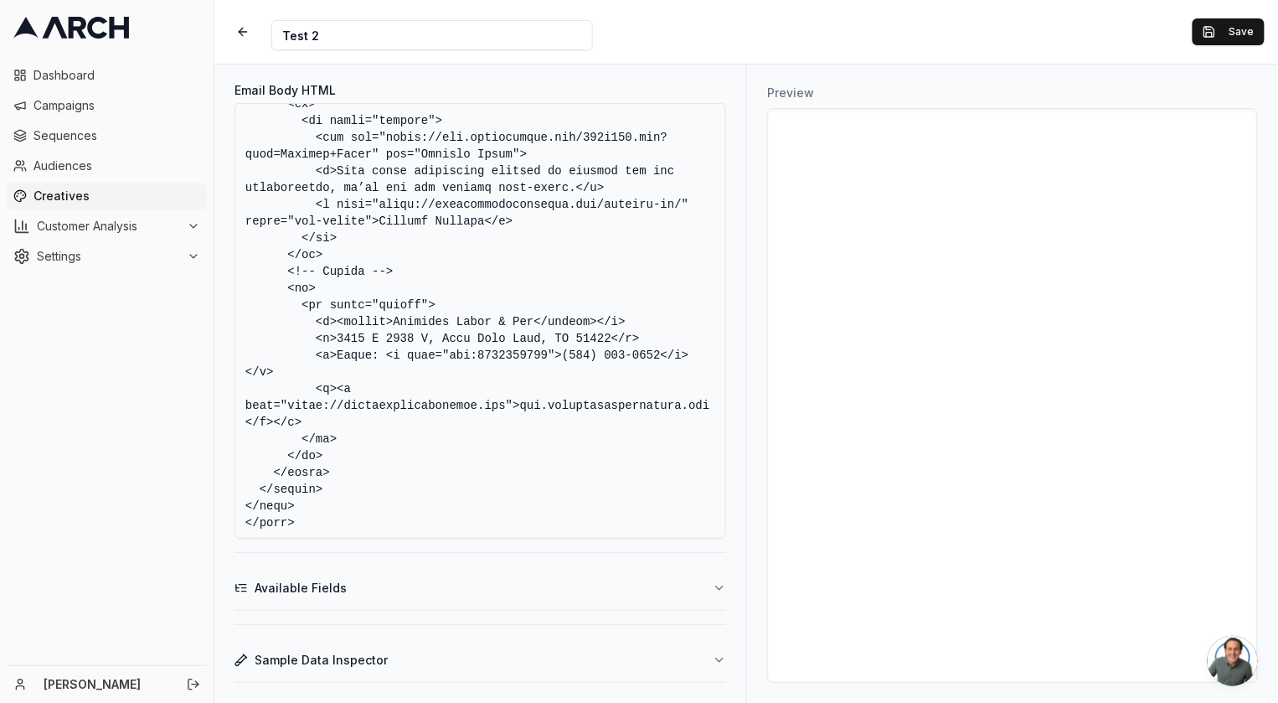
drag, startPoint x: 240, startPoint y: 121, endPoint x: 812, endPoint y: 773, distance: 867.7
click at [812, 702] on html "Dashboard Campaigns Sequences Audiences Creatives Customer Analysis Settings Ni…" at bounding box center [639, 351] width 1278 height 703
paste textarea "margin:0; padding:0; font-family: Arial, sans-serif; background-color: #f8f8f8;…"
type textarea "<!DOCTYPE html> <html lang="en" style="margin:0; padding:0;"> <head> <meta char…"
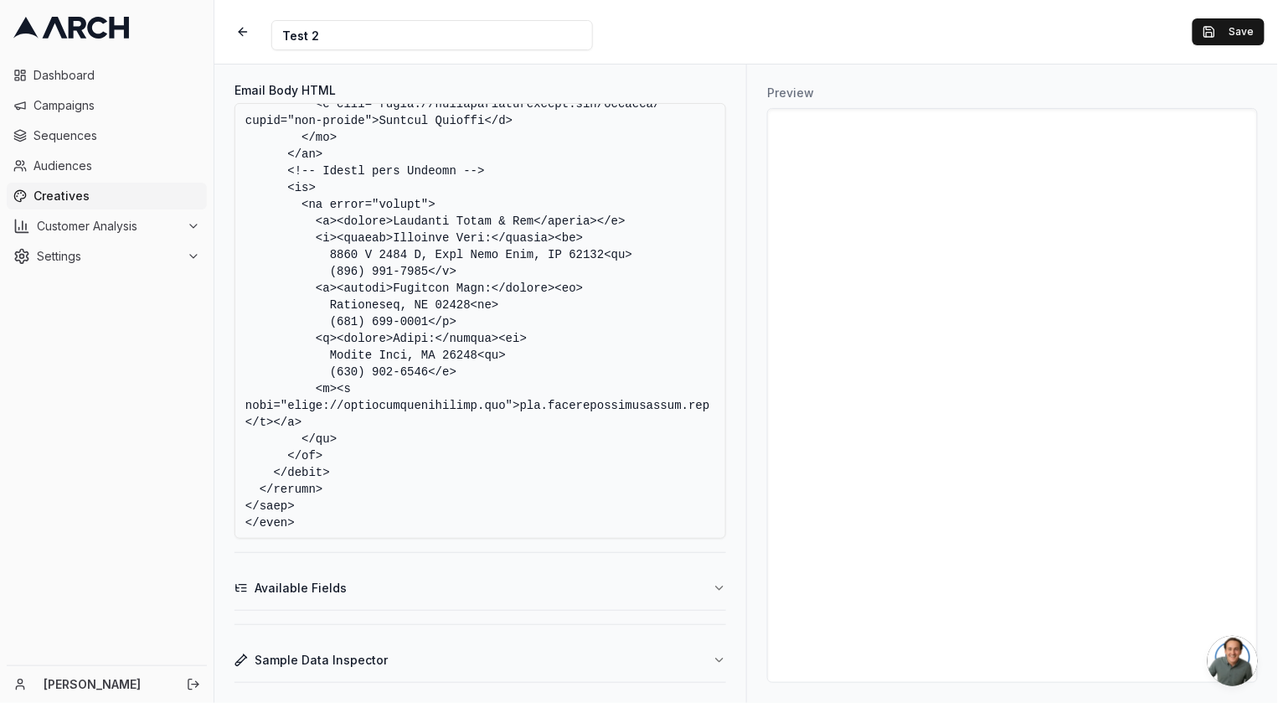
scroll to position [0, 0]
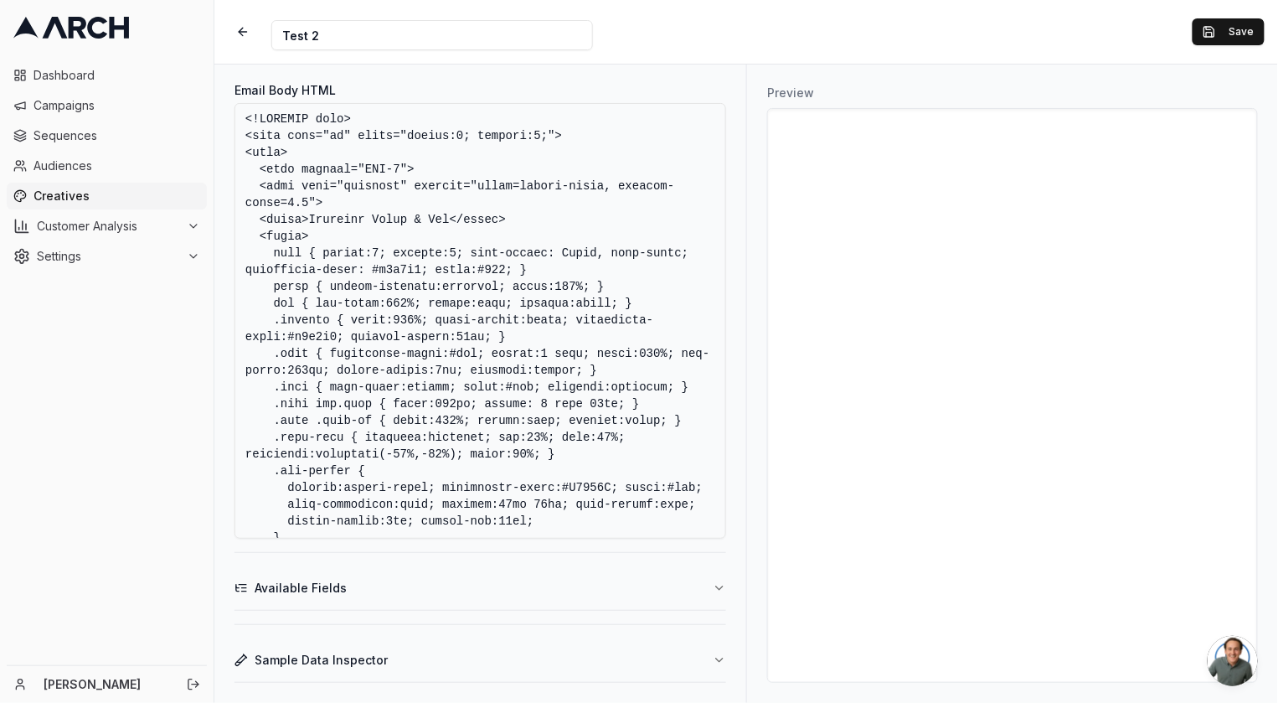
drag, startPoint x: 358, startPoint y: 520, endPoint x: 85, endPoint y: -116, distance: 692.3
click at [85, 0] on html "Dashboard Campaigns Sequences Audiences Creatives Customer Analysis Settings Ni…" at bounding box center [639, 351] width 1278 height 703
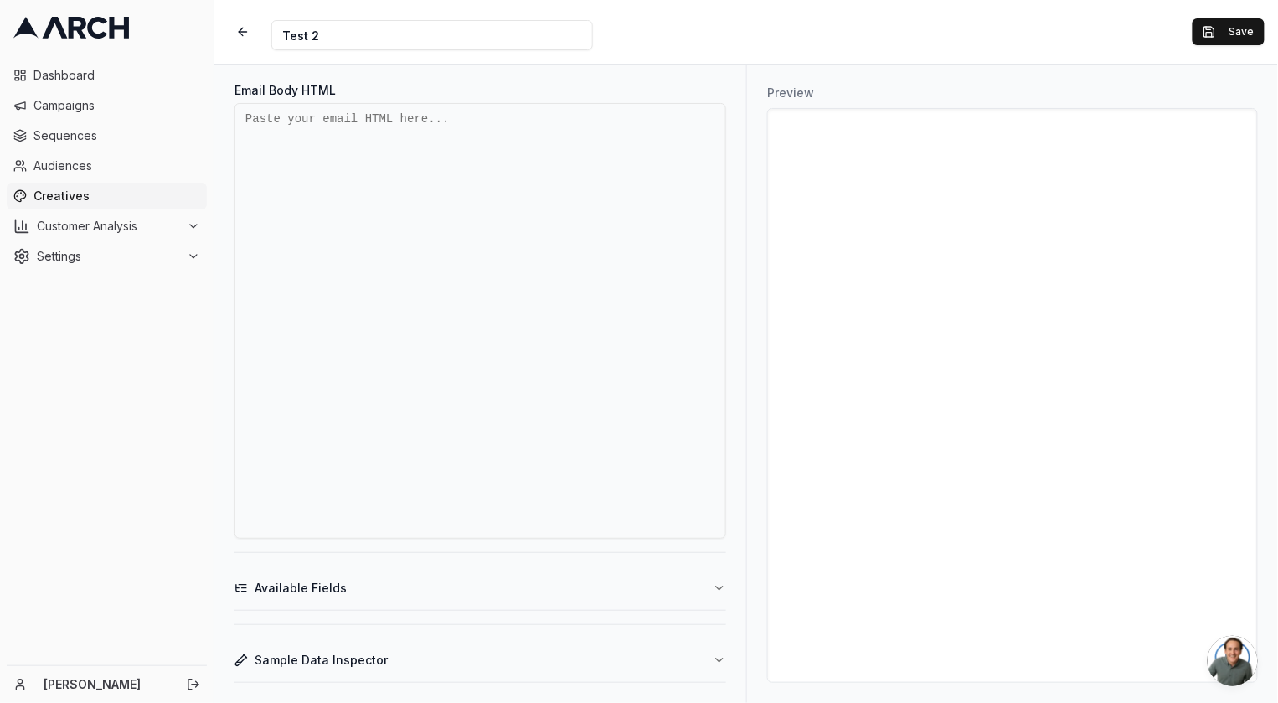
type textarea "x"
paste textarea "<!DOCTYPE html> <html lang="en" style="margin:0; padding:0;"> <head> <meta char…"
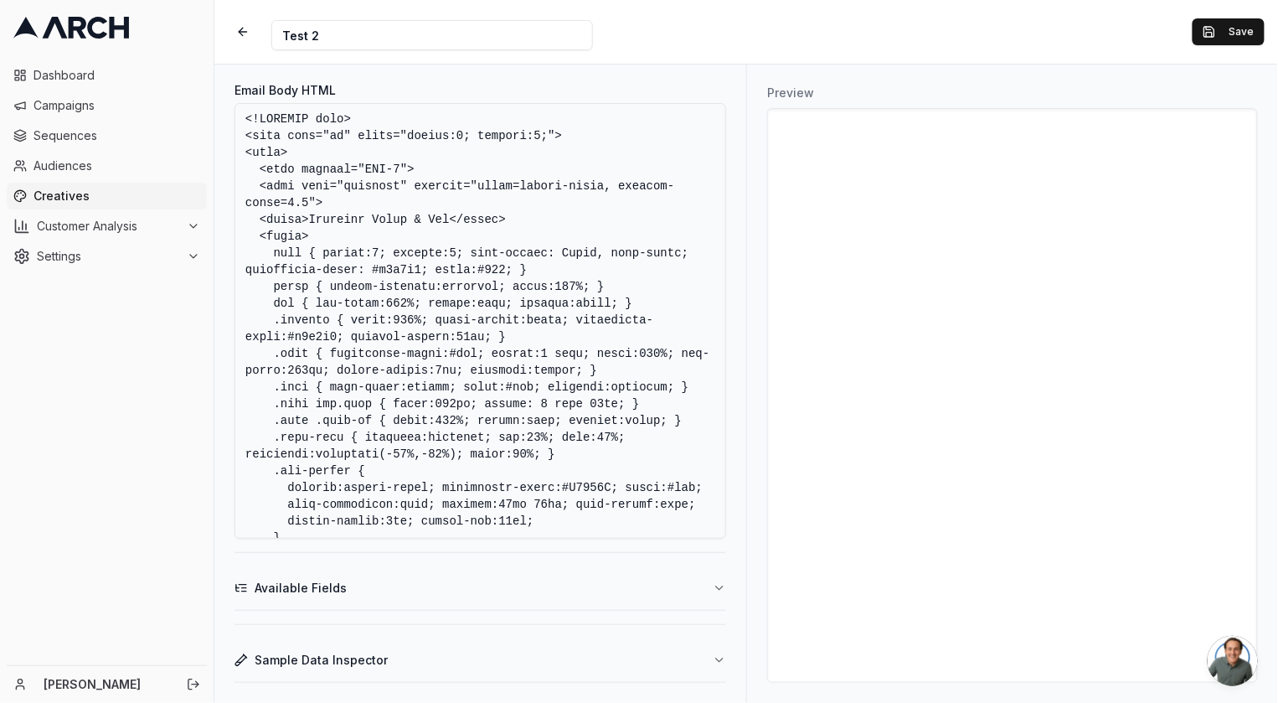
click at [353, 397] on textarea "Email Body HTML" at bounding box center [481, 321] width 492 height 436
click at [406, 287] on textarea "Email Body HTML" at bounding box center [481, 321] width 492 height 436
type textarea "<!DOCTYPE html> <html lang="en" style="margin:0; padding:0;"> <head> <meta char…"
click at [802, 90] on h3 "Preview" at bounding box center [1012, 93] width 491 height 17
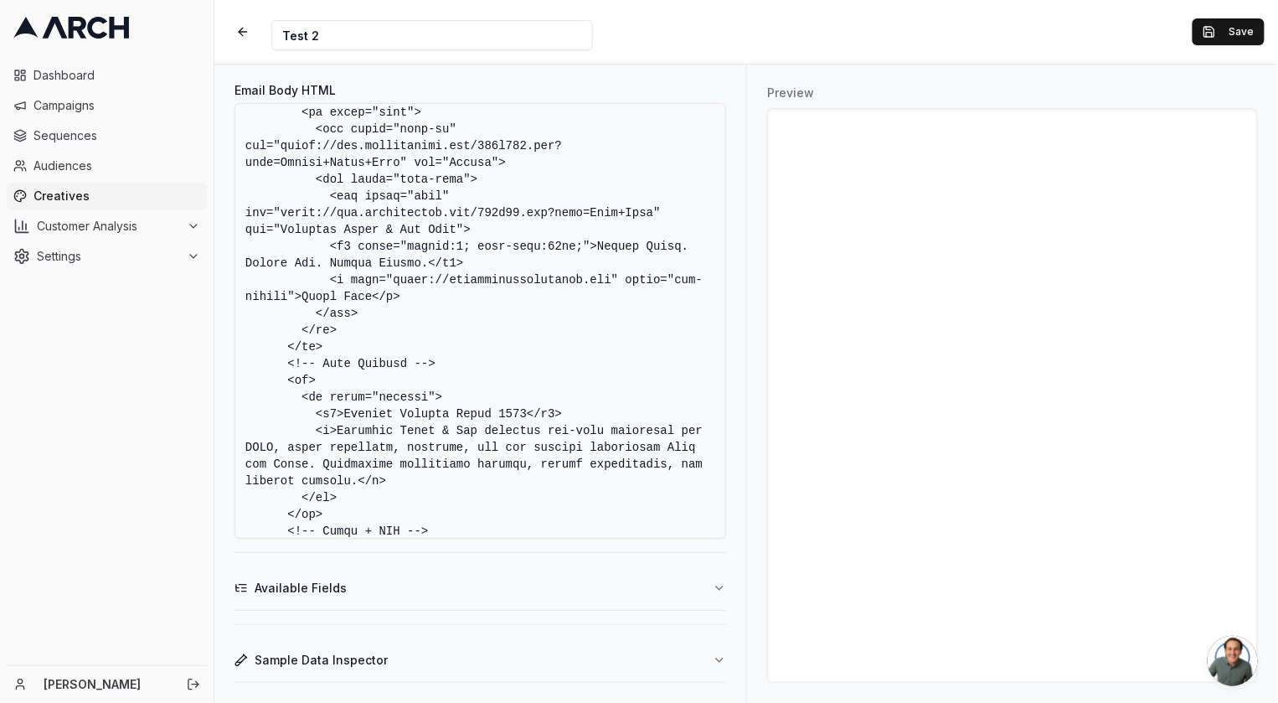
scroll to position [1219, 0]
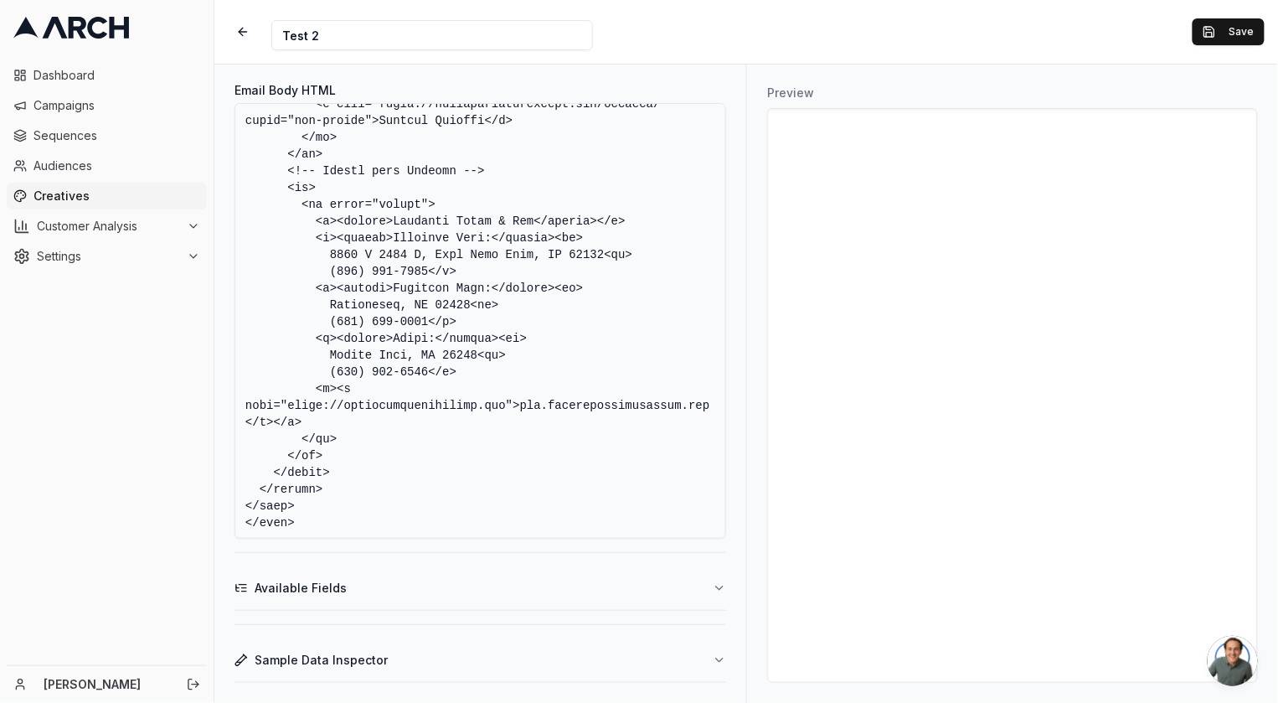
drag, startPoint x: 248, startPoint y: 117, endPoint x: 802, endPoint y: 691, distance: 797.8
click at [802, 691] on div "Email Body HTML Available Fields Sample Data Inspector Preview" at bounding box center [746, 383] width 1064 height 638
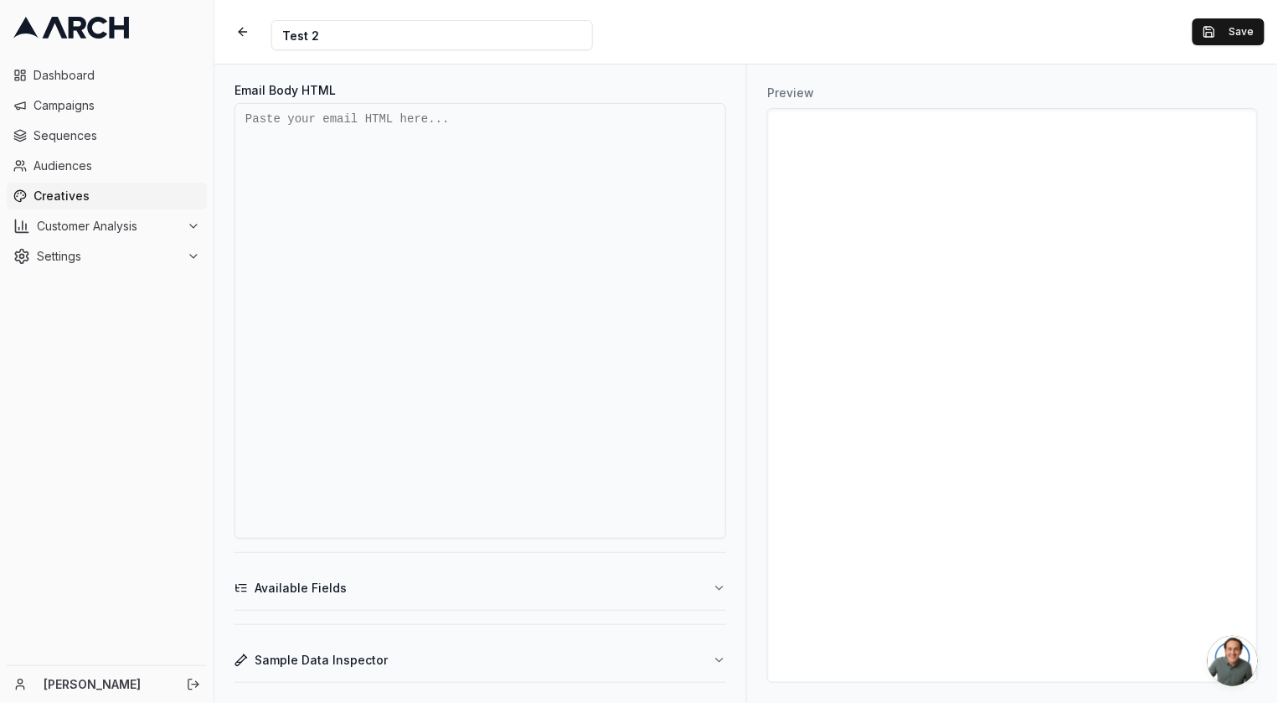
scroll to position [0, 0]
paste textarea "<!DOCTYPE html> <html> <head> <meta charset="UTF-8"> <meta name="viewport" cont…"
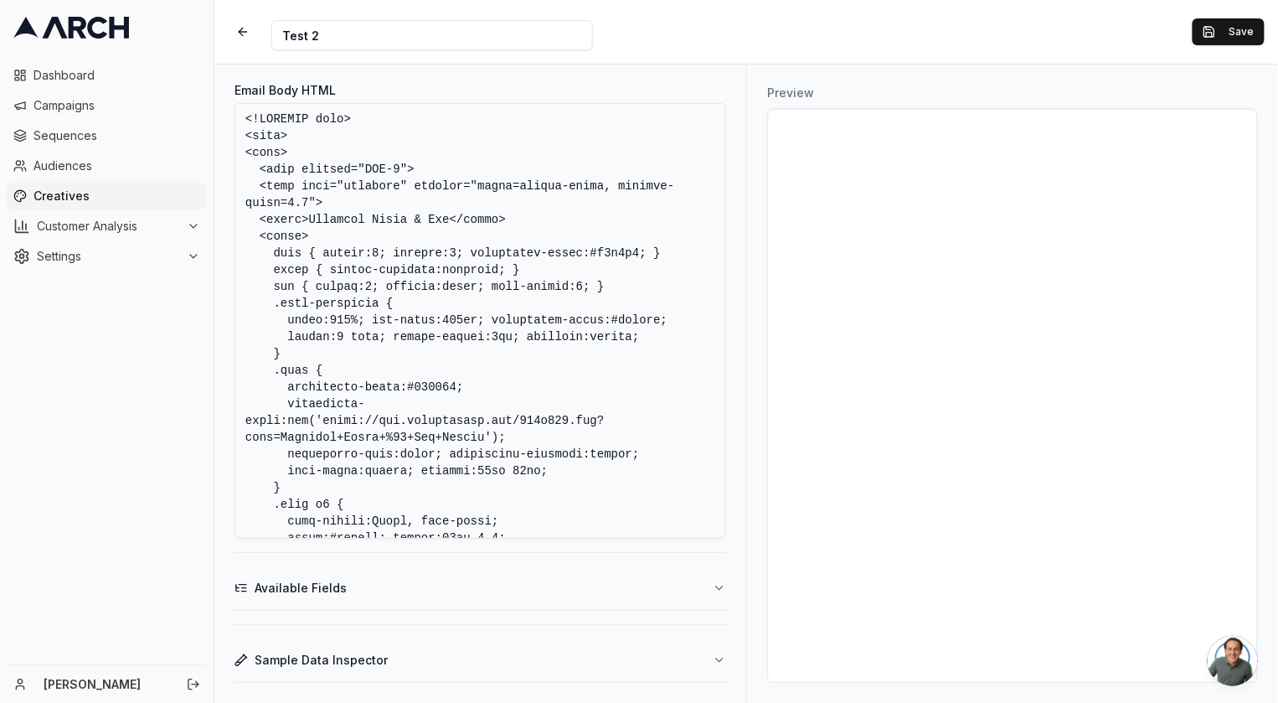
scroll to position [1478, 0]
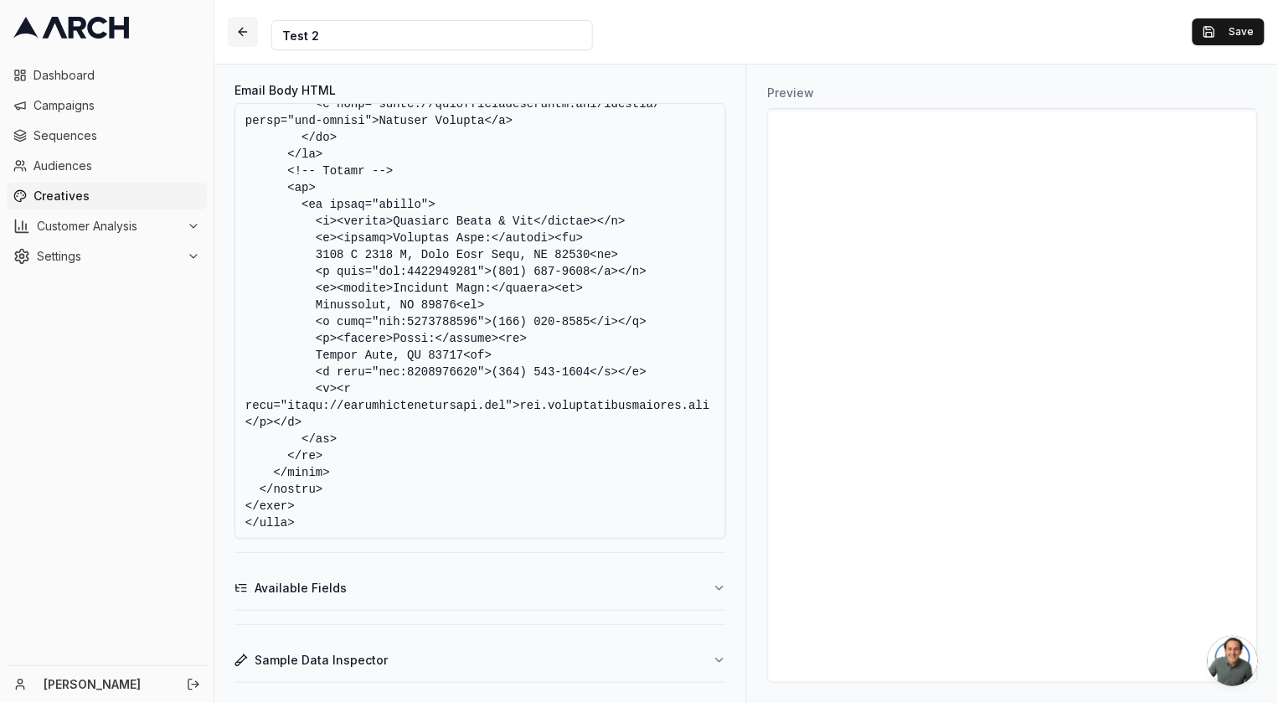
type textarea "<!DOCTYPE html> <html> <head> <meta charset="UTF-8"> <meta name="viewport" cont…"
click at [248, 37] on button "button" at bounding box center [243, 32] width 30 height 30
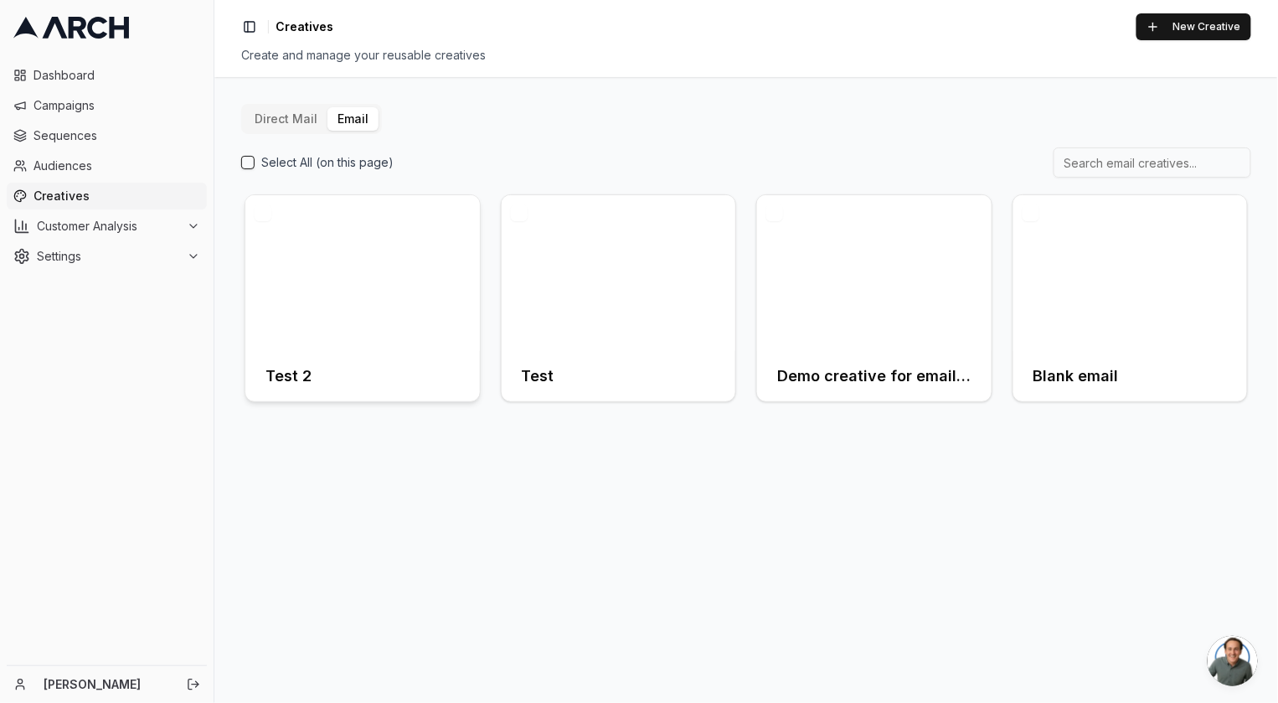
click at [382, 327] on div at bounding box center [362, 273] width 235 height 156
